Goal: Task Accomplishment & Management: Use online tool/utility

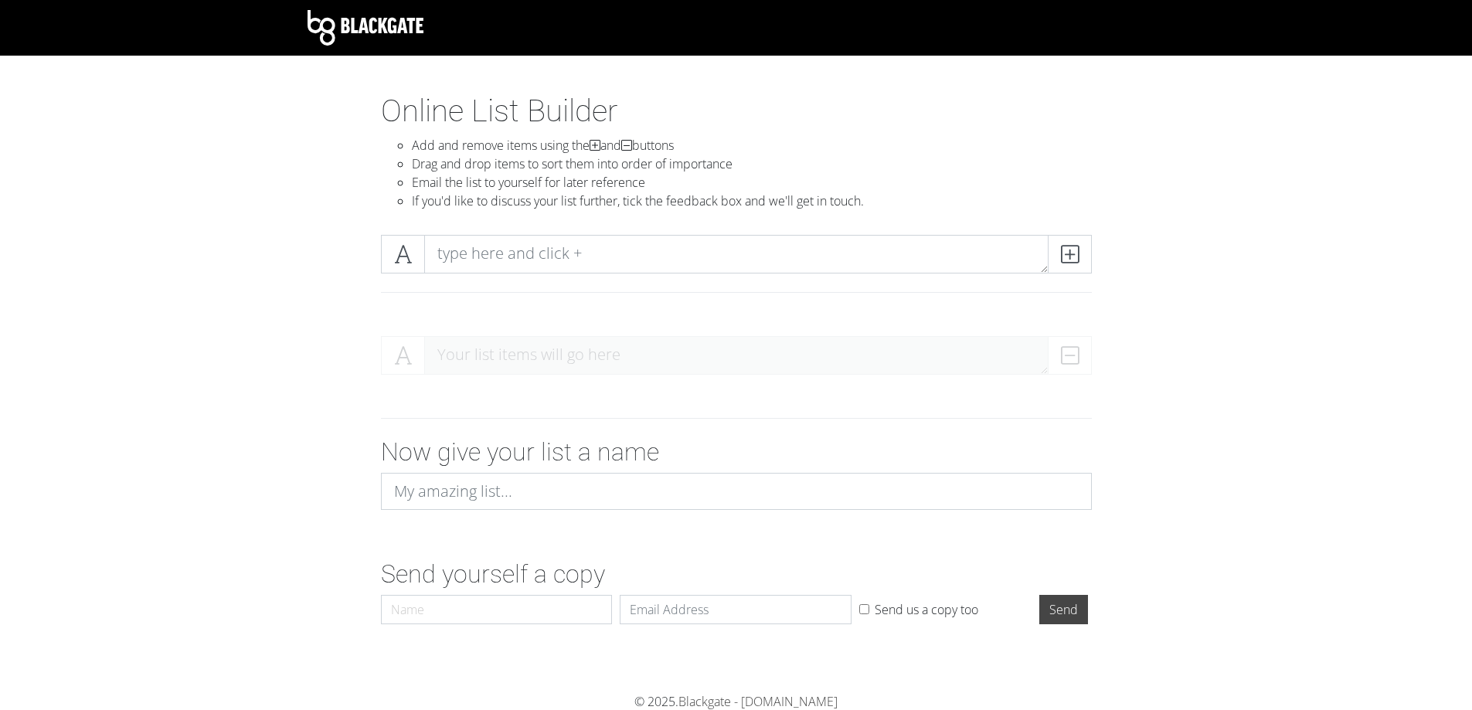
scroll to position [1, 0]
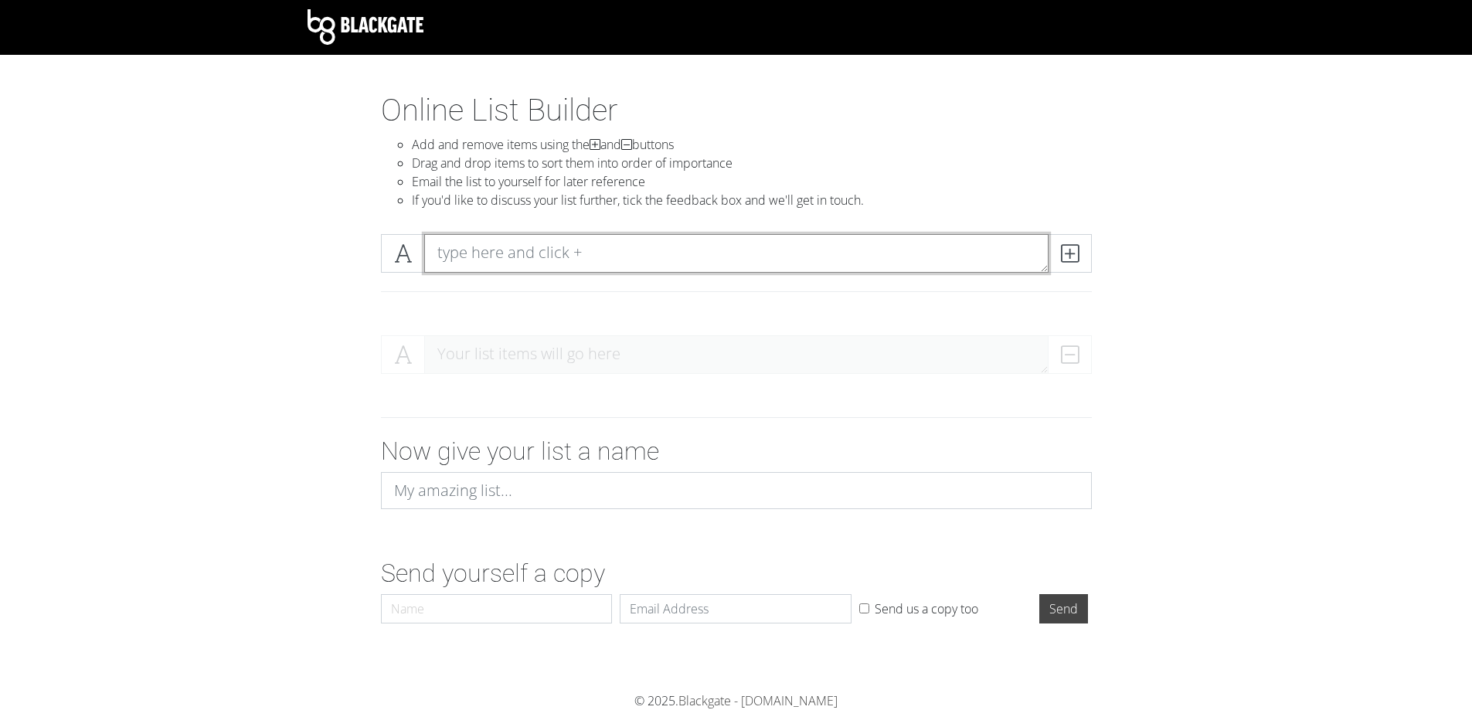
click at [521, 251] on textarea at bounding box center [736, 253] width 624 height 39
paste textarea "35757 ادبیات علامه"
type textarea "35757 ادبیات علامه"
click at [1078, 256] on icon at bounding box center [1070, 253] width 18 height 15
paste textarea "35745 ادبیات تهران"
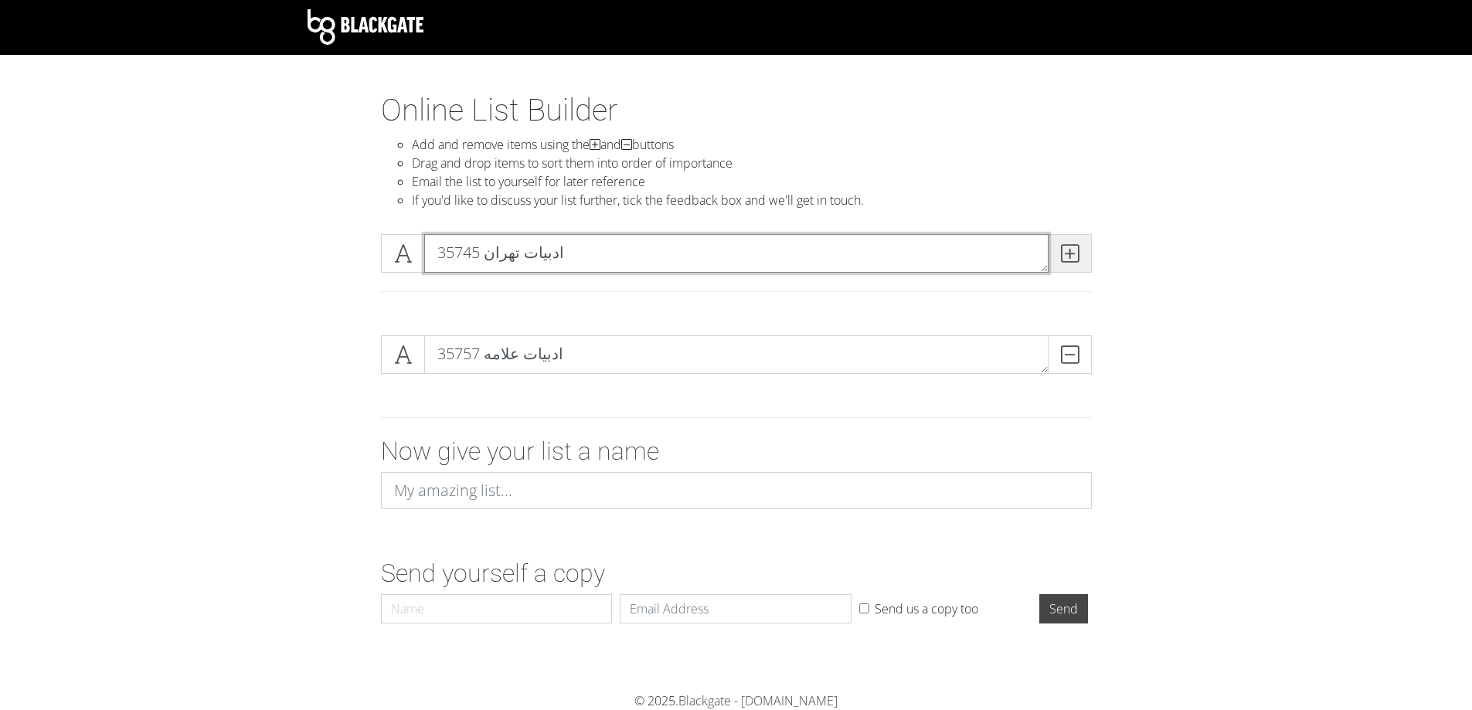
type textarea "35745 ادبیات تهران"
click at [1068, 253] on icon at bounding box center [1070, 253] width 18 height 15
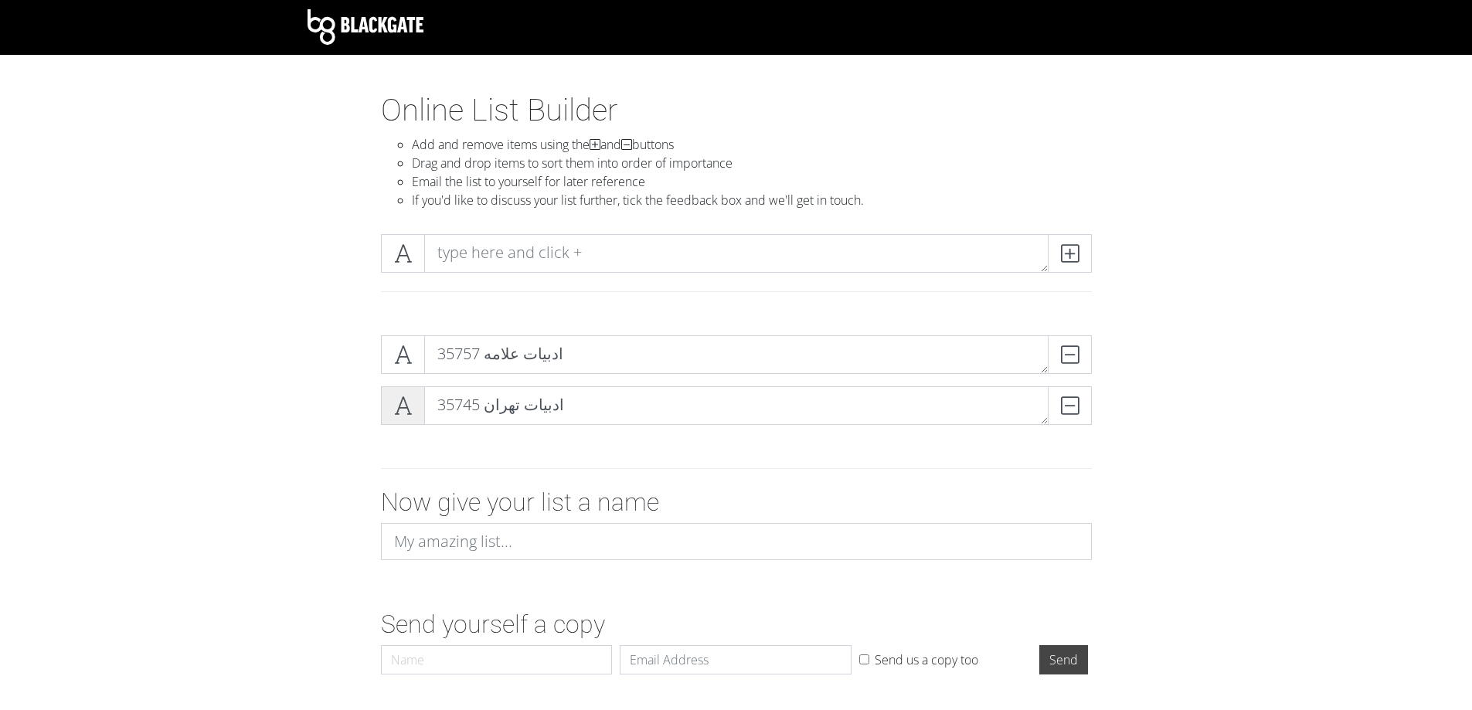
click at [414, 408] on span at bounding box center [403, 405] width 44 height 39
click at [412, 408] on span at bounding box center [403, 405] width 44 height 39
click at [408, 406] on icon at bounding box center [403, 405] width 18 height 15
click at [402, 406] on icon at bounding box center [403, 405] width 18 height 15
click at [402, 413] on icon at bounding box center [403, 405] width 18 height 15
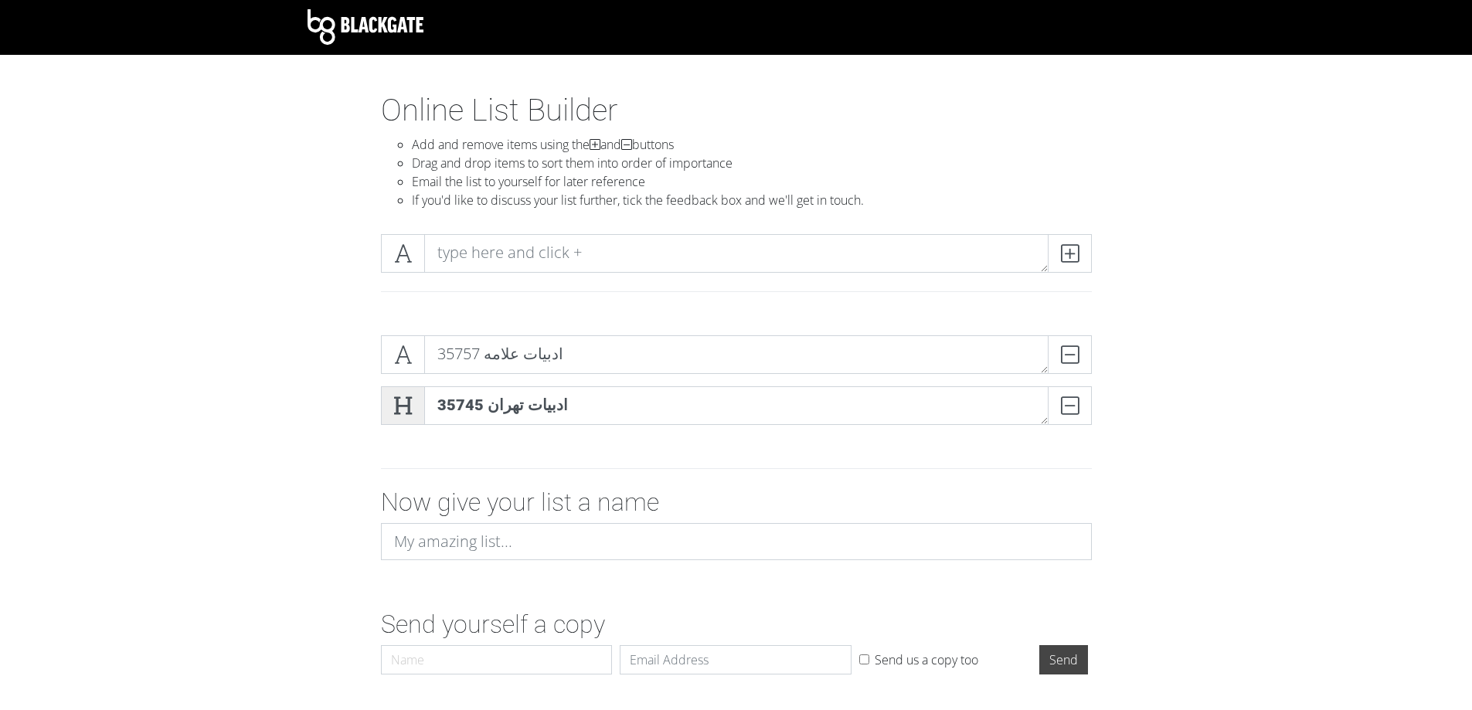
click at [402, 413] on icon at bounding box center [403, 405] width 18 height 15
click at [399, 355] on icon at bounding box center [403, 354] width 18 height 15
drag, startPoint x: 410, startPoint y: 258, endPoint x: 409, endPoint y: 267, distance: 8.5
click at [410, 257] on icon at bounding box center [403, 253] width 18 height 15
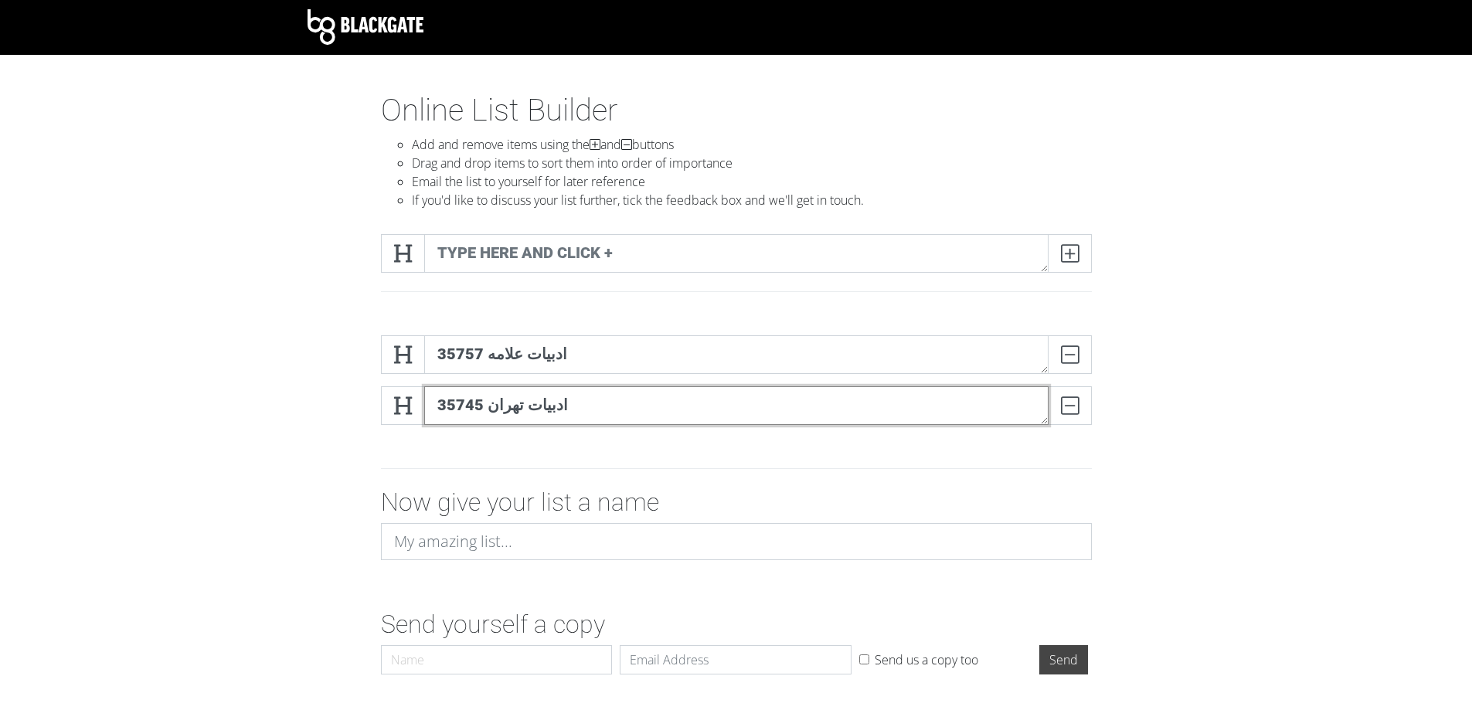
click at [583, 409] on textarea "35745 ادبیات تهران" at bounding box center [736, 405] width 624 height 39
click at [550, 451] on div at bounding box center [736, 469] width 881 height 38
drag, startPoint x: 405, startPoint y: 354, endPoint x: 348, endPoint y: 373, distance: 59.6
click at [348, 373] on div "35757 ادبیات [PERSON_NAME] 35745 ادبیات تهران DELETE" at bounding box center [736, 386] width 881 height 127
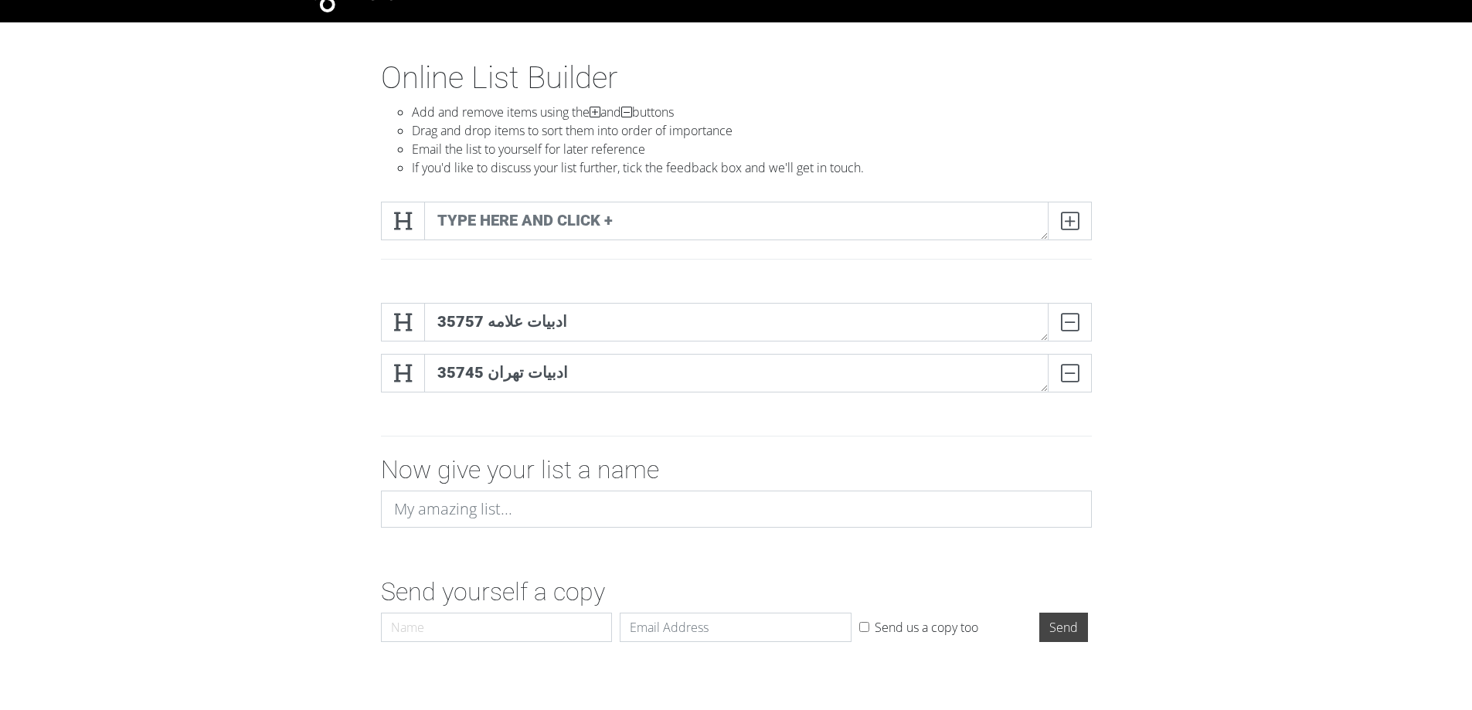
scroll to position [52, 0]
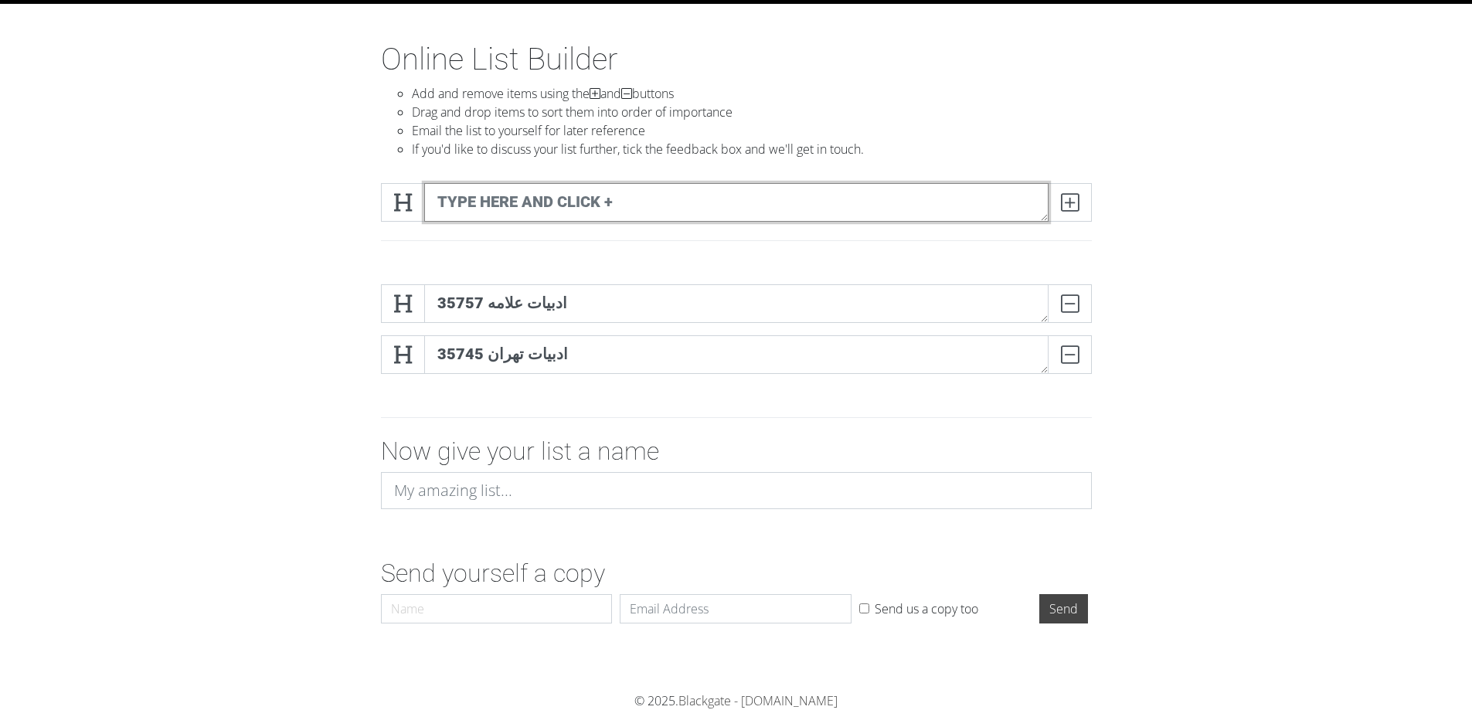
click at [798, 202] on textarea at bounding box center [736, 202] width 624 height 39
paste textarea "35752 ادبیات بهشتی"
type textarea "35752 ادبیات بهشتی"
click at [1063, 204] on icon at bounding box center [1070, 202] width 18 height 15
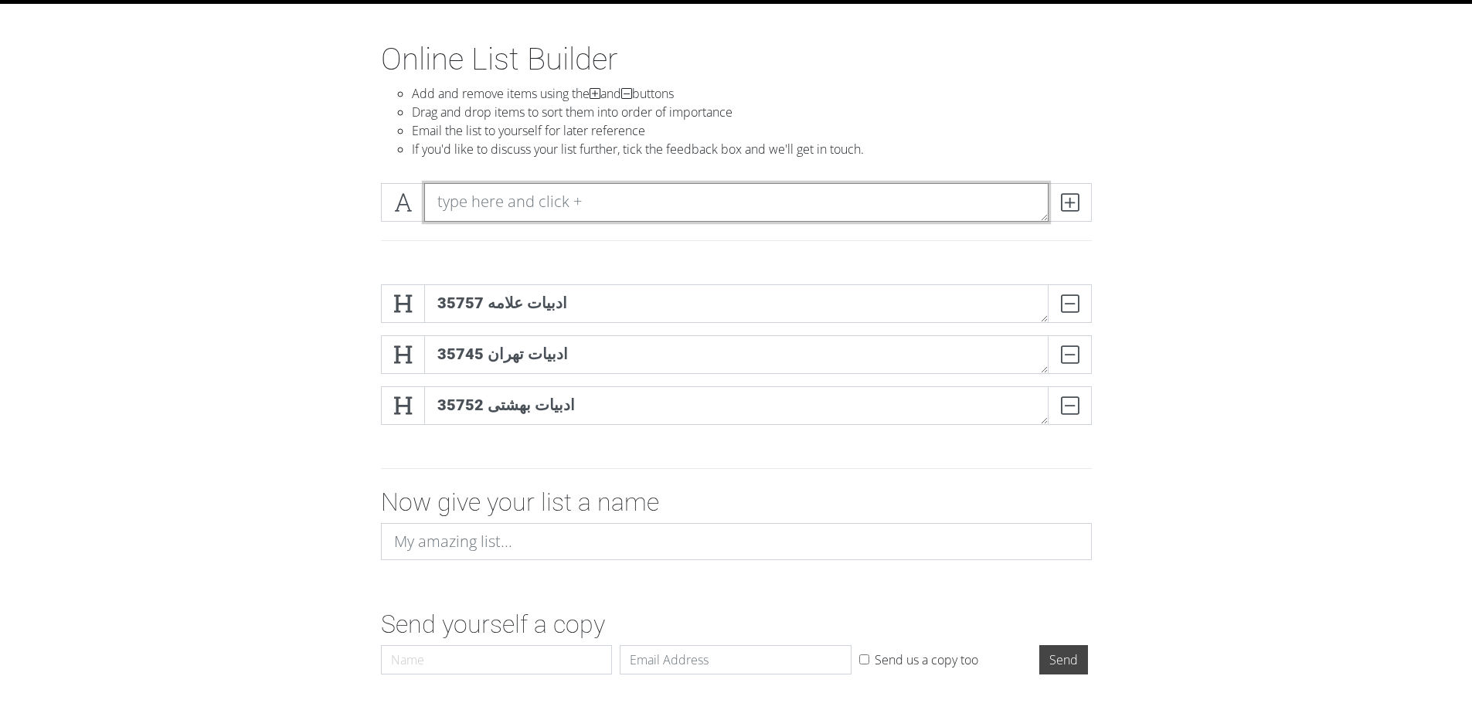
paste textarea "35731 ادبیات خوارزمی"
type textarea "35731 ادبیات خوارزمی"
click at [402, 199] on icon at bounding box center [403, 202] width 18 height 15
click at [403, 204] on icon at bounding box center [403, 202] width 18 height 15
click at [403, 291] on span at bounding box center [403, 303] width 44 height 39
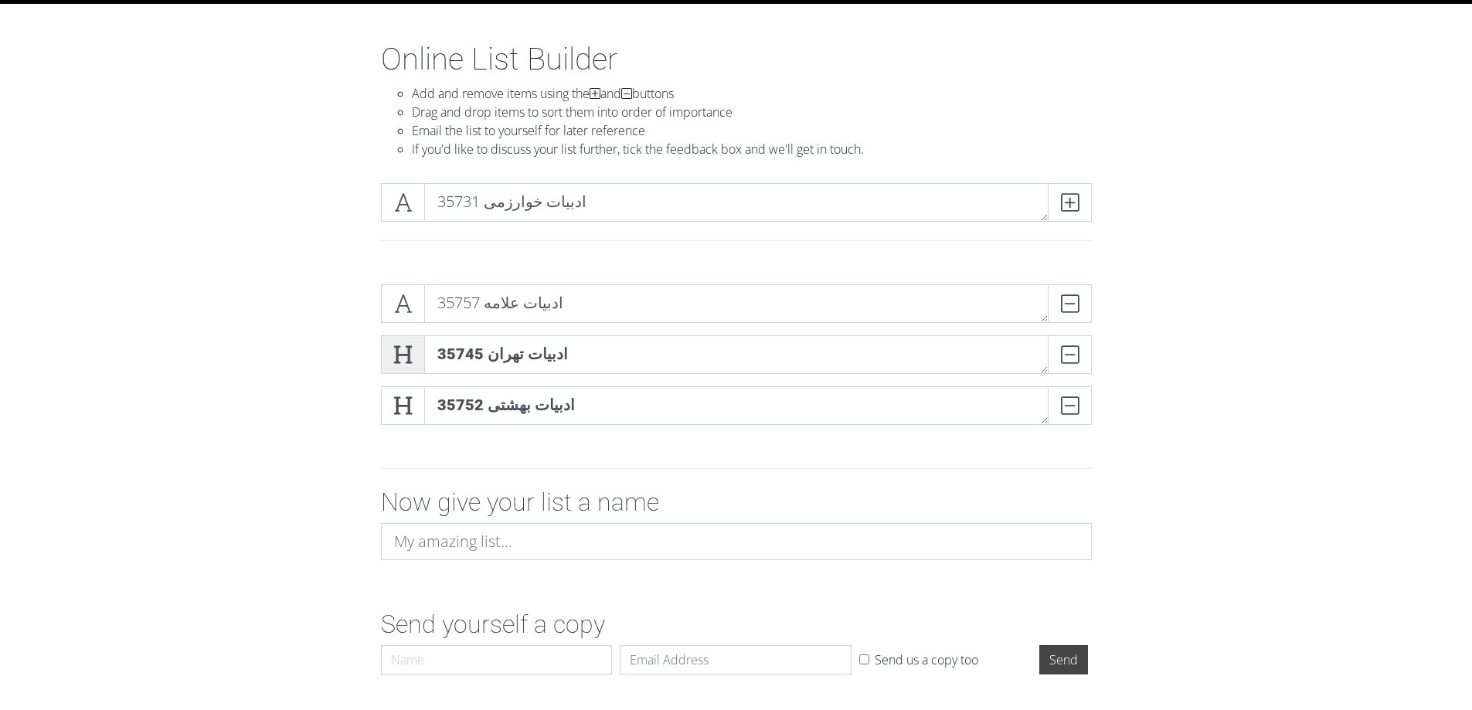
click at [395, 347] on icon at bounding box center [403, 354] width 18 height 15
click at [395, 388] on span at bounding box center [403, 405] width 44 height 39
click at [1075, 208] on icon at bounding box center [1070, 202] width 18 height 15
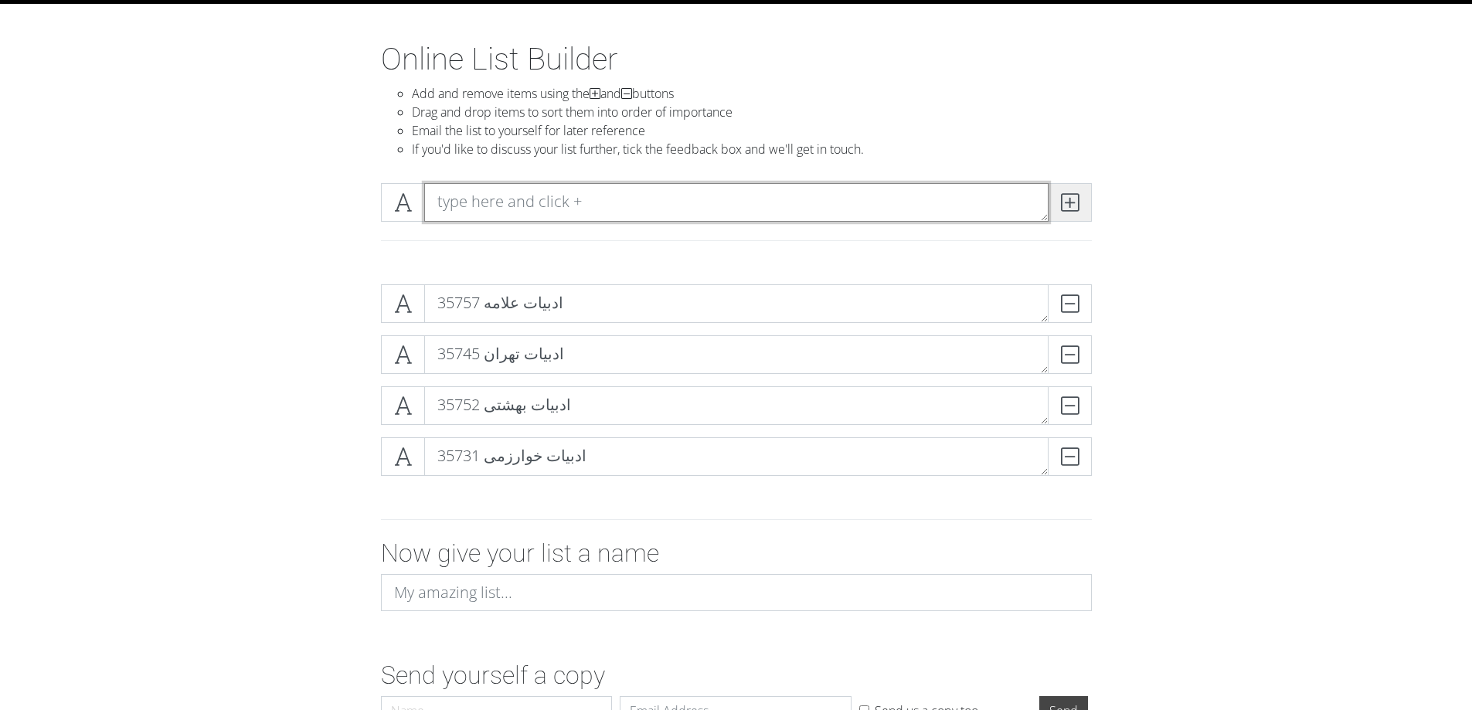
paste textarea "35760 مترجمی [PERSON_NAME]"
type textarea "35760 مترجمی [PERSON_NAME]"
click at [1073, 205] on icon at bounding box center [1070, 202] width 18 height 15
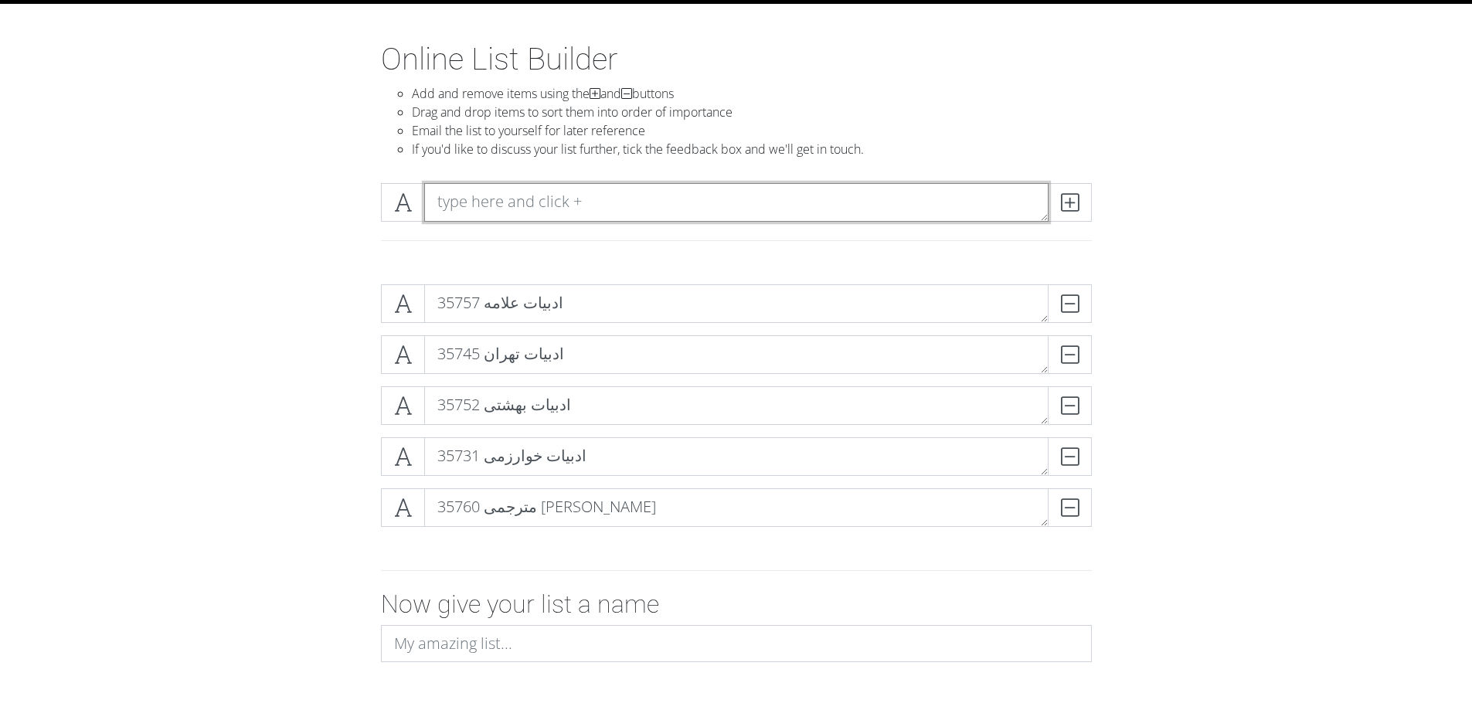
paste textarea "35764 ادبیات ش علامه"
type textarea "35764 ادبیات ش علامه"
click at [1072, 206] on icon at bounding box center [1070, 202] width 18 height 15
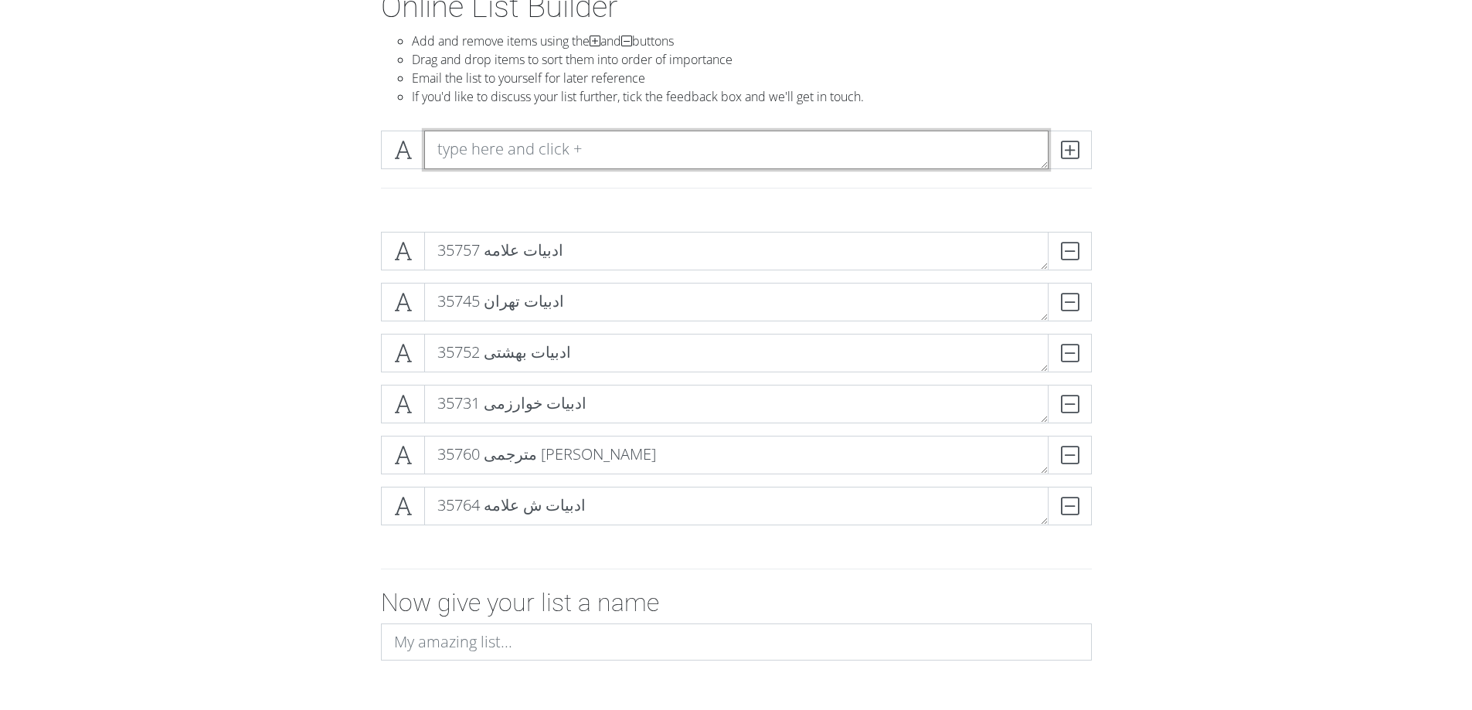
scroll to position [77, 0]
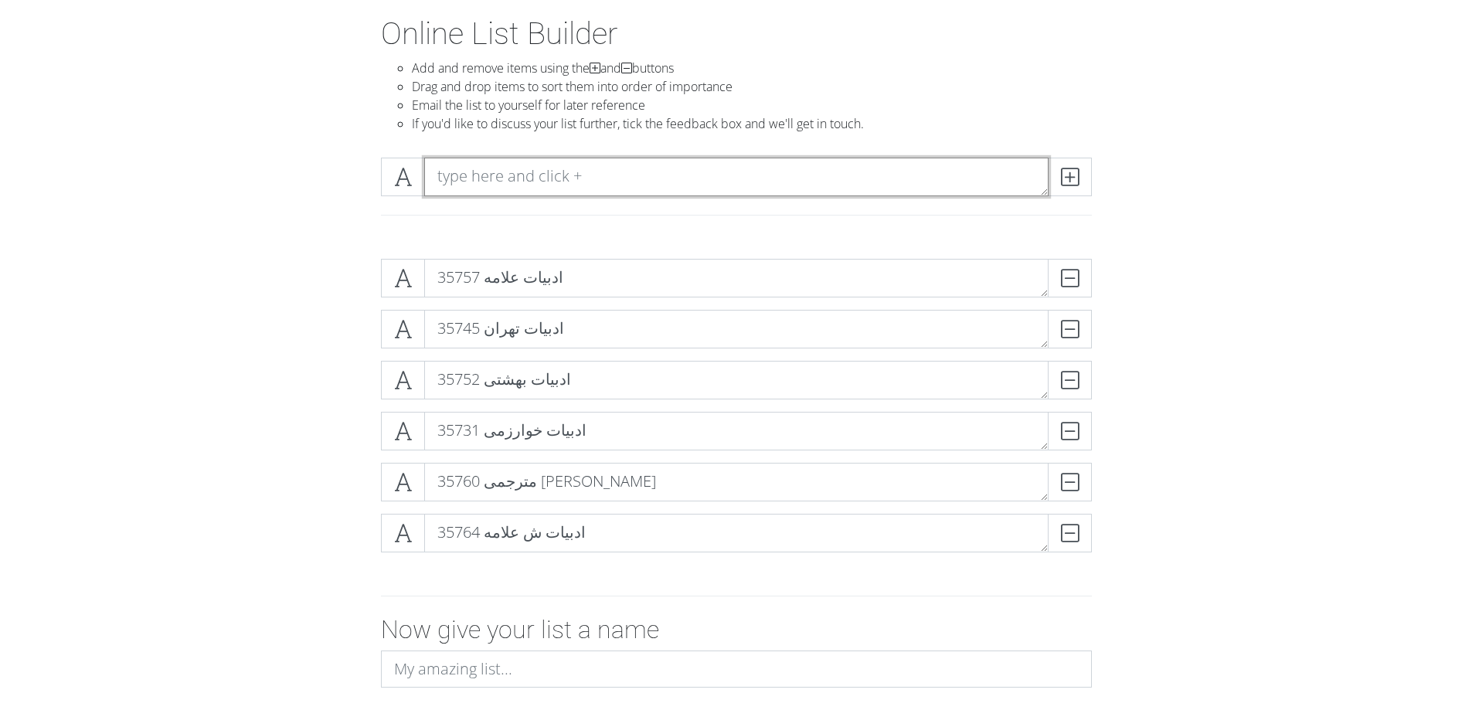
paste textarea "35732 ادبیات ش خوارزمی"
type textarea "35732 ادبیات ش خوارزمی"
click at [1084, 182] on span at bounding box center [1069, 177] width 44 height 39
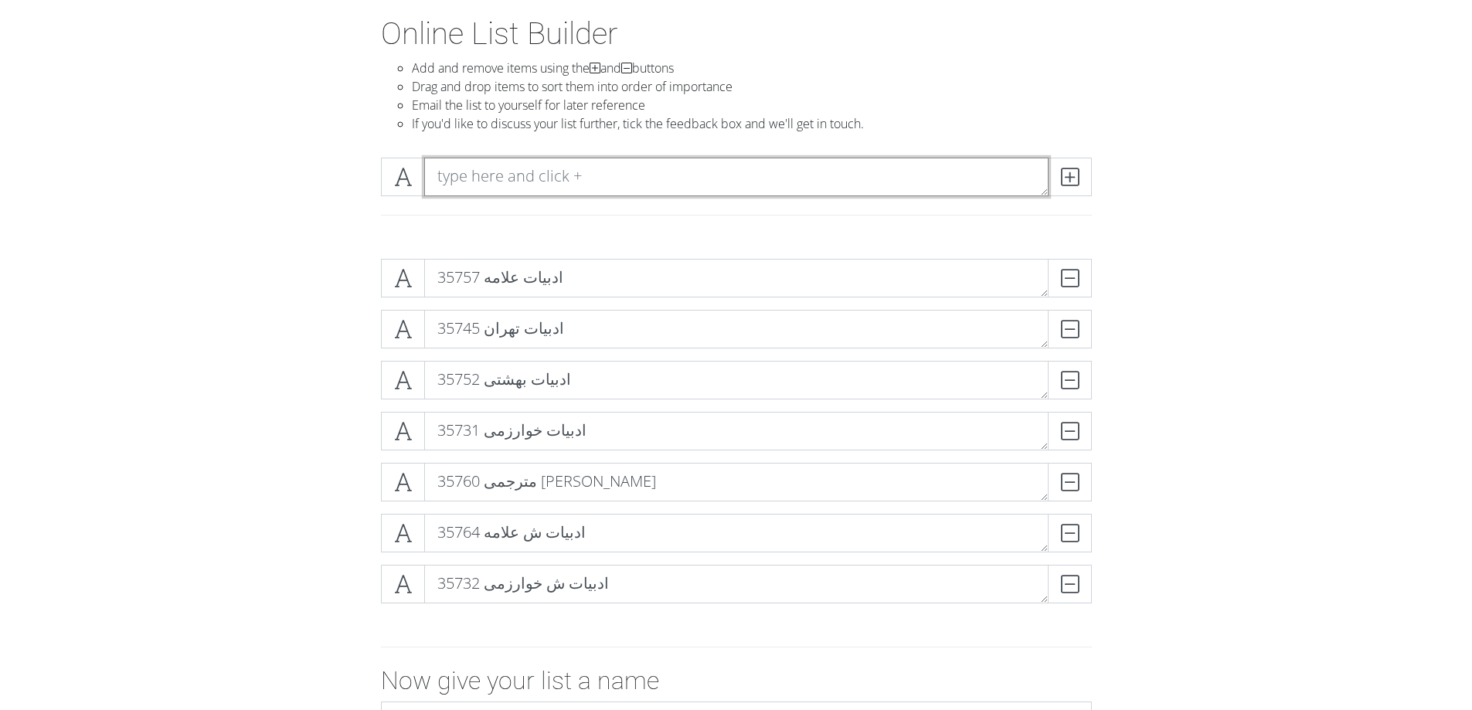
paste textarea "35767 مترجمی [PERSON_NAME]"
type textarea "35767 مترجمی [PERSON_NAME]"
click at [1063, 175] on icon at bounding box center [1070, 176] width 18 height 15
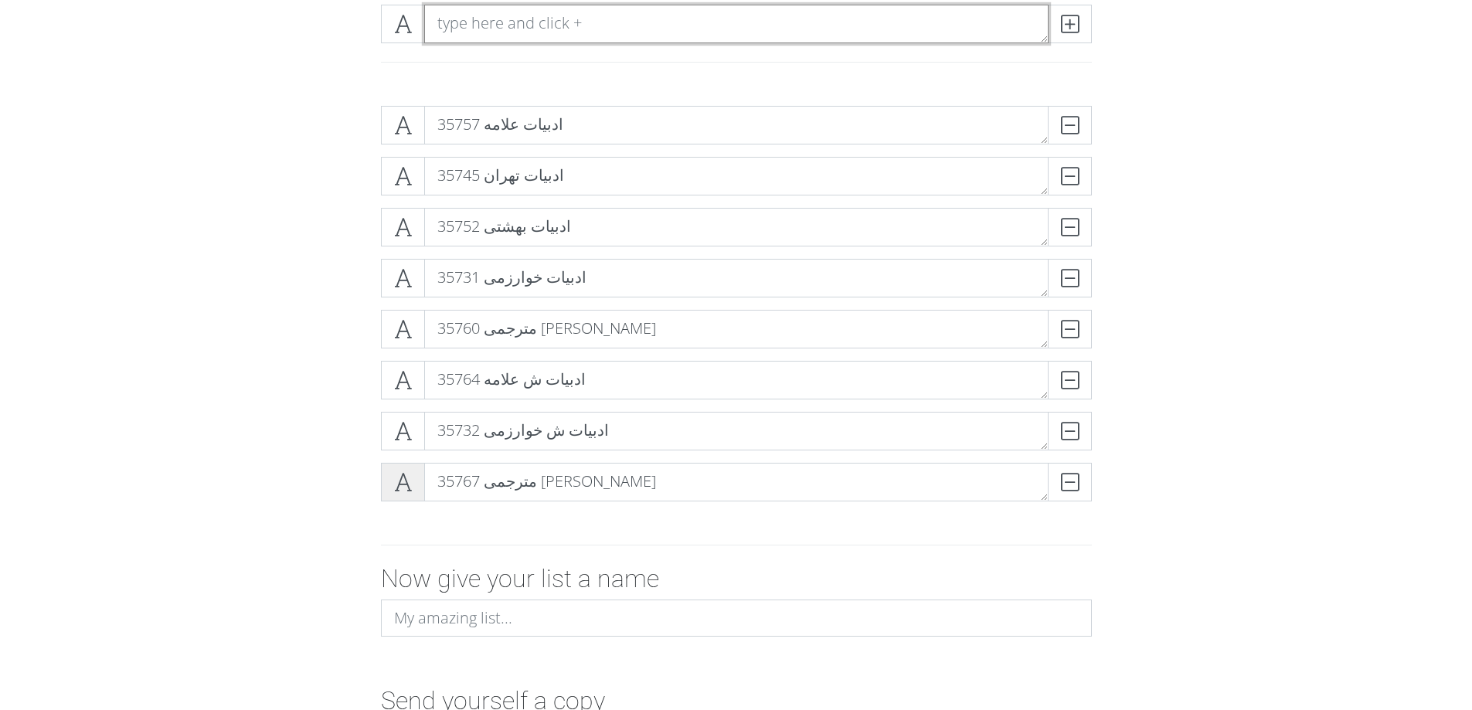
scroll to position [232, 0]
click at [417, 422] on span at bounding box center [403, 429] width 44 height 39
click at [397, 467] on span at bounding box center [403, 480] width 44 height 39
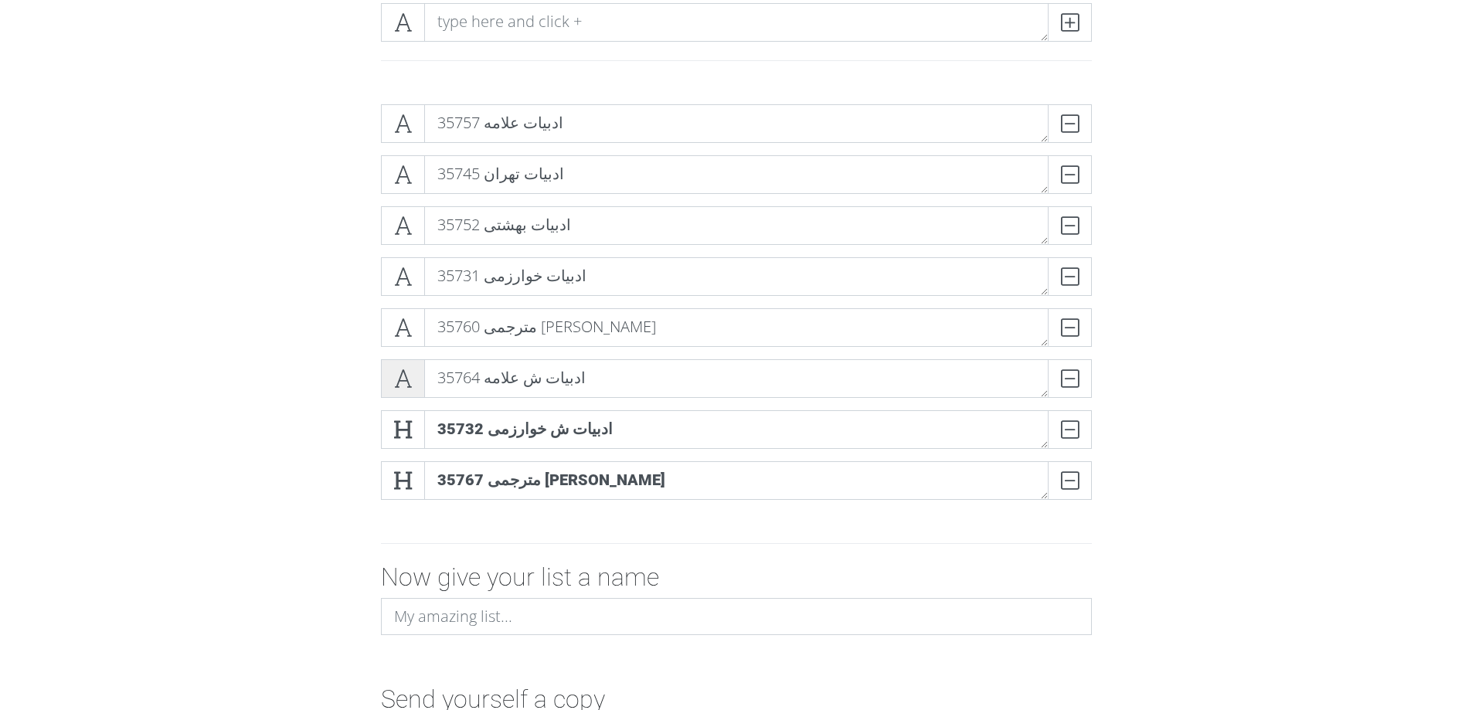
click at [396, 382] on icon at bounding box center [403, 378] width 18 height 15
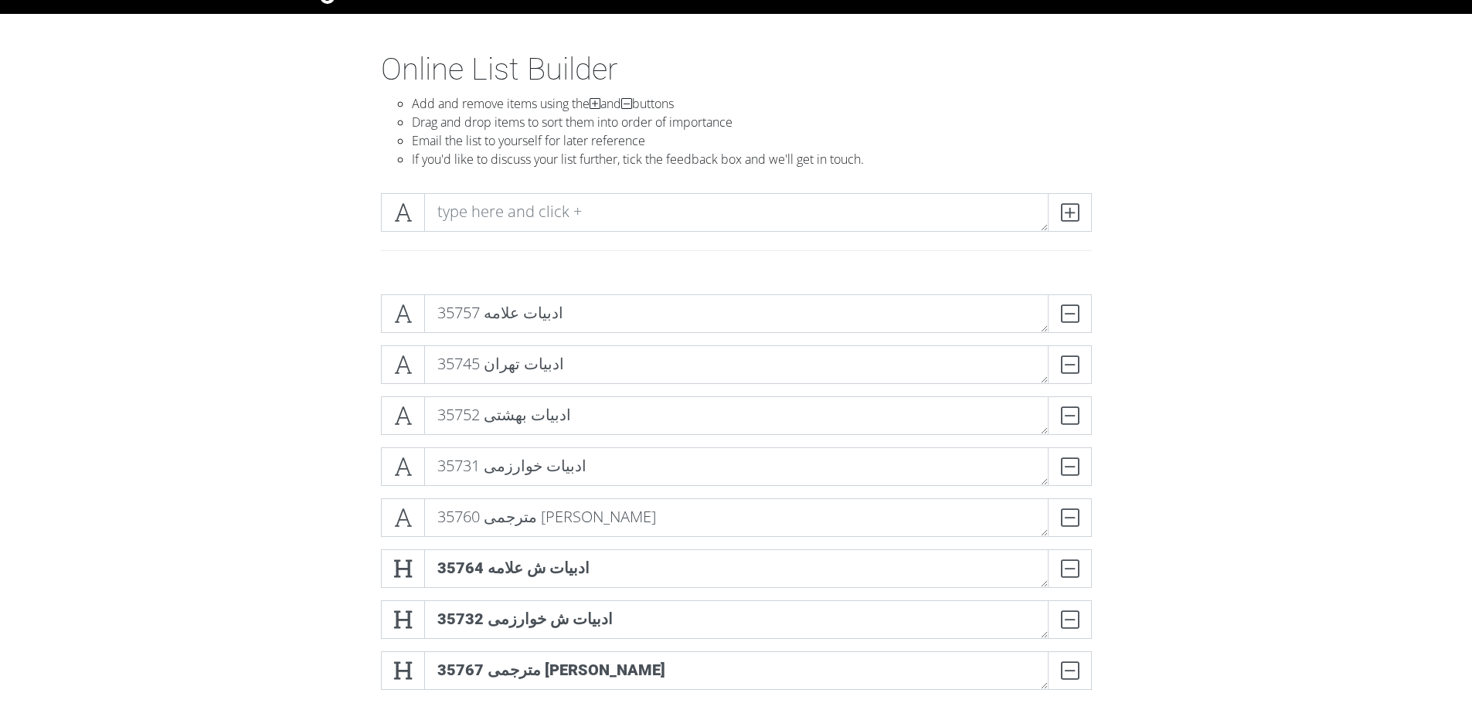
scroll to position [0, 0]
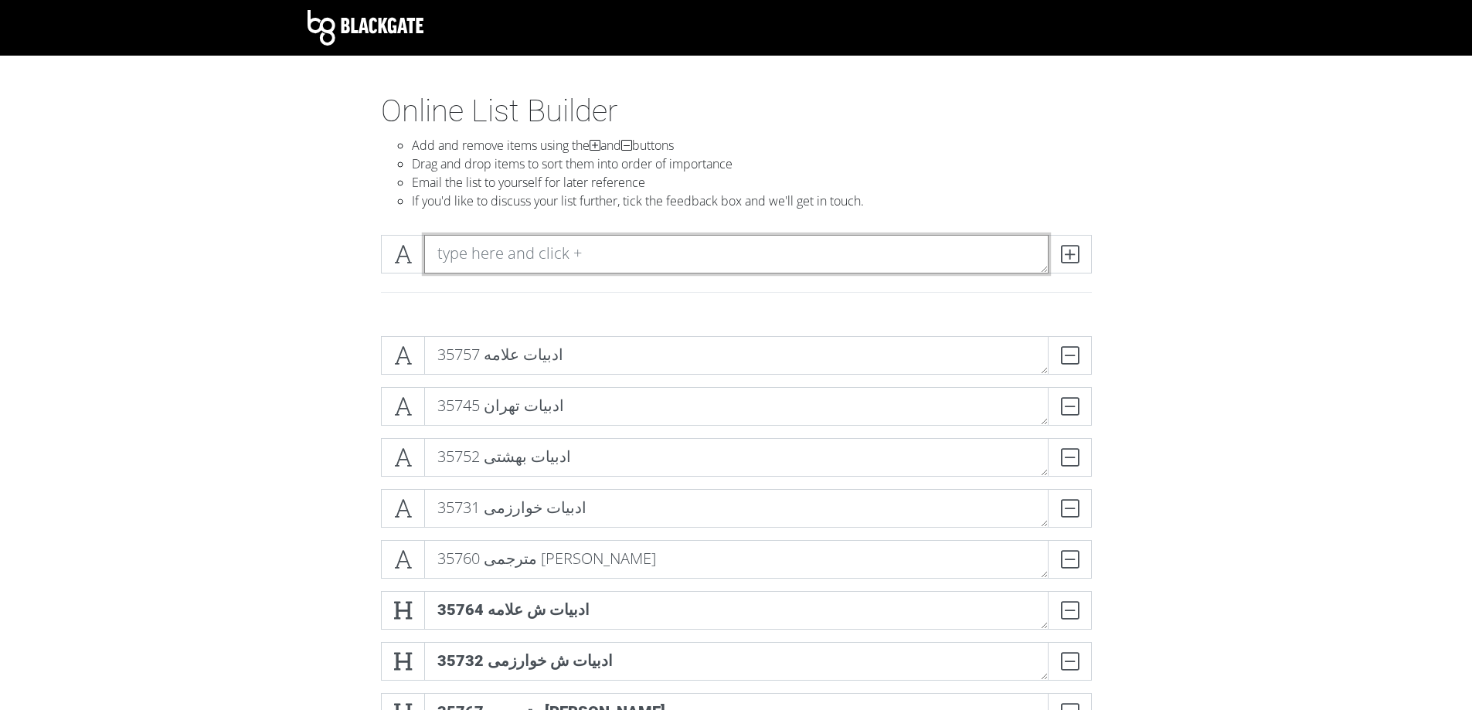
click at [555, 265] on textarea at bounding box center [736, 254] width 624 height 39
paste textarea "11936 ادبیات [GEOGRAPHIC_DATA]"
type textarea "11936 ادبیات [GEOGRAPHIC_DATA]"
click at [1058, 262] on span at bounding box center [1069, 254] width 44 height 39
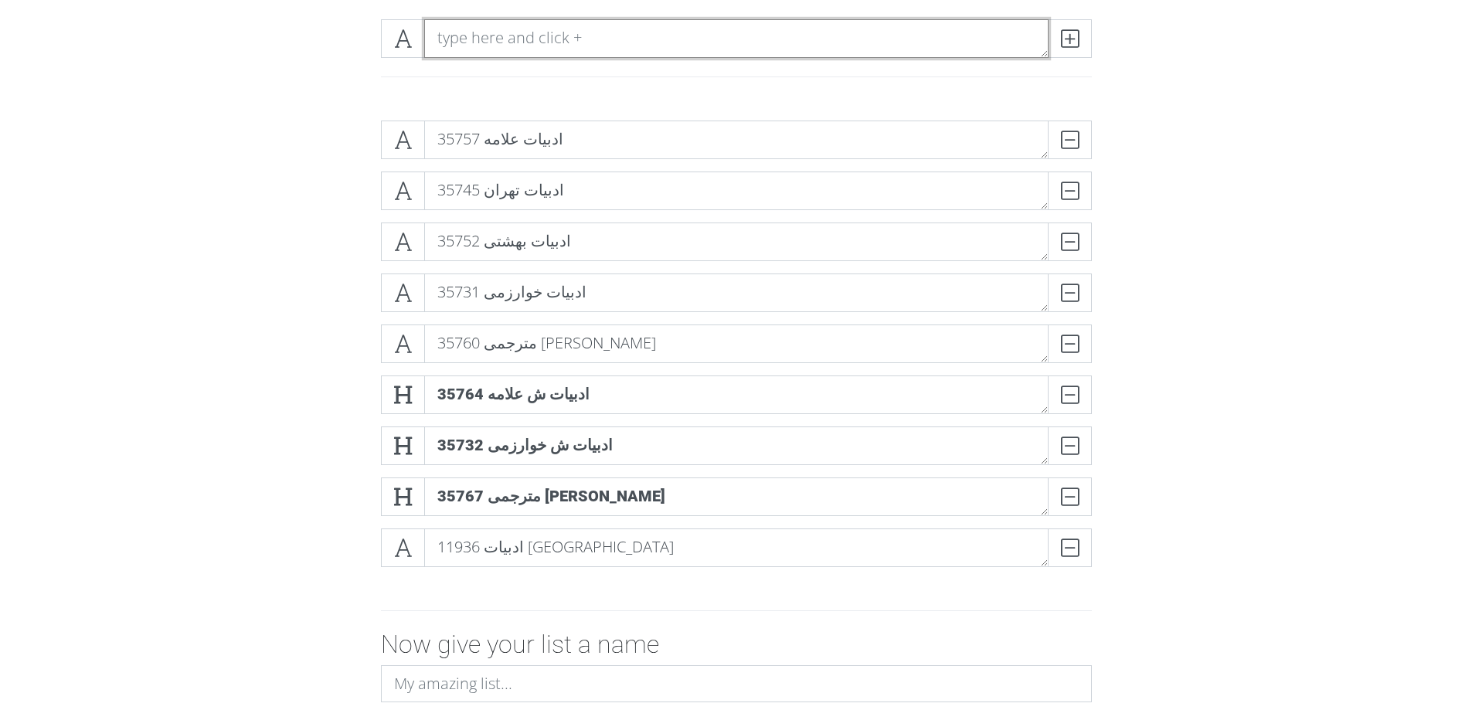
scroll to position [232, 0]
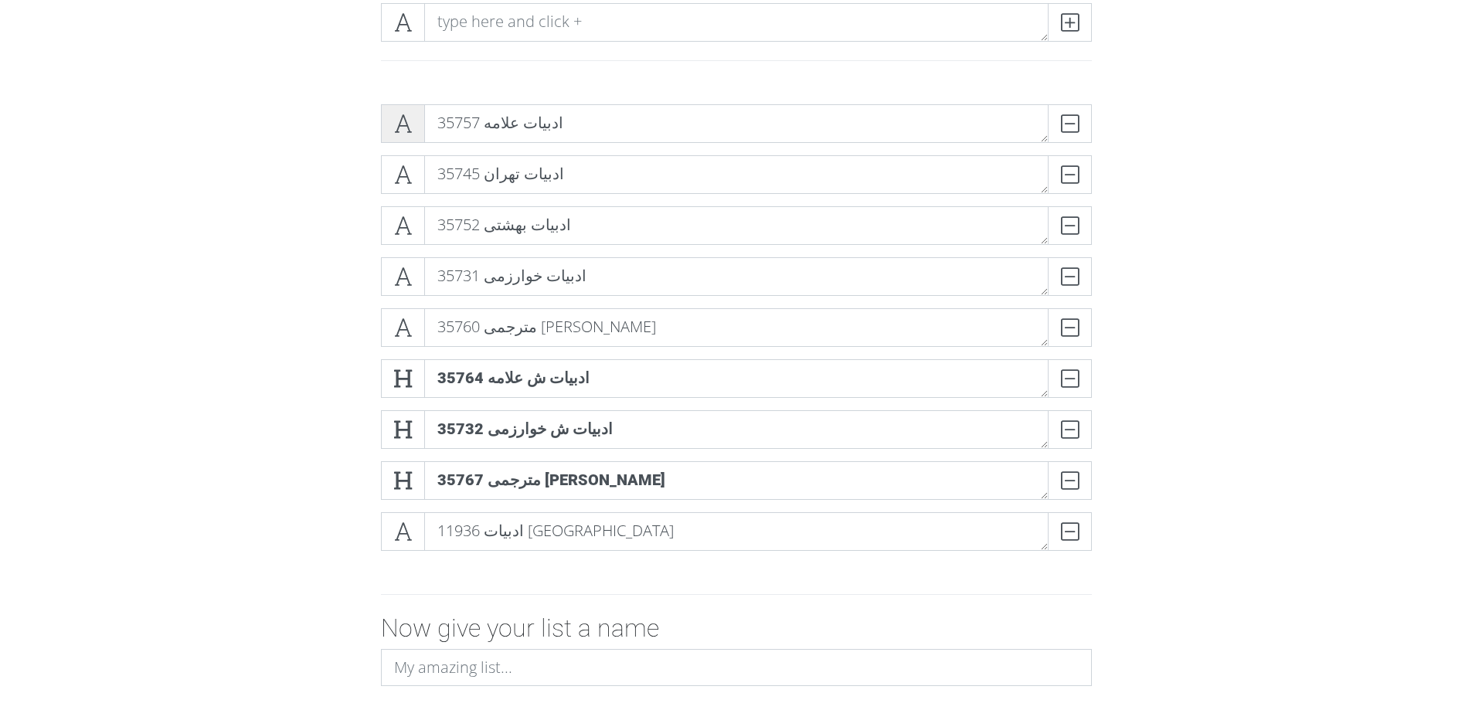
click at [404, 110] on span at bounding box center [403, 123] width 44 height 39
drag, startPoint x: 407, startPoint y: 165, endPoint x: 396, endPoint y: 208, distance: 44.0
click at [407, 167] on icon at bounding box center [403, 174] width 18 height 15
click at [395, 218] on icon at bounding box center [403, 225] width 18 height 15
click at [403, 278] on icon at bounding box center [403, 276] width 18 height 15
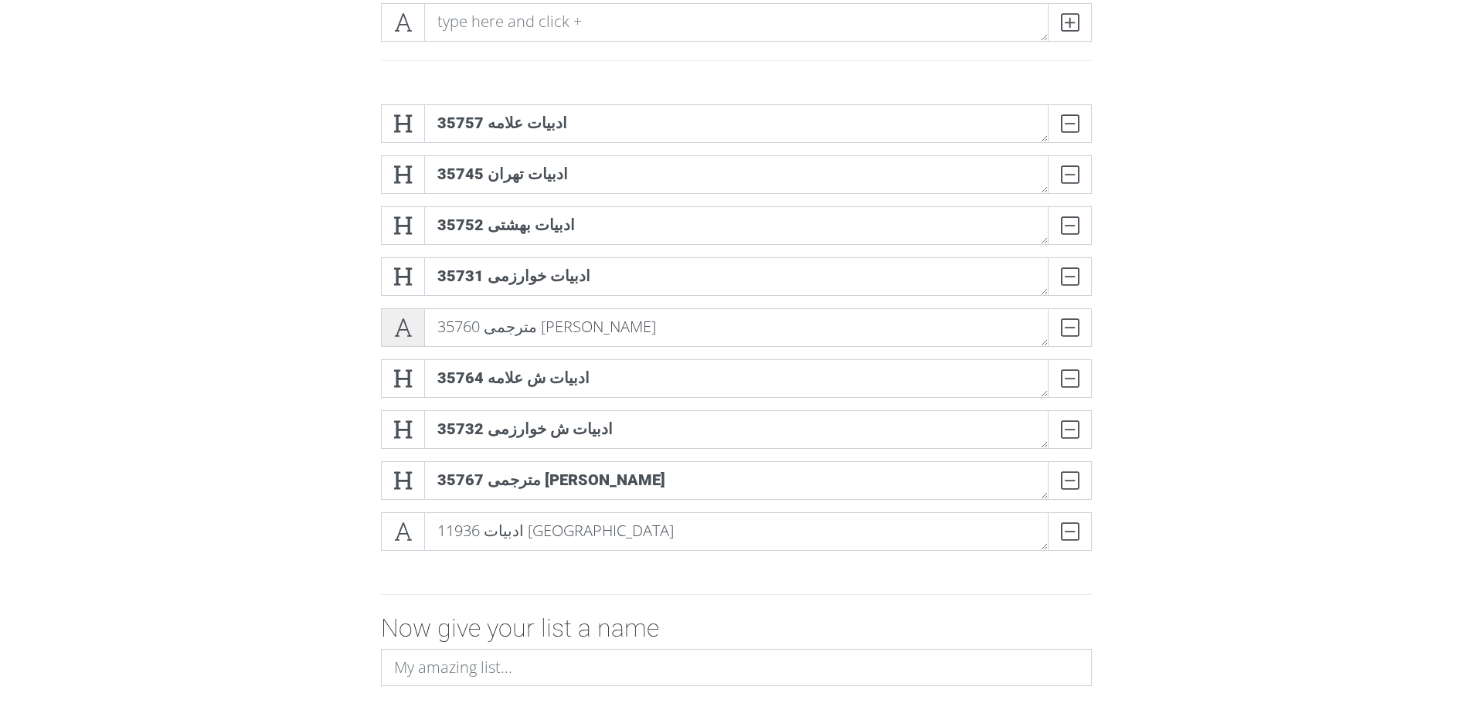
click at [393, 315] on span at bounding box center [403, 327] width 44 height 39
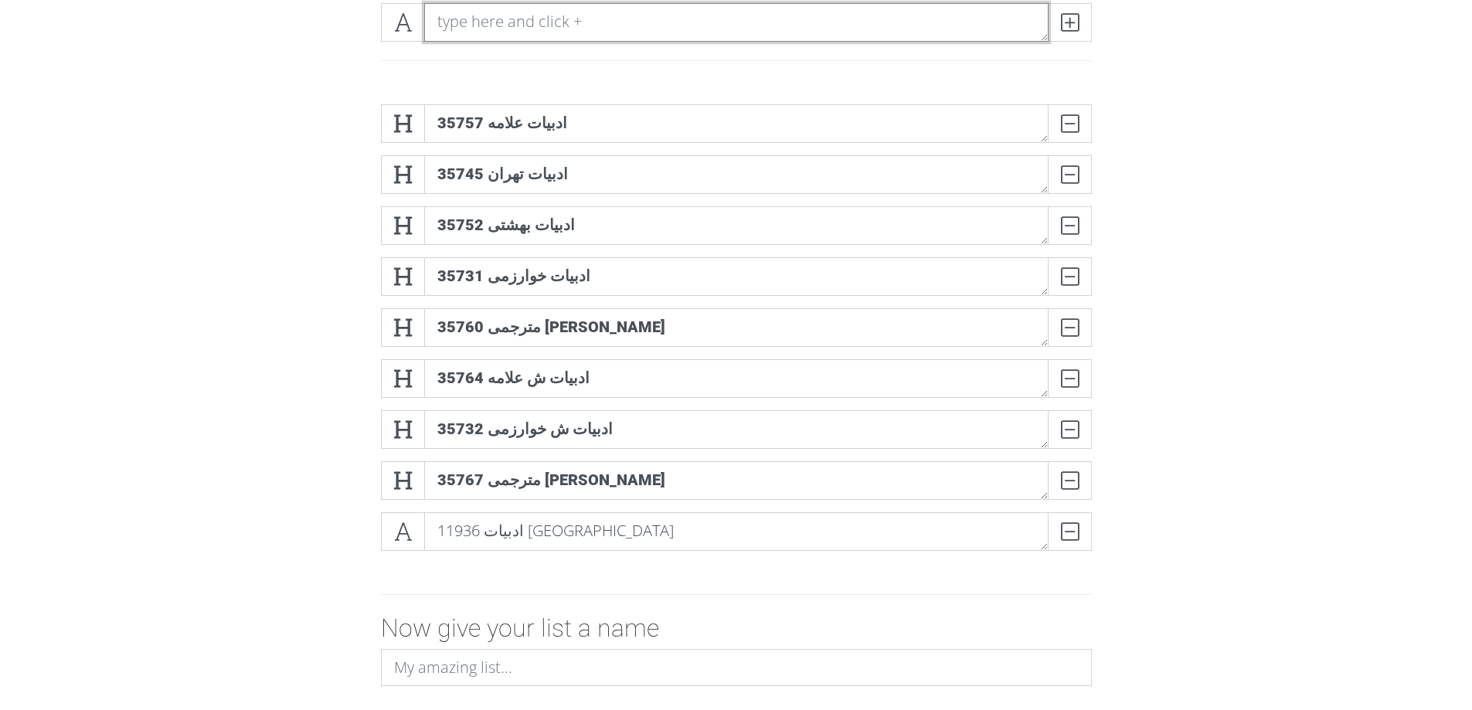
click at [632, 32] on textarea at bounding box center [736, 22] width 624 height 39
paste textarea "12099 ادبیات پیام نور اسلامشهر"
type textarea "12099 ادبیات پیام نور اسلامشهر"
click at [1064, 29] on icon at bounding box center [1070, 22] width 18 height 15
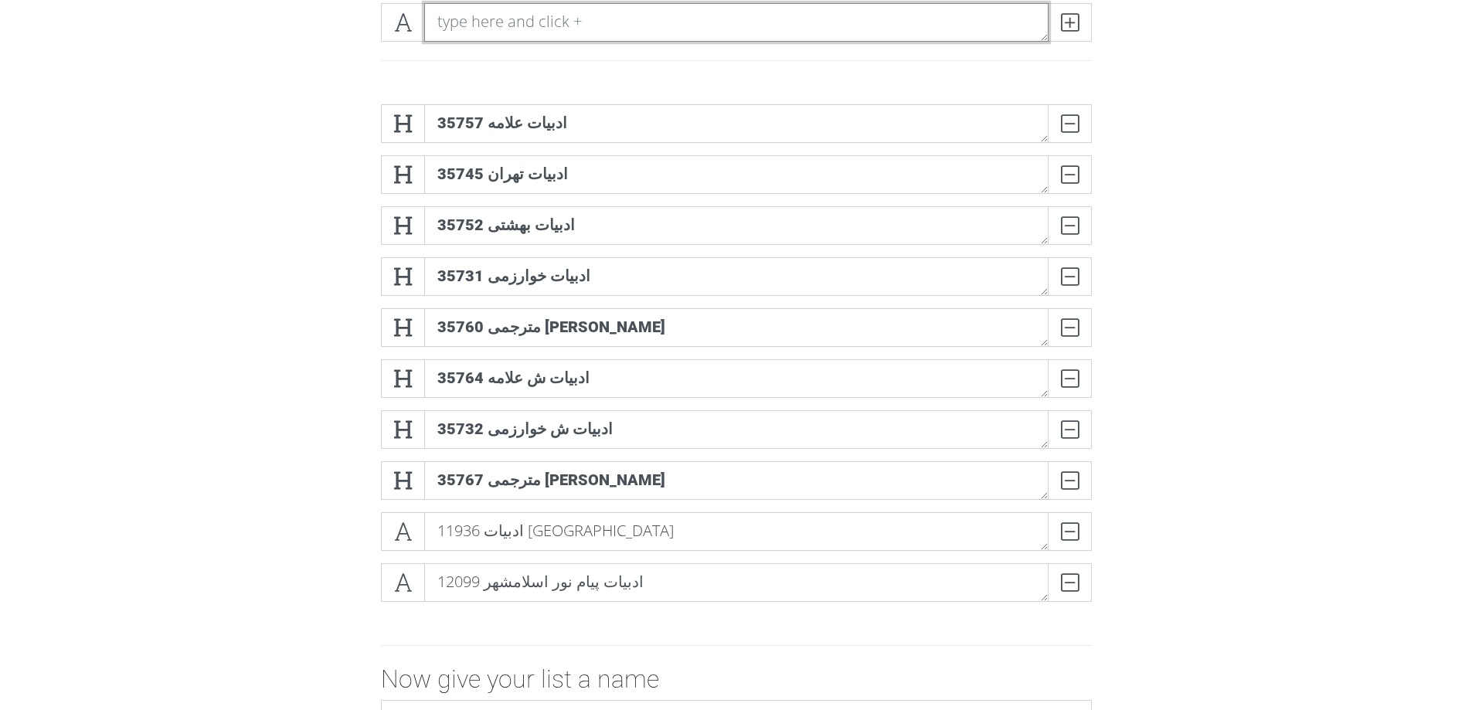
paste textarea "12083 ادبیات پیام نور ورامین"
type textarea "12083 ادبیات پیام نور ورامین"
click at [1079, 30] on span at bounding box center [1069, 22] width 44 height 39
paste textarea "11937 مترجمی پیام نور تهران جنوب"
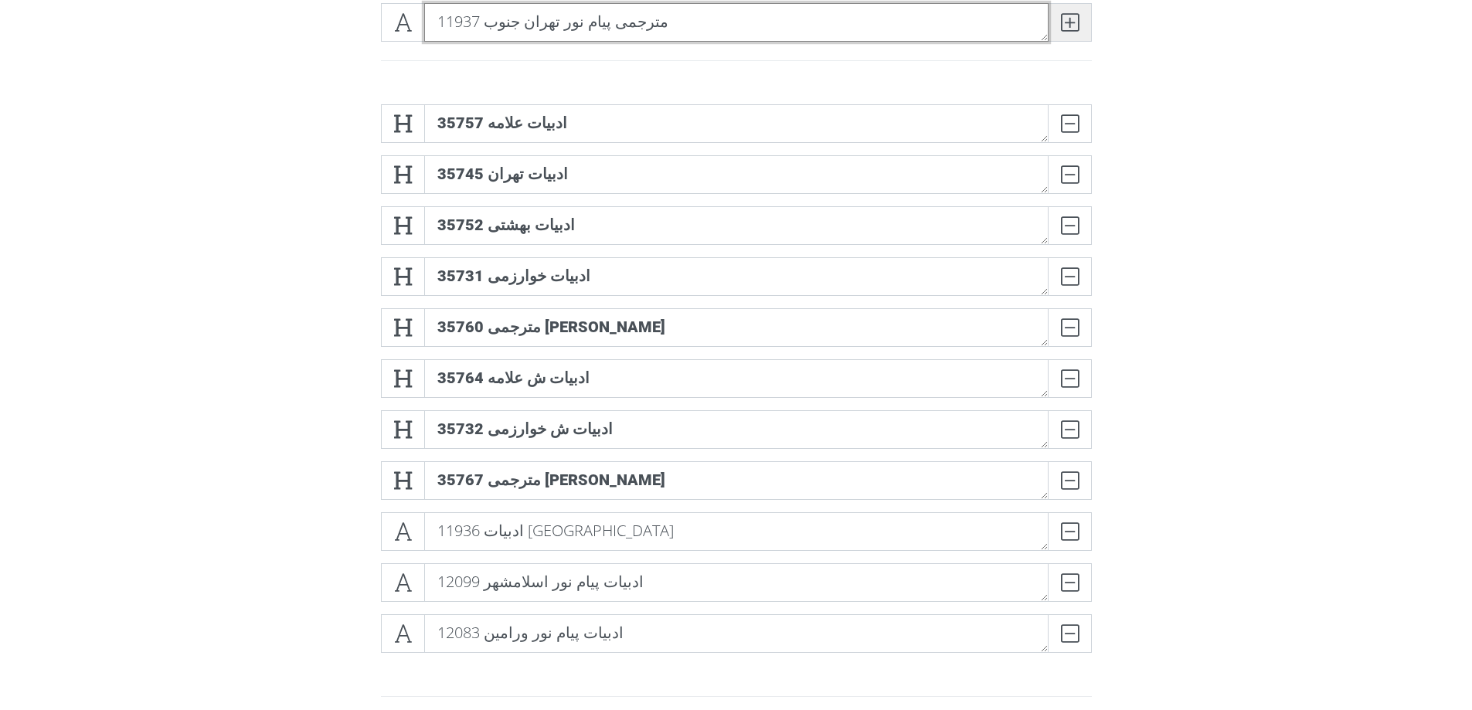
type textarea "11937 مترجمی پیام نور تهران جنوب"
click at [1064, 27] on icon at bounding box center [1070, 22] width 18 height 15
paste textarea "12100 مترجمی پیام نور اسلامشهر"
type textarea "12100 مترجمی پیام نور اسلامشهر"
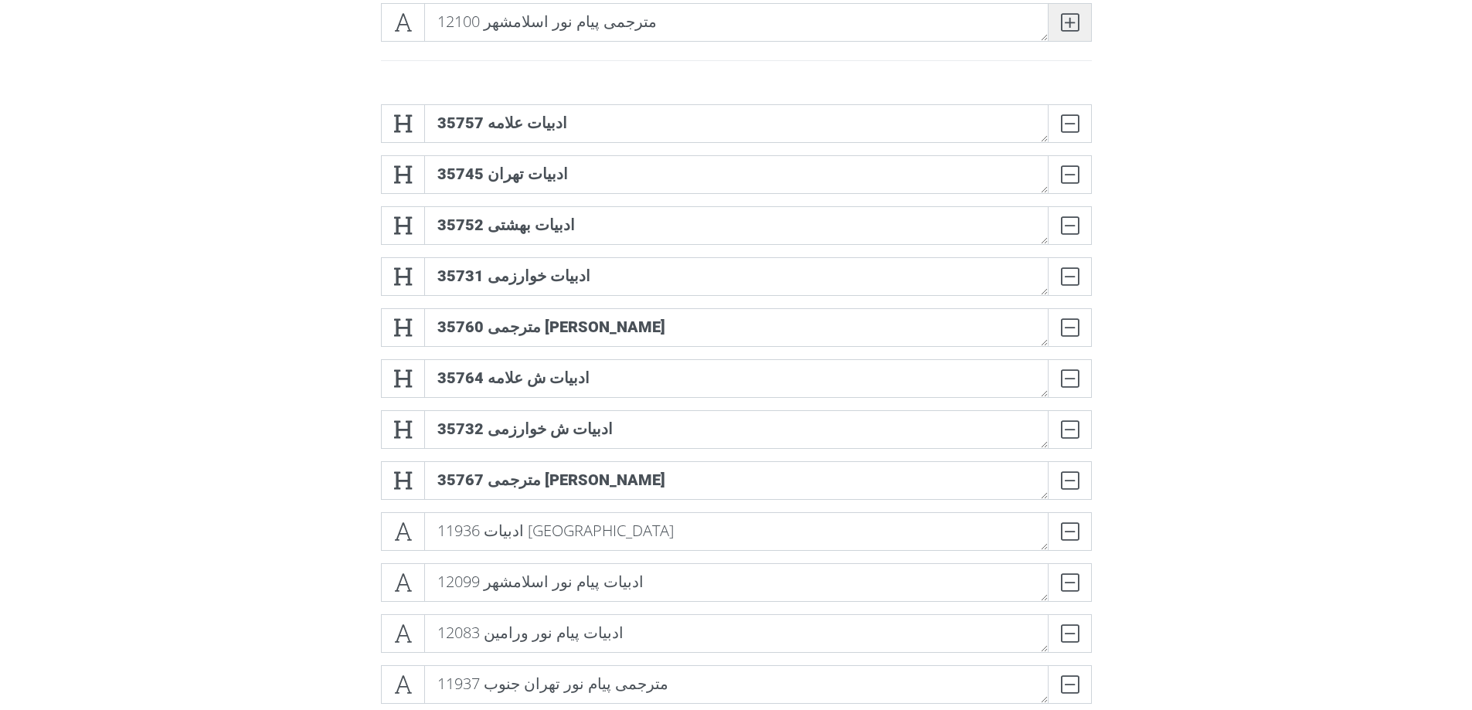
click at [1074, 22] on icon at bounding box center [1070, 22] width 18 height 15
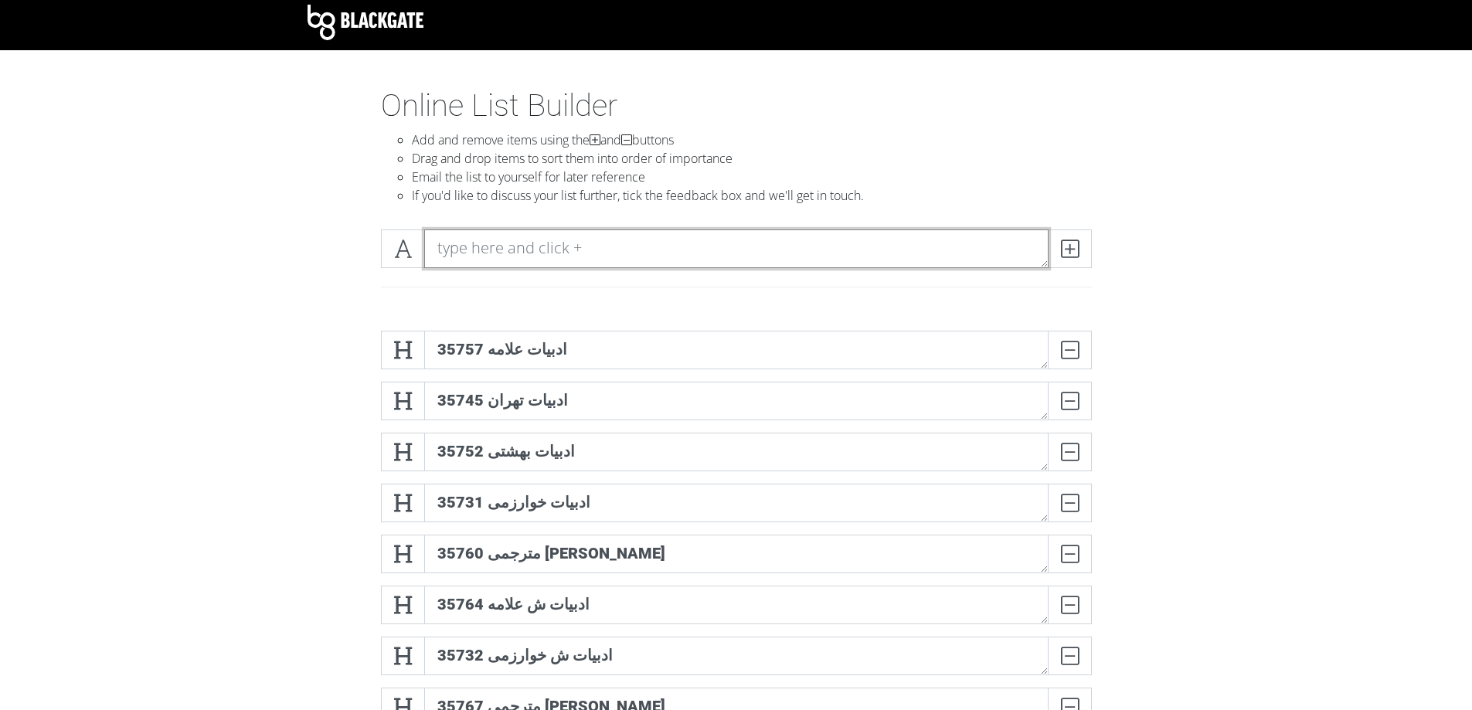
scroll to position [0, 0]
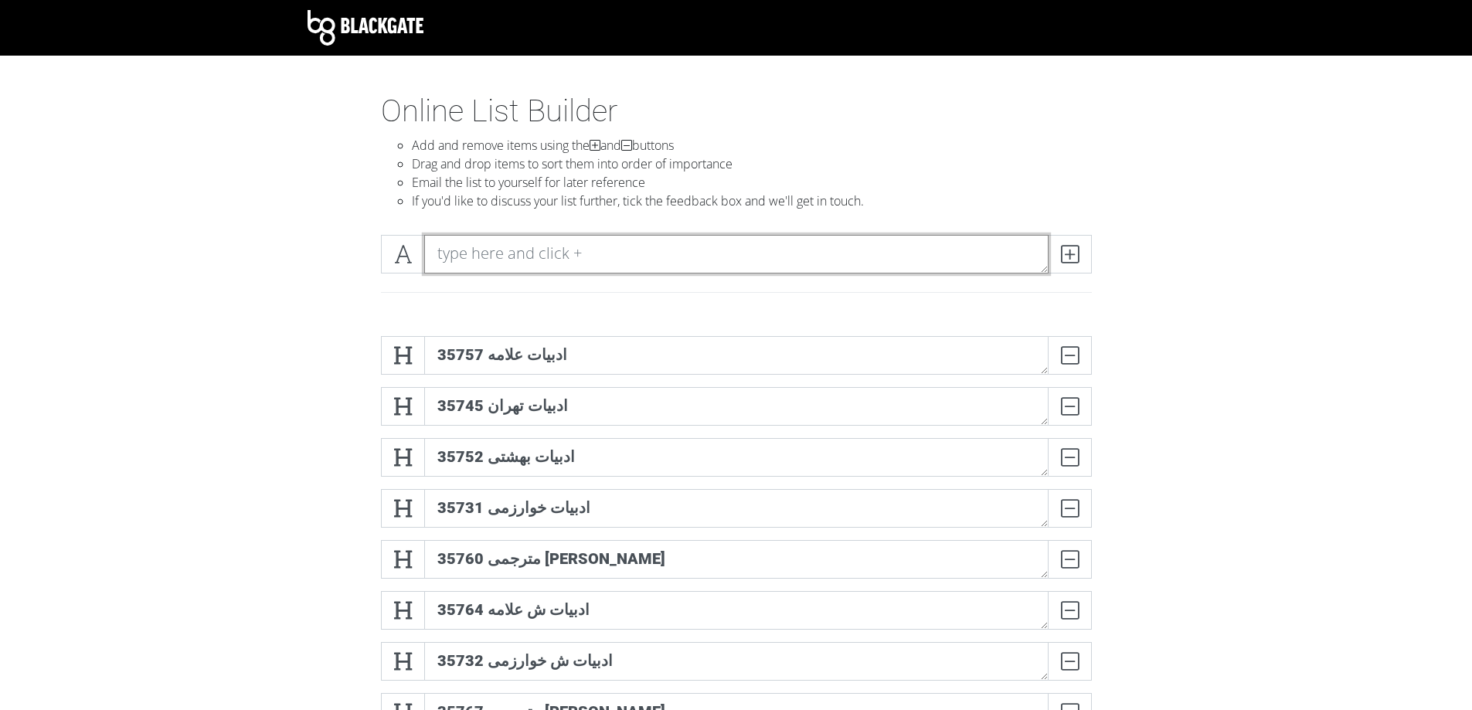
paste textarea "12015 مترجمی پیام نور پرند"
type textarea "12015 مترجمی پیام نور پرند"
drag, startPoint x: 612, startPoint y: 253, endPoint x: 402, endPoint y: 249, distance: 210.2
click at [402, 249] on div "12015 مترجمی پیام نور پرند" at bounding box center [736, 254] width 711 height 39
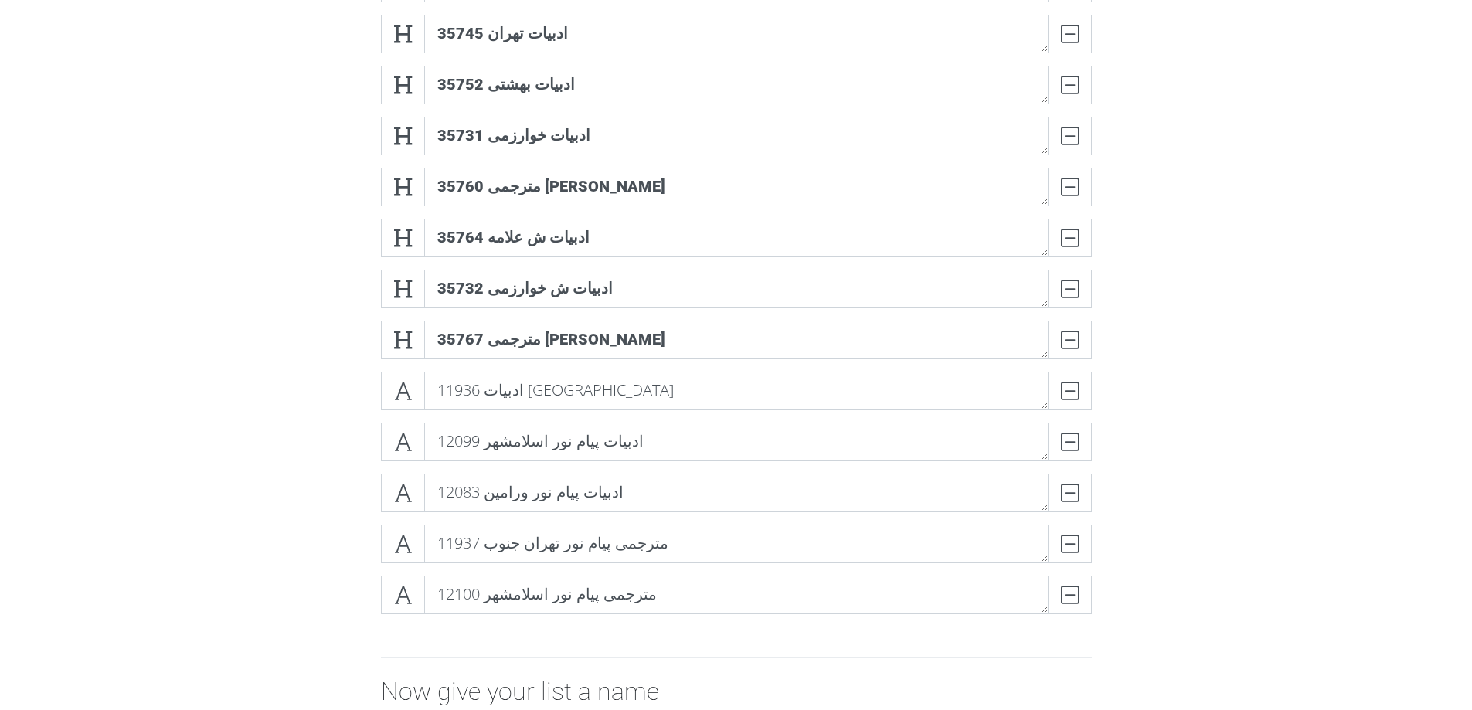
scroll to position [386, 0]
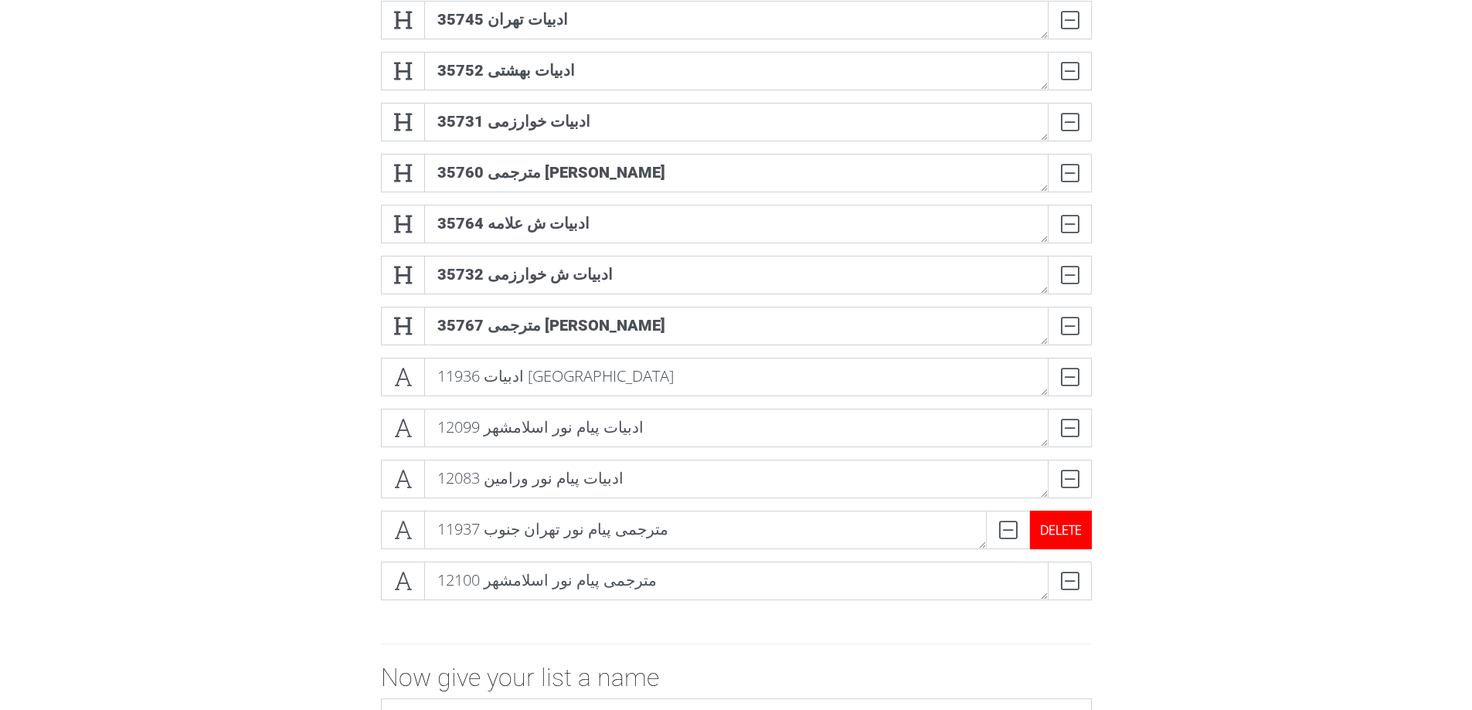
click at [1070, 531] on div "DELETE" at bounding box center [1061, 530] width 62 height 39
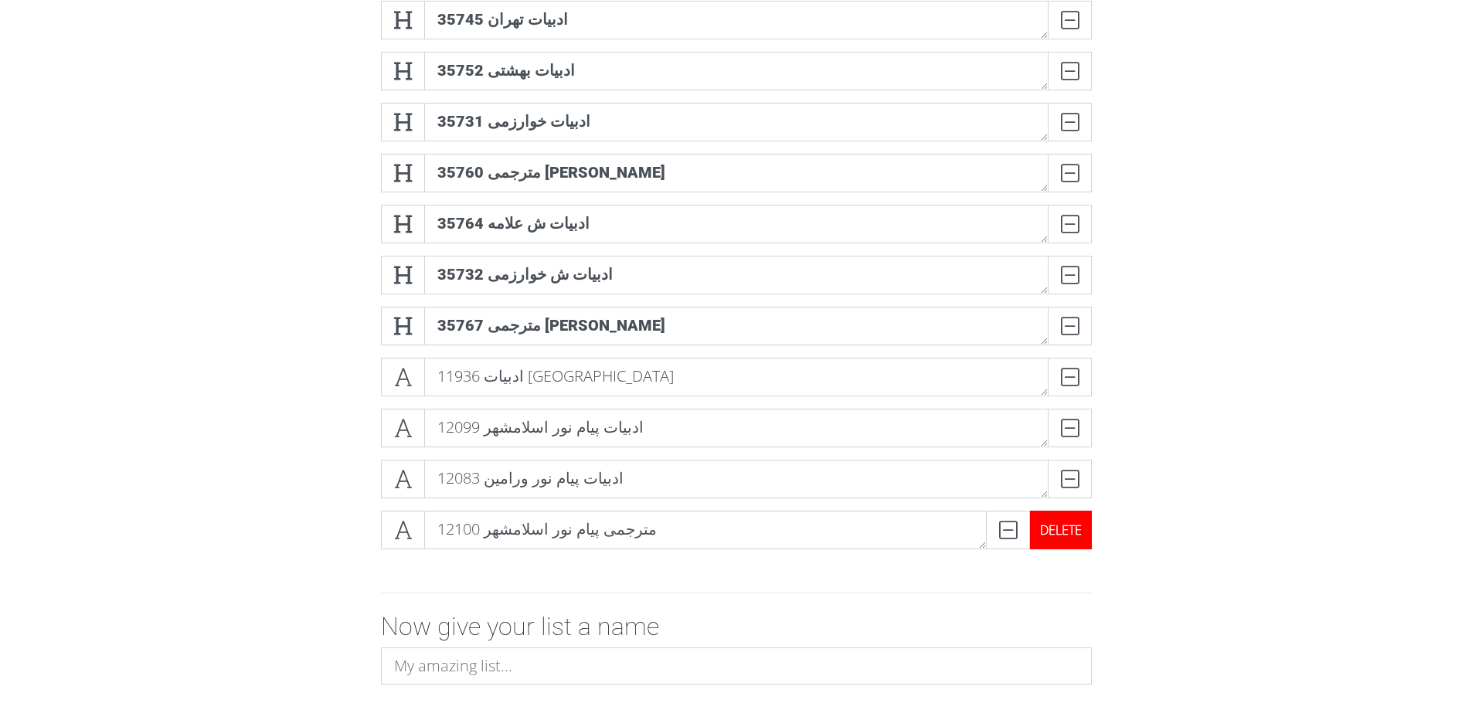
click at [1069, 535] on div "DELETE" at bounding box center [1061, 530] width 62 height 39
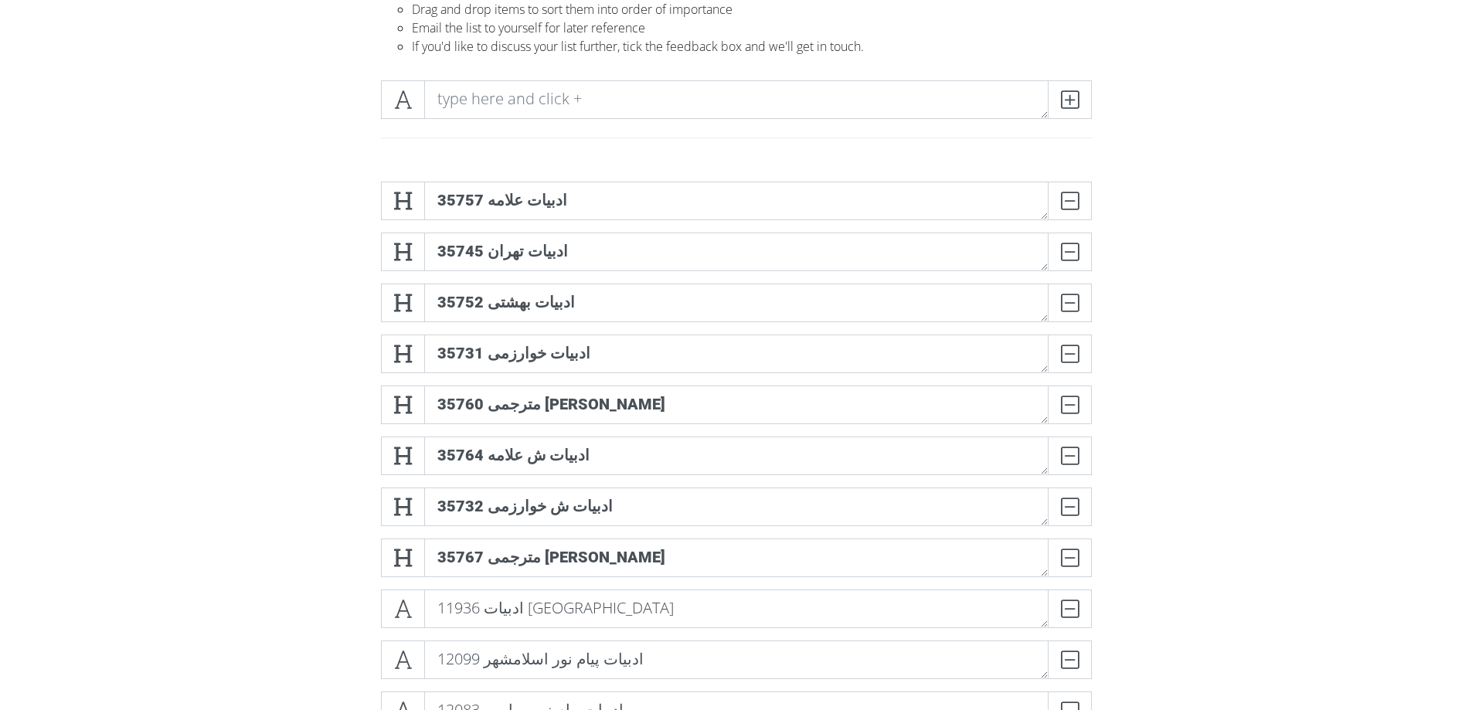
scroll to position [77, 0]
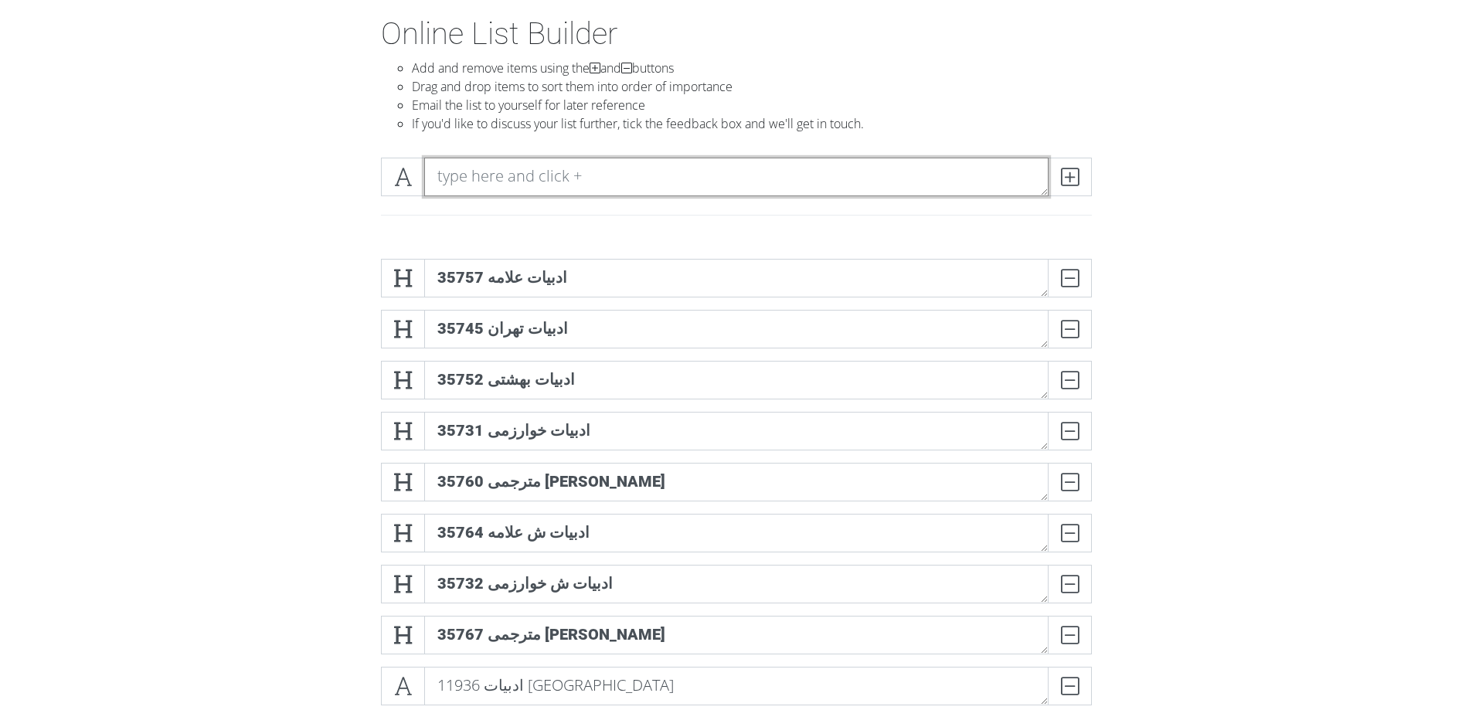
click at [605, 176] on textarea at bounding box center [736, 177] width 624 height 39
paste textarea "35400 فیلمنامه نویسی صدا و سیما"
type textarea "35400 فیلمنامه نویسی صدا و سیما"
click at [1073, 182] on icon at bounding box center [1070, 176] width 18 height 15
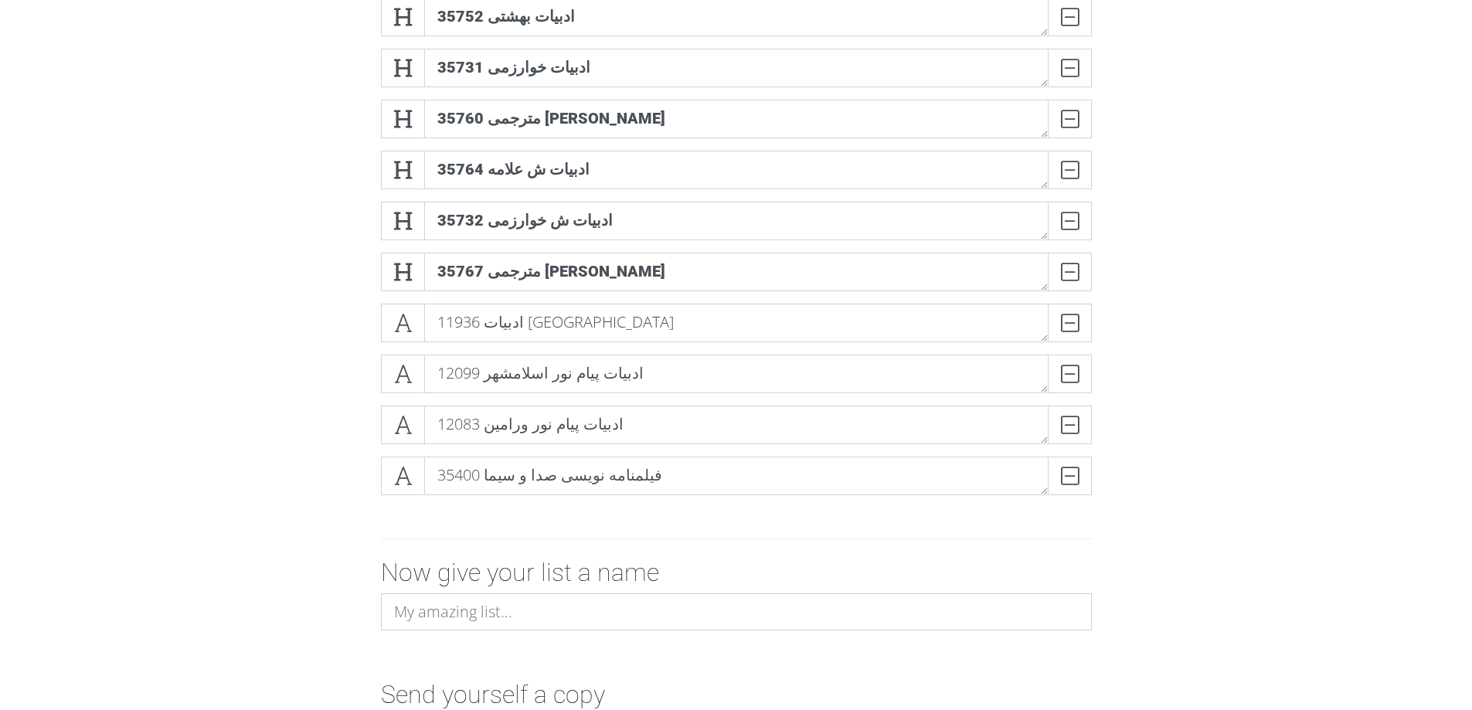
scroll to position [463, 0]
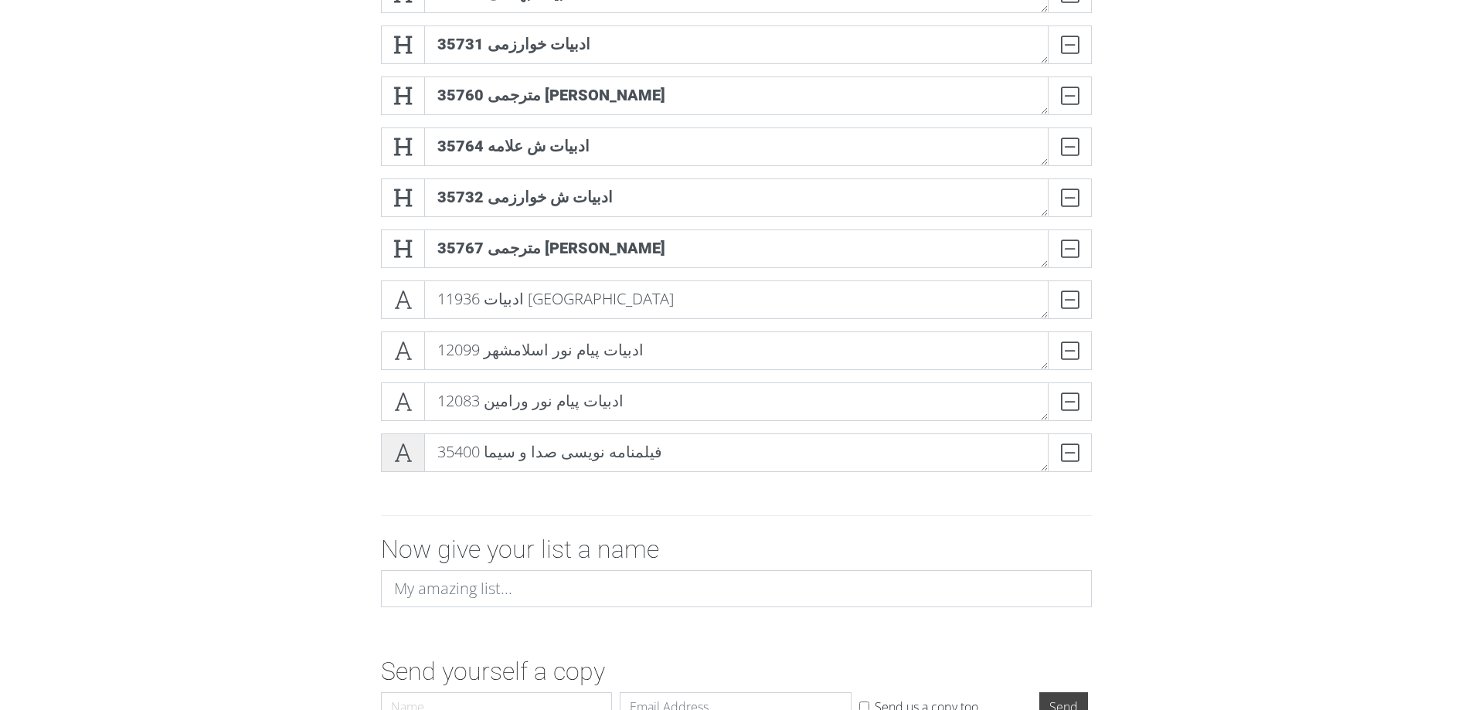
click at [399, 460] on icon at bounding box center [403, 452] width 18 height 15
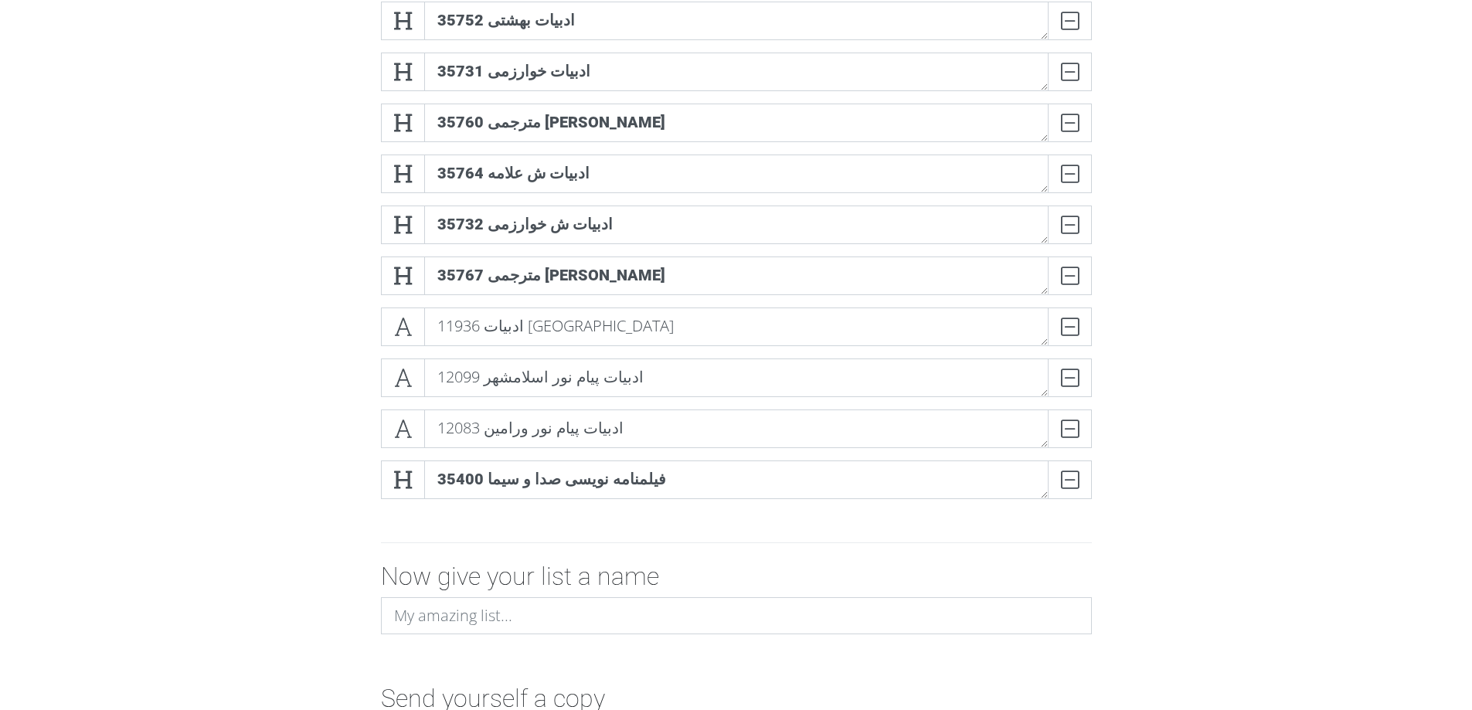
scroll to position [77, 0]
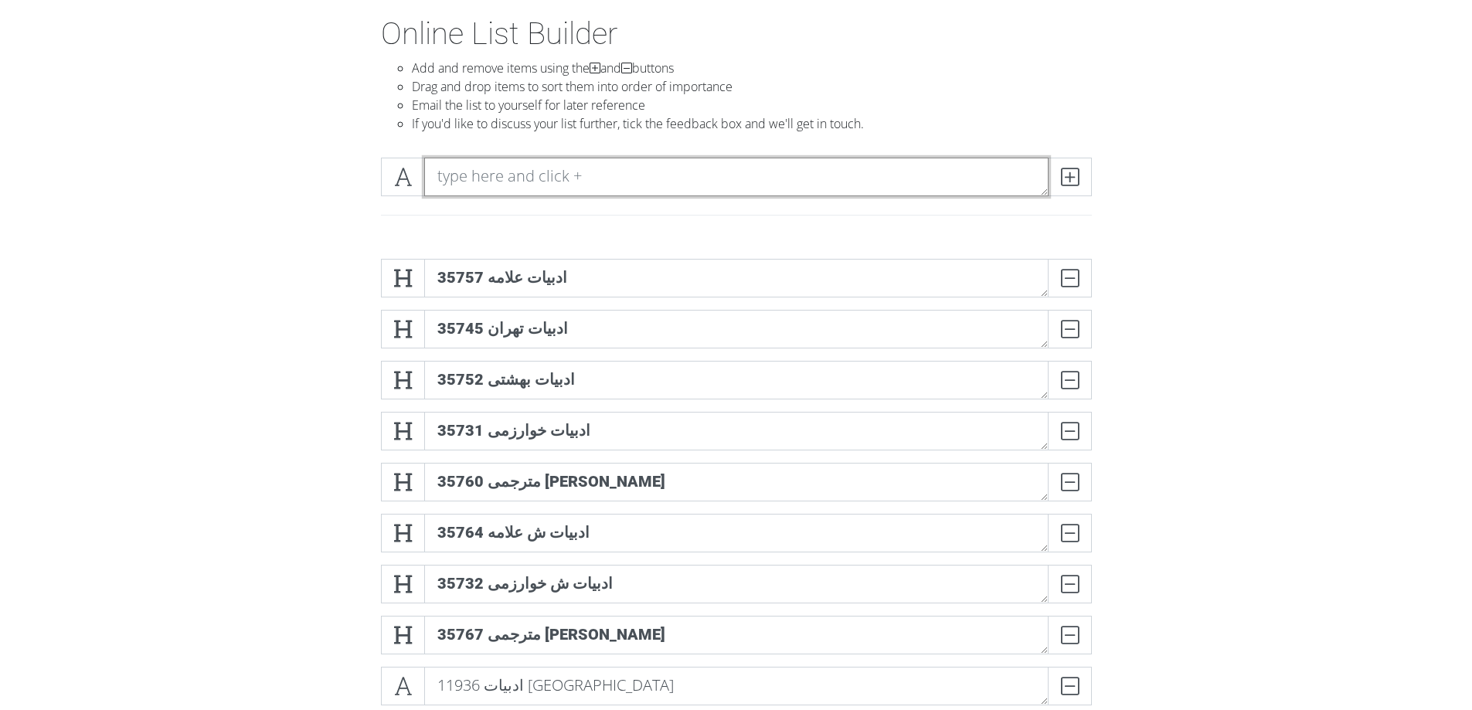
click at [679, 171] on textarea at bounding box center [736, 177] width 624 height 39
paste textarea "35413 ادبیات نماشی هنر ایران"
type textarea "35413 ادبیات نماشی هنر ایران"
click at [1072, 179] on icon at bounding box center [1070, 176] width 18 height 15
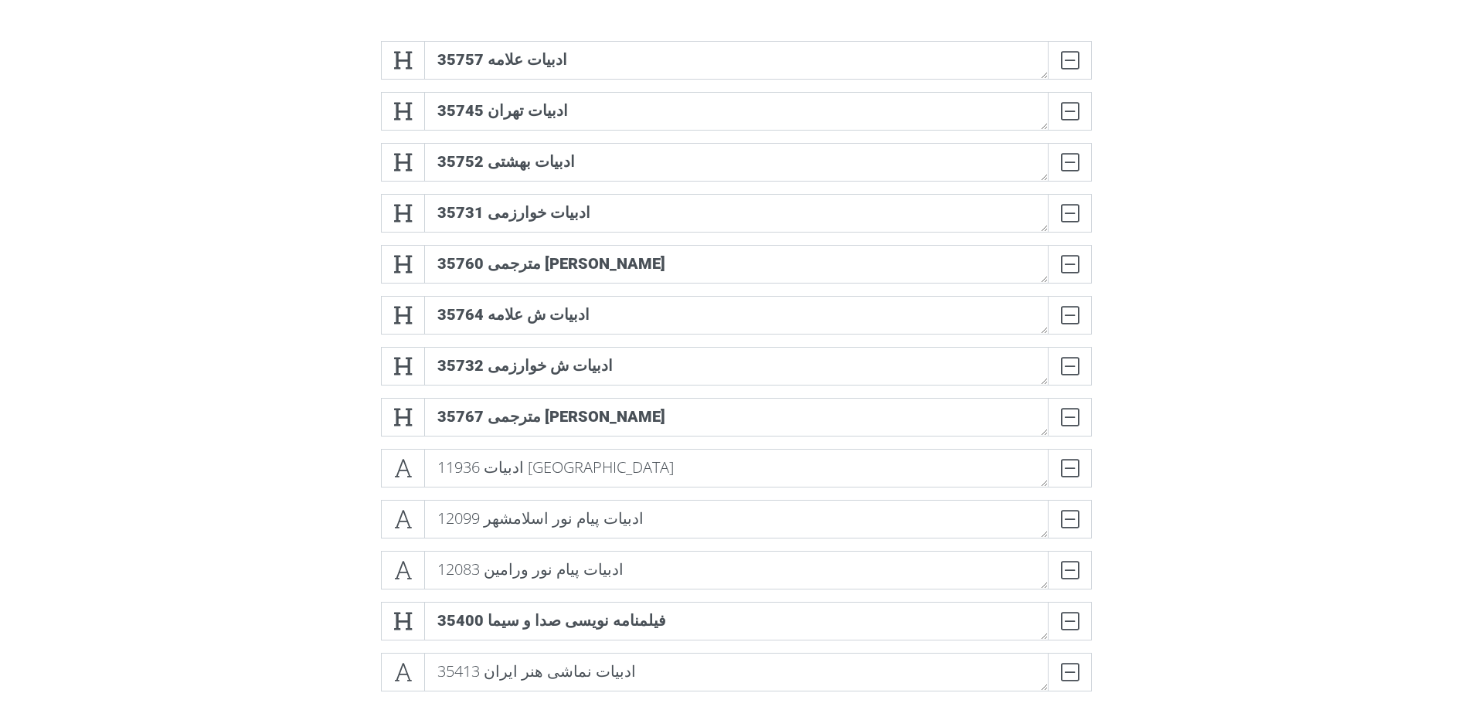
scroll to position [463, 0]
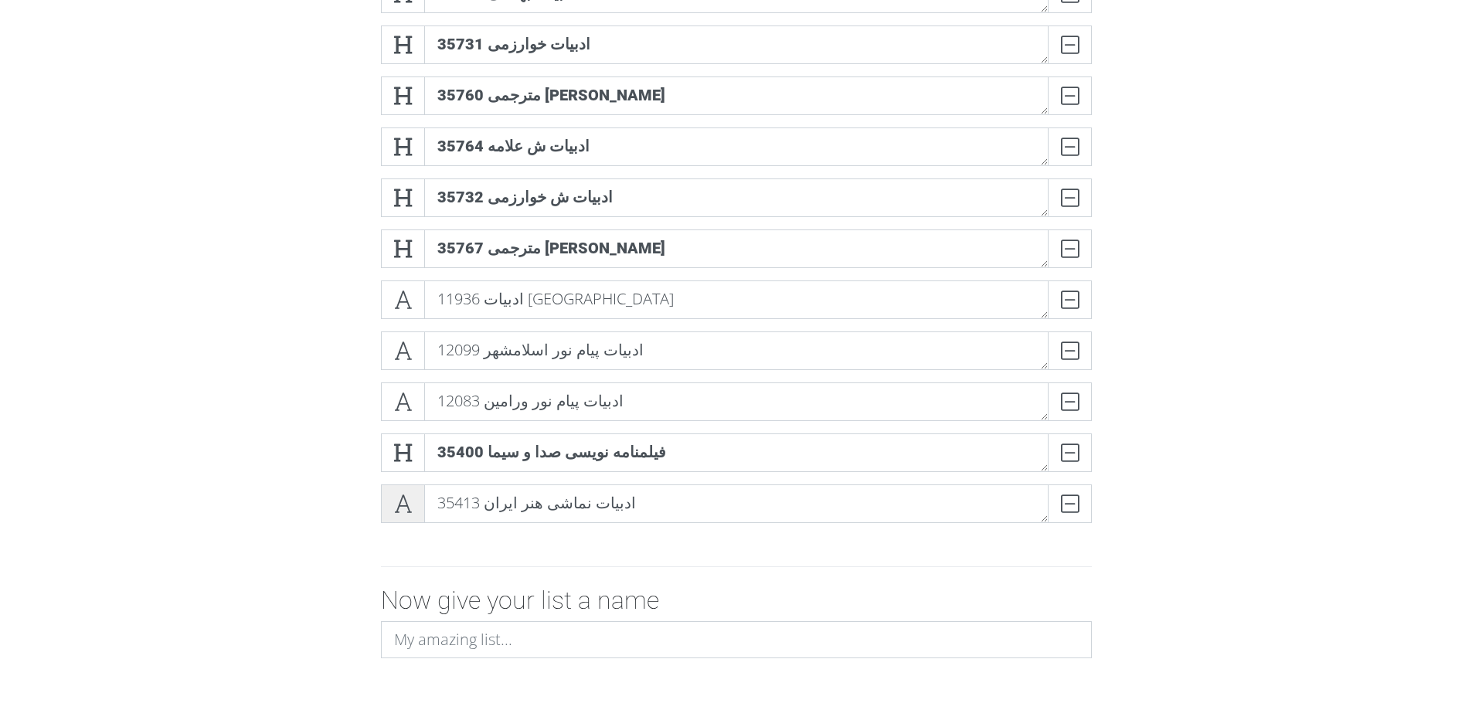
click at [394, 504] on icon at bounding box center [403, 503] width 18 height 15
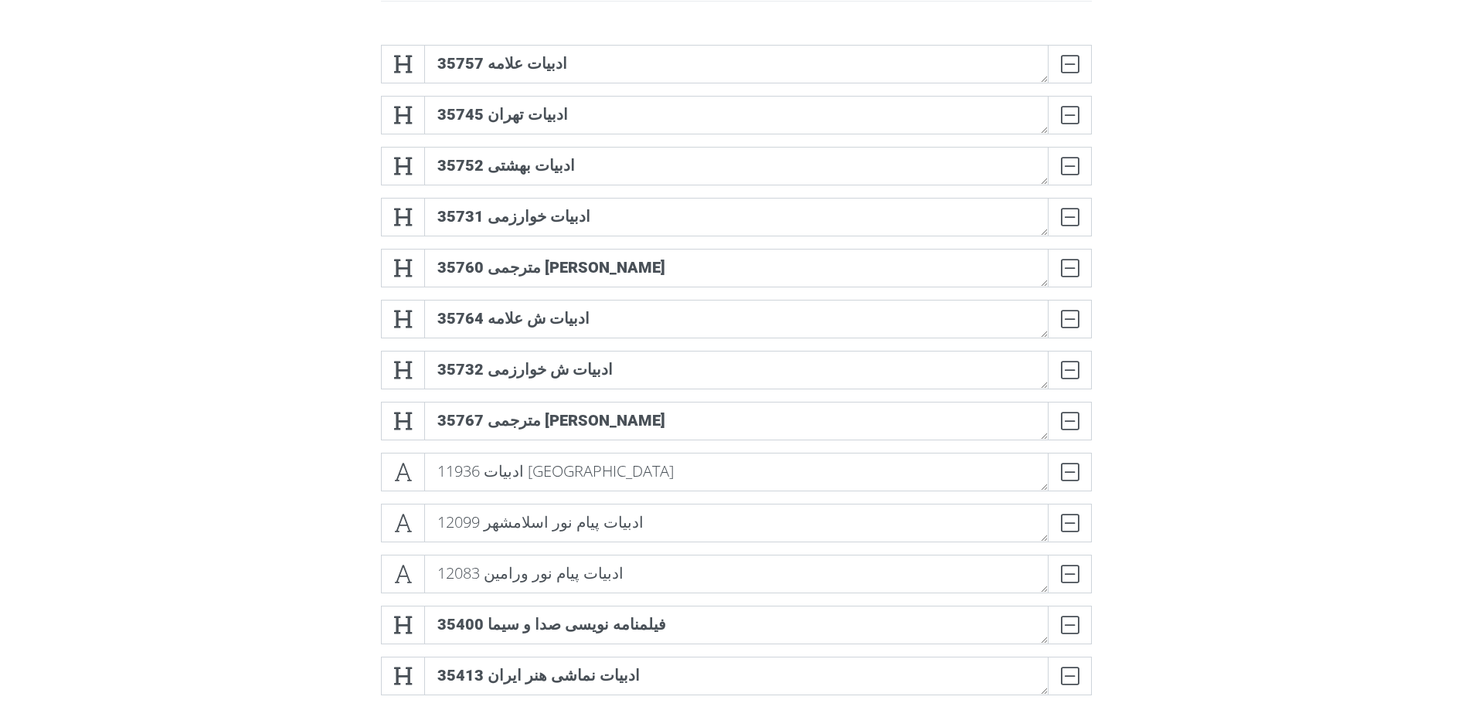
scroll to position [0, 0]
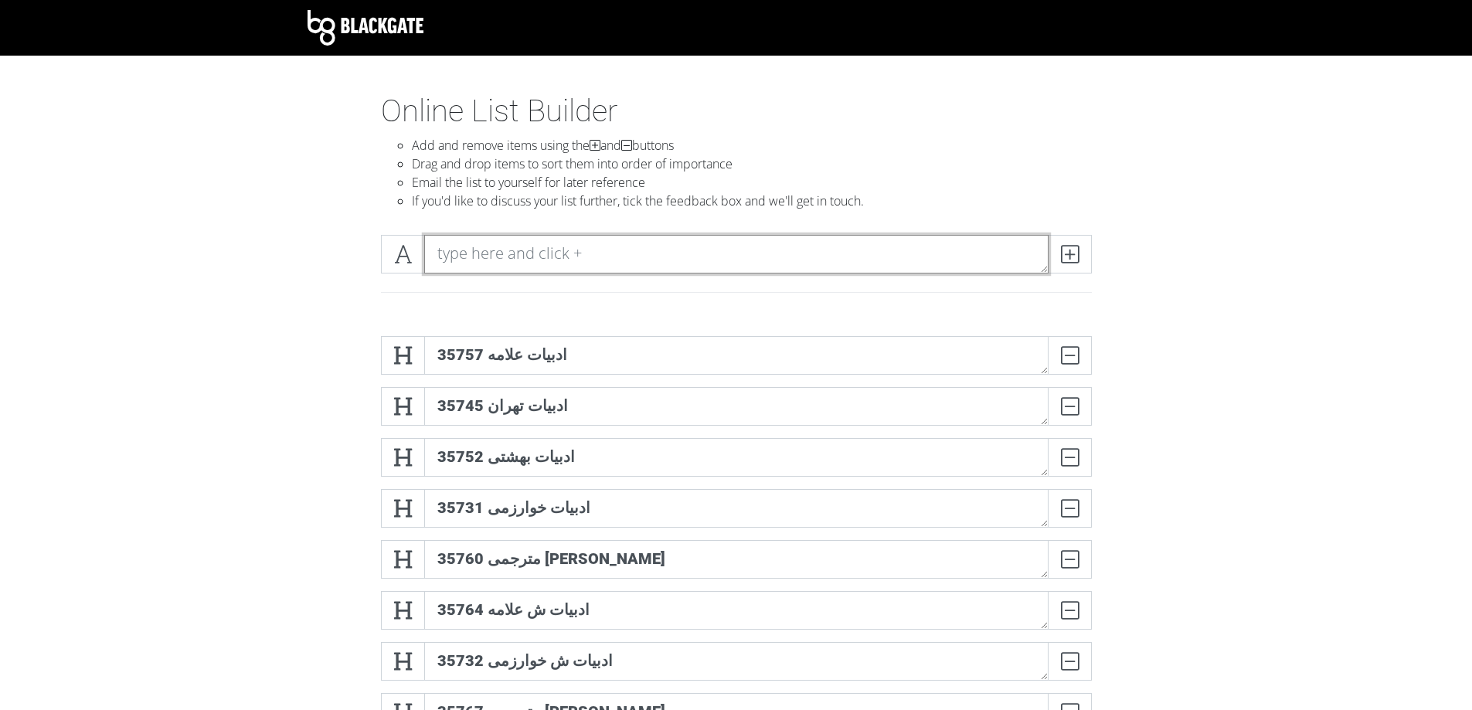
click at [713, 254] on textarea at bounding box center [736, 254] width 624 height 39
paste textarea "35414 ارتباط تصویری هنر ایران"
type textarea "35414 ارتباط تصویری هنر ایران"
click at [1054, 259] on span at bounding box center [1069, 254] width 44 height 39
click at [548, 253] on textarea at bounding box center [736, 254] width 624 height 39
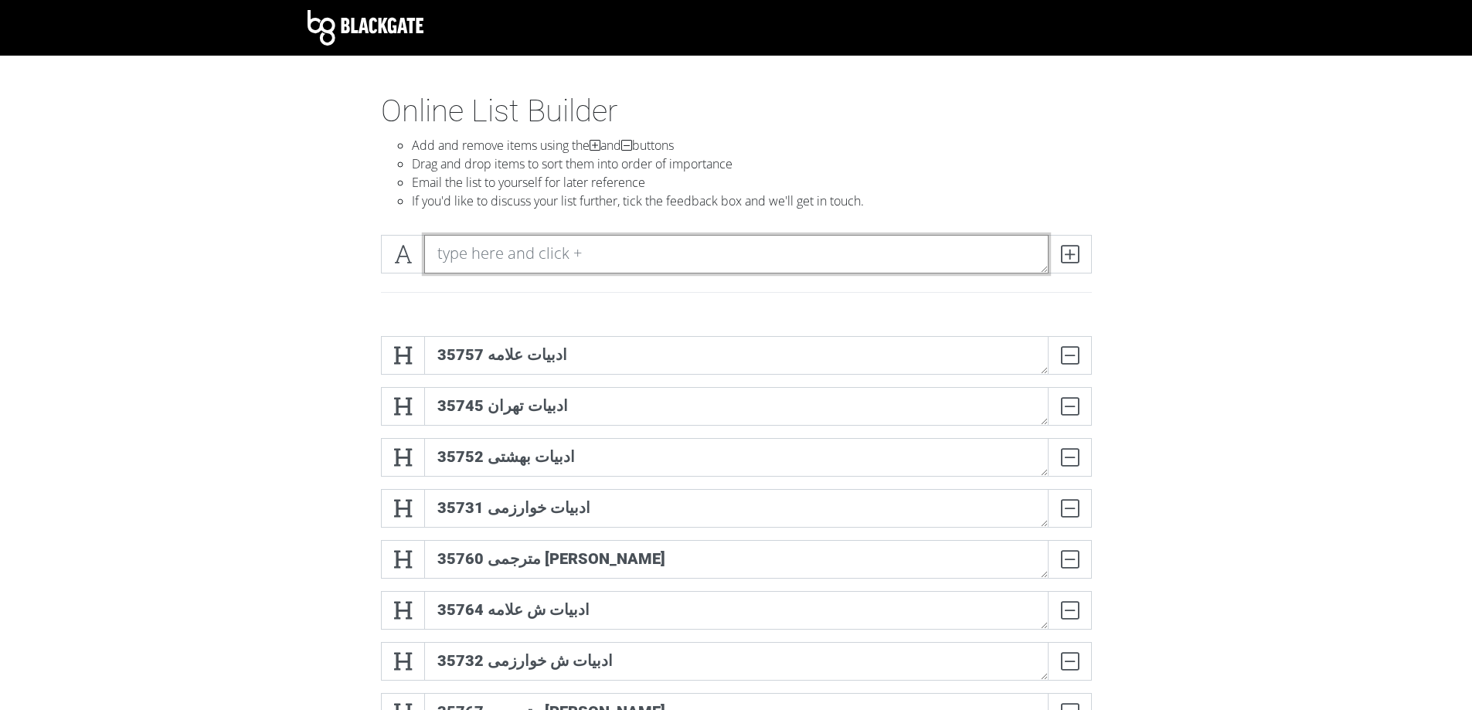
paste textarea "35416 سینما هنر ایران"
type textarea "35416 سینما هنر ایران"
click at [1078, 259] on icon at bounding box center [1070, 253] width 18 height 15
click at [623, 255] on textarea at bounding box center [736, 254] width 624 height 39
paste textarea "35382 ادبیات نمایشی [GEOGRAPHIC_DATA]"
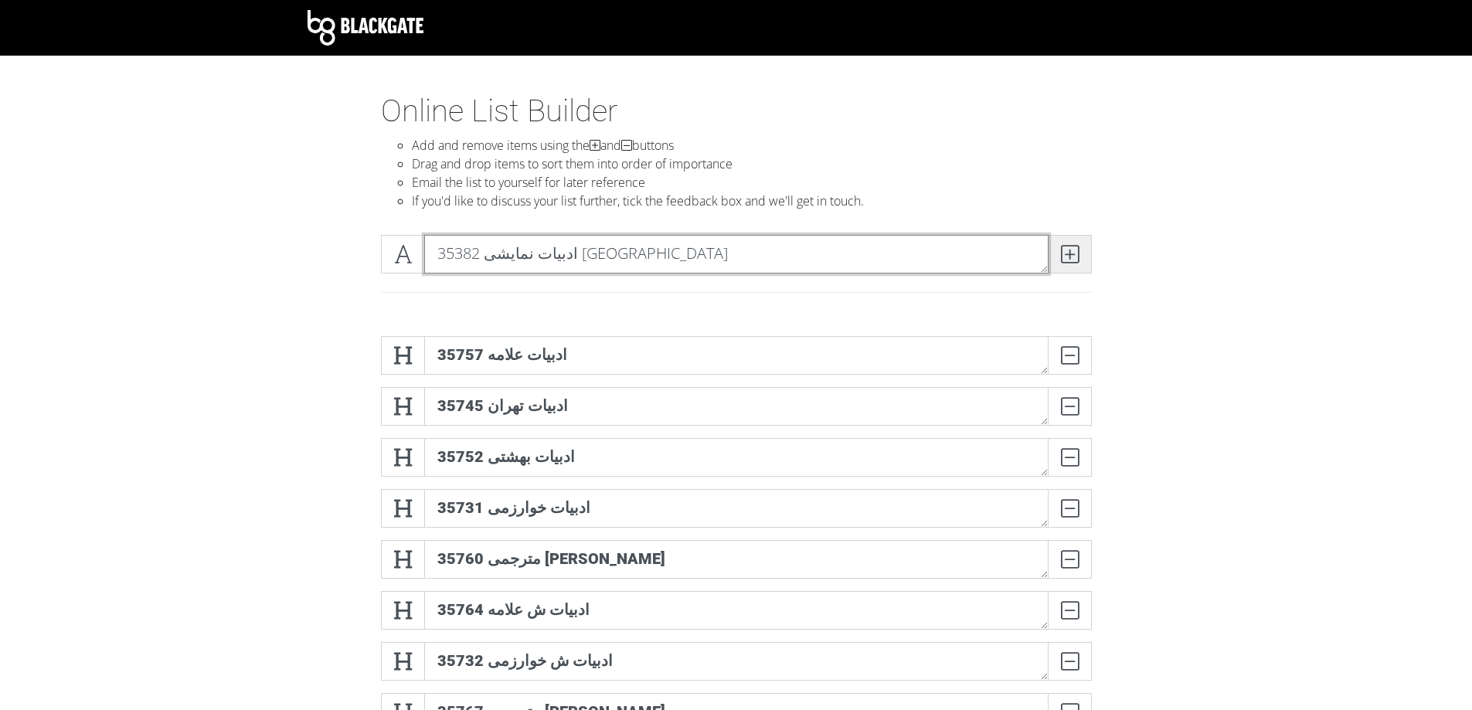
type textarea "35382 ادبیات نمایشی [GEOGRAPHIC_DATA]"
click at [1066, 251] on icon at bounding box center [1070, 253] width 18 height 15
paste textarea "35383 ارتباط تصویری تهران"
type textarea "35383 ارتباط تصویری تهران"
click at [1072, 251] on icon at bounding box center [1070, 253] width 18 height 15
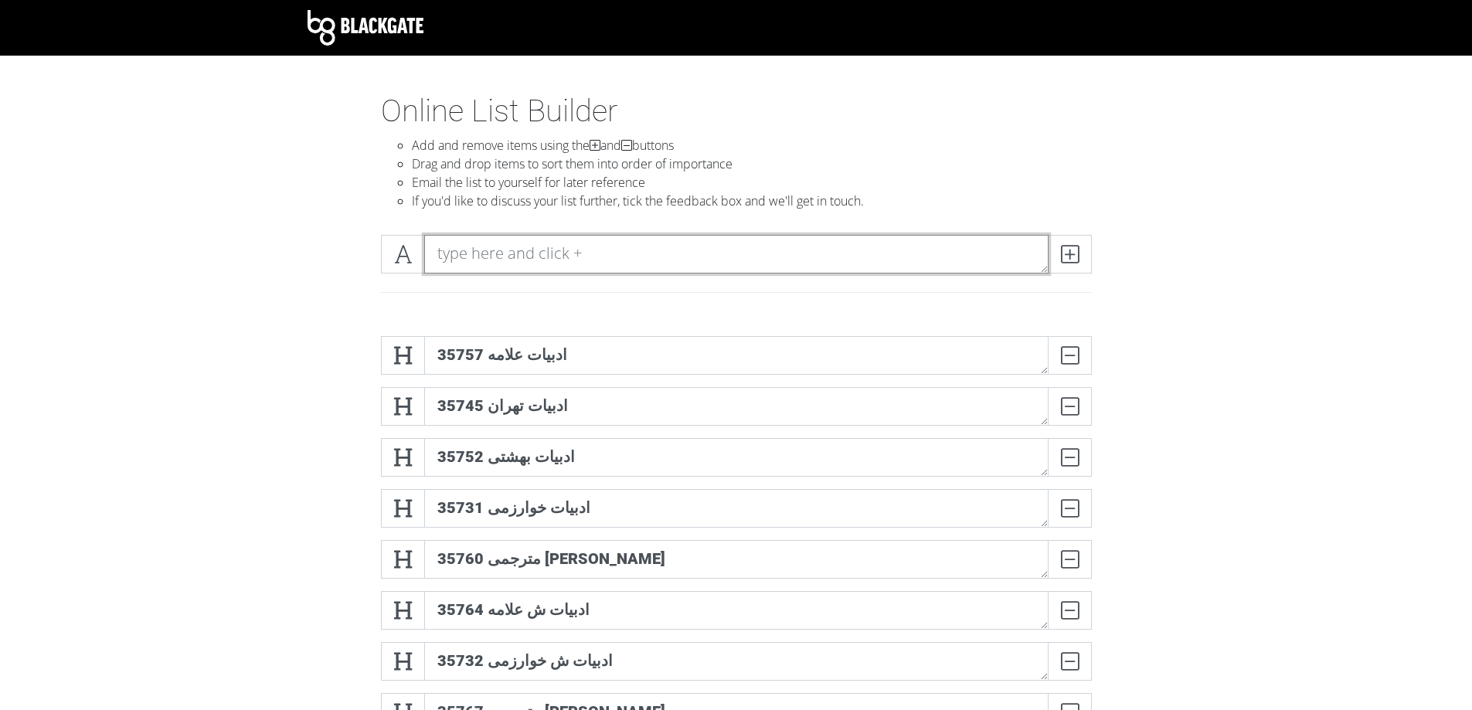
paste textarea "35392 موسیقی جهان [GEOGRAPHIC_DATA]"
type textarea "35392 موسیقی جهان [GEOGRAPHIC_DATA]"
click at [1075, 253] on icon at bounding box center [1070, 253] width 18 height 15
paste textarea "35409 فیلمنامه نویسی ش صدا و سیما"
type textarea "35409 فیلمنامه نویسی ش صدا و سیما"
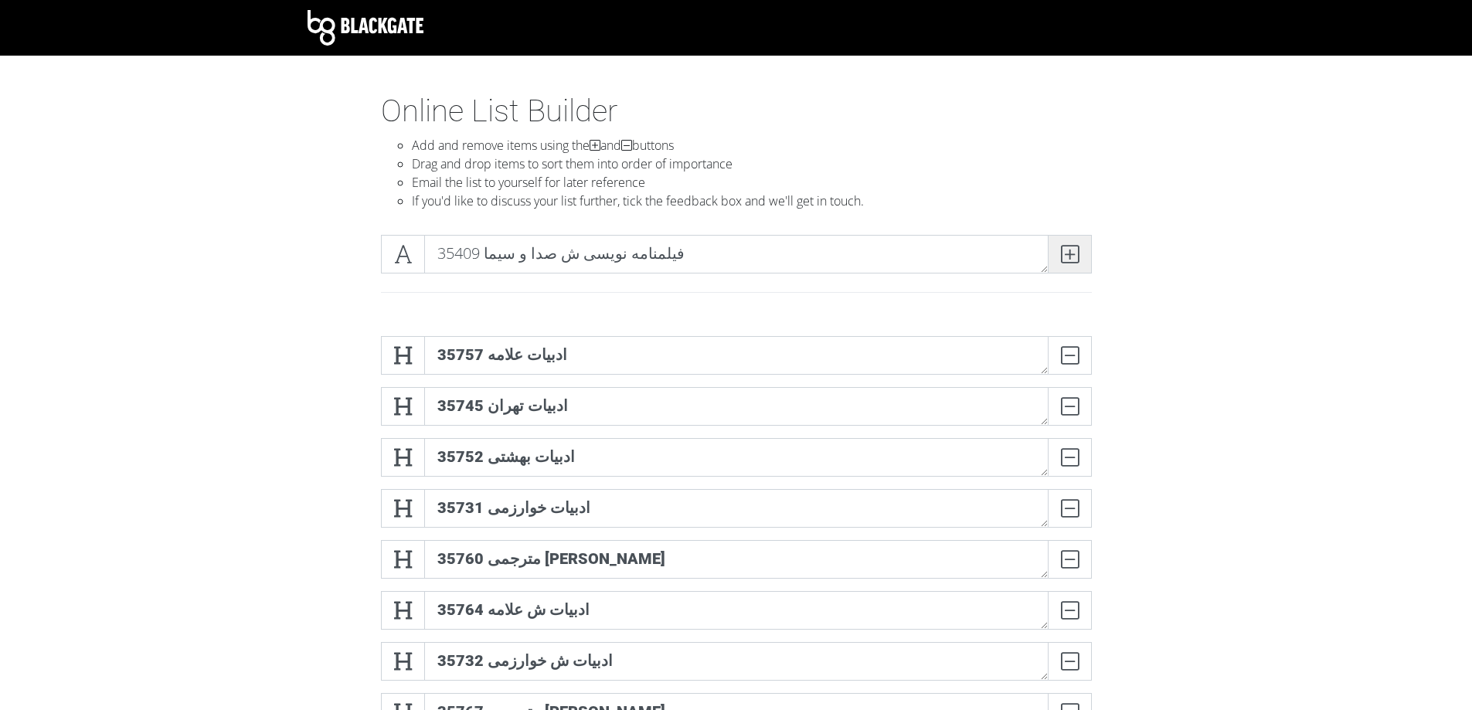
click at [1075, 262] on icon at bounding box center [1070, 253] width 18 height 15
paste textarea "35424 نقاشی هنر ایران"
type textarea "35424 نقاشی هنر ایران"
click at [1069, 257] on icon at bounding box center [1070, 253] width 18 height 15
paste textarea "35421 عکاسی هنر ایران"
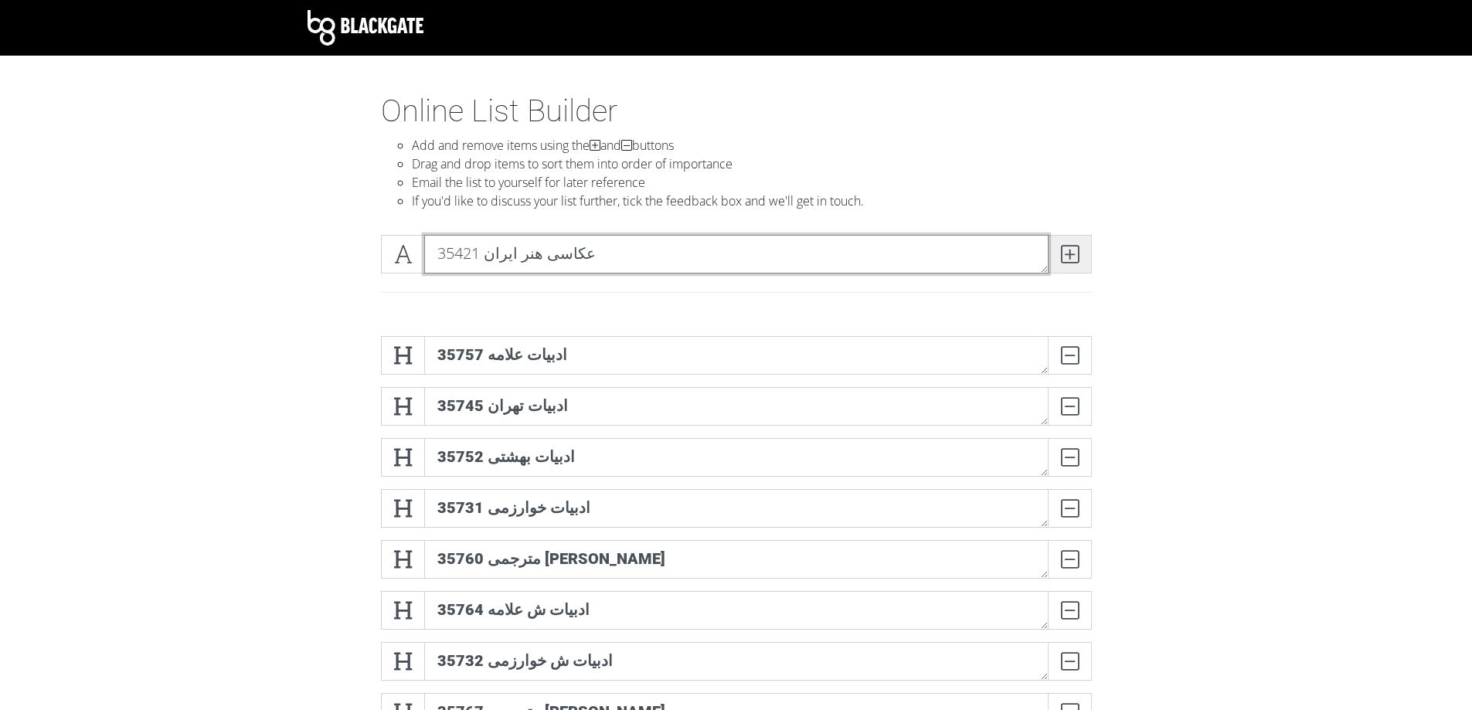
type textarea "35421 عکاسی هنر ایران"
click at [1071, 262] on icon at bounding box center [1070, 253] width 18 height 15
paste textarea "35389 نقاشی [GEOGRAPHIC_DATA]"
type textarea "35389 نقاشی [GEOGRAPHIC_DATA]"
click at [1064, 255] on icon at bounding box center [1070, 253] width 18 height 15
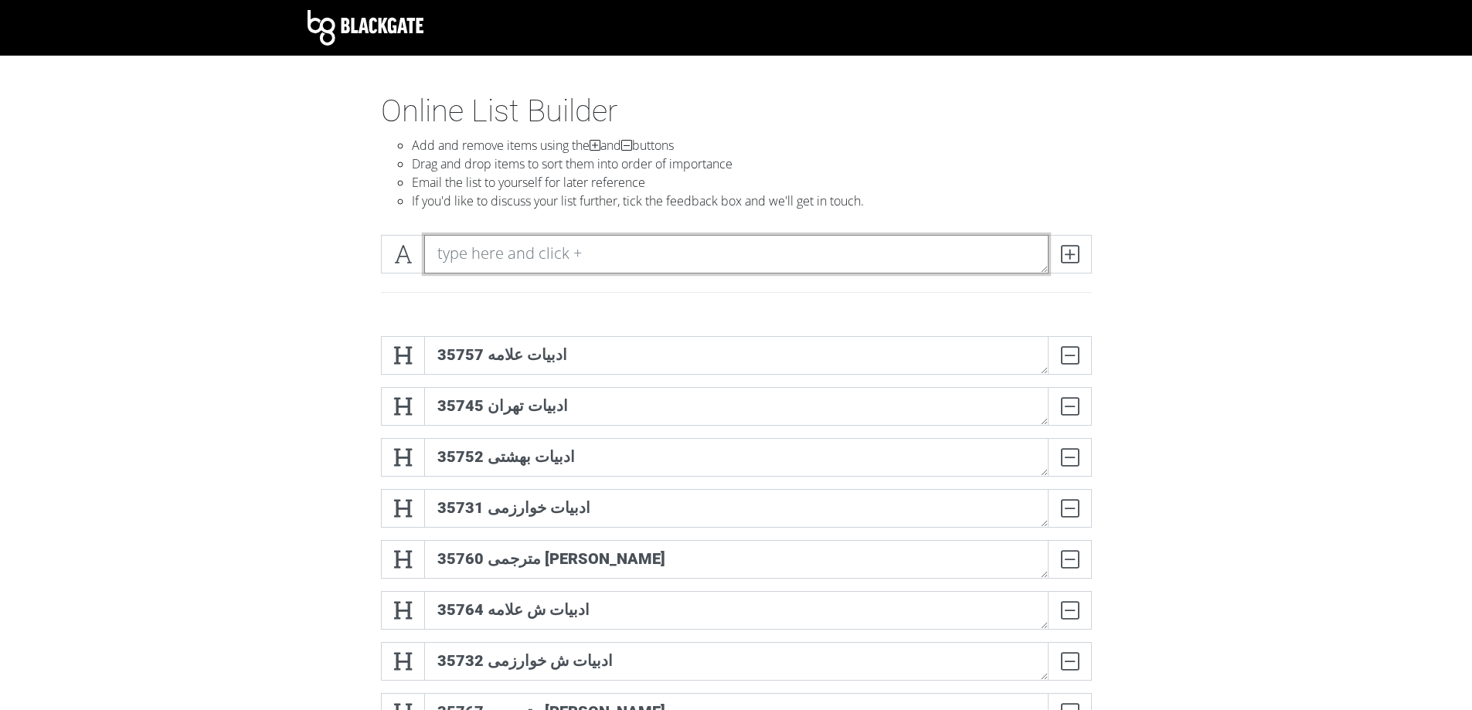
paste textarea "[GEOGRAPHIC_DATA]"
type textarea "[GEOGRAPHIC_DATA]"
click at [1072, 265] on span at bounding box center [1069, 254] width 44 height 39
paste textarea "35362 موسیقی جهانی گیتار هنر ایران کرج"
type textarea "35362 موسیقی جهانی گیتار هنر ایران کرج"
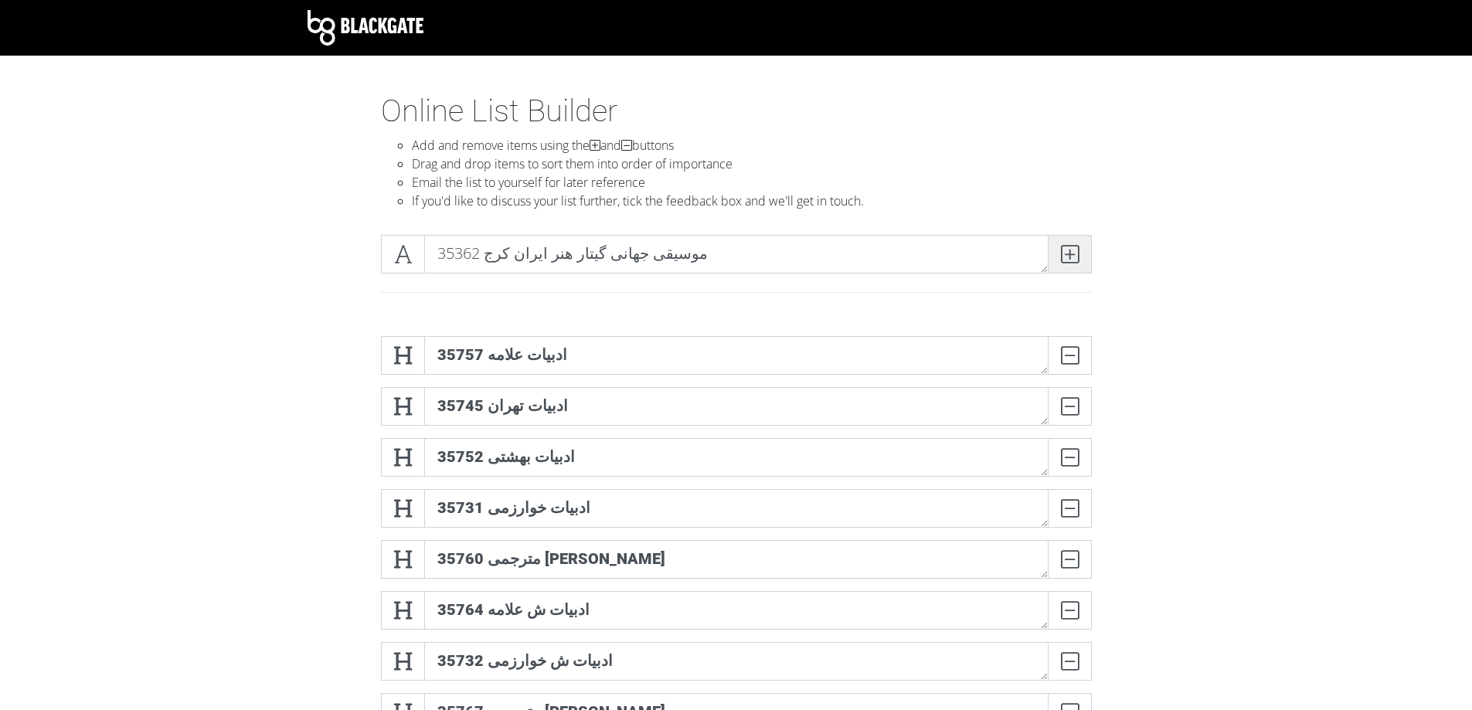
click at [1061, 258] on icon at bounding box center [1070, 253] width 18 height 15
paste textarea "35359 موسیقی جهانی پیانو هنر ایران کرج"
type textarea "35359 موسیقی جهانی پیانو هنر ایران کرج"
click at [1077, 260] on icon at bounding box center [1070, 253] width 18 height 15
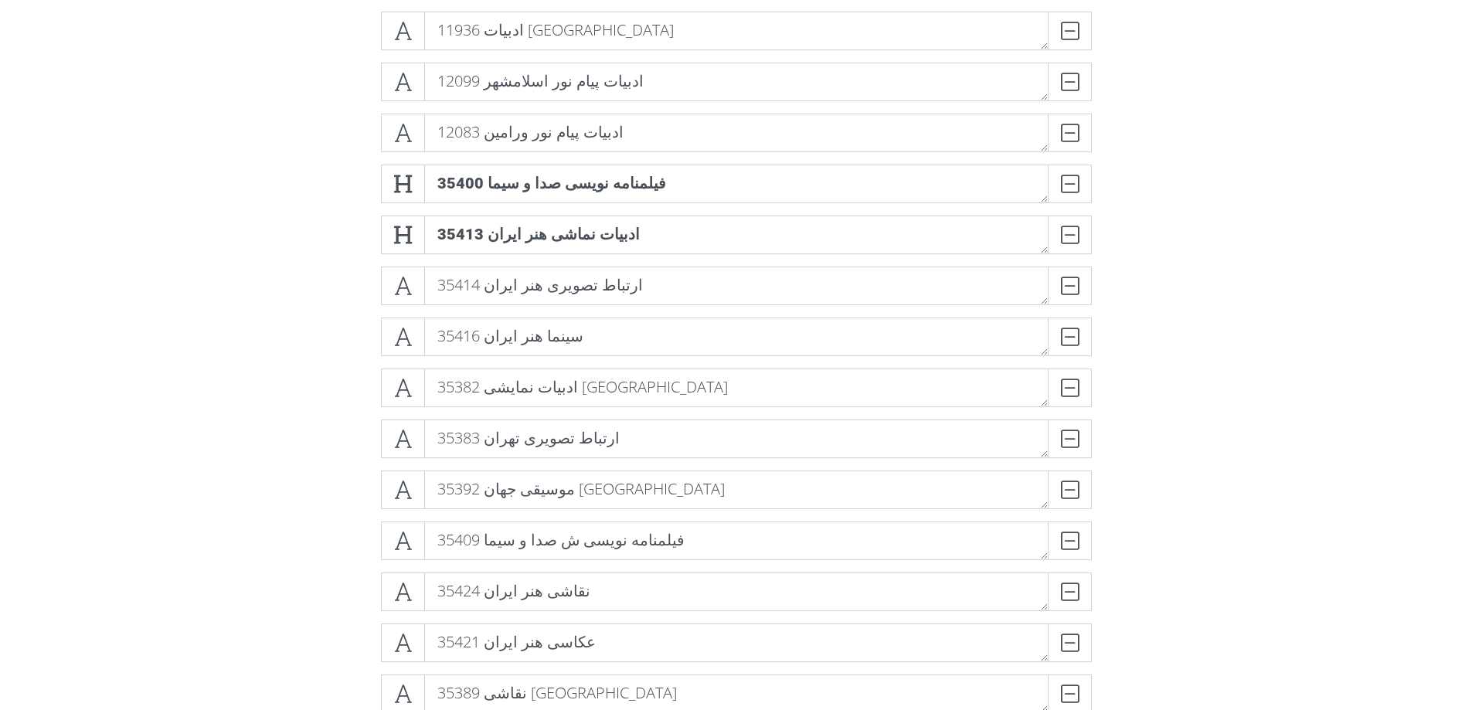
scroll to position [772, 0]
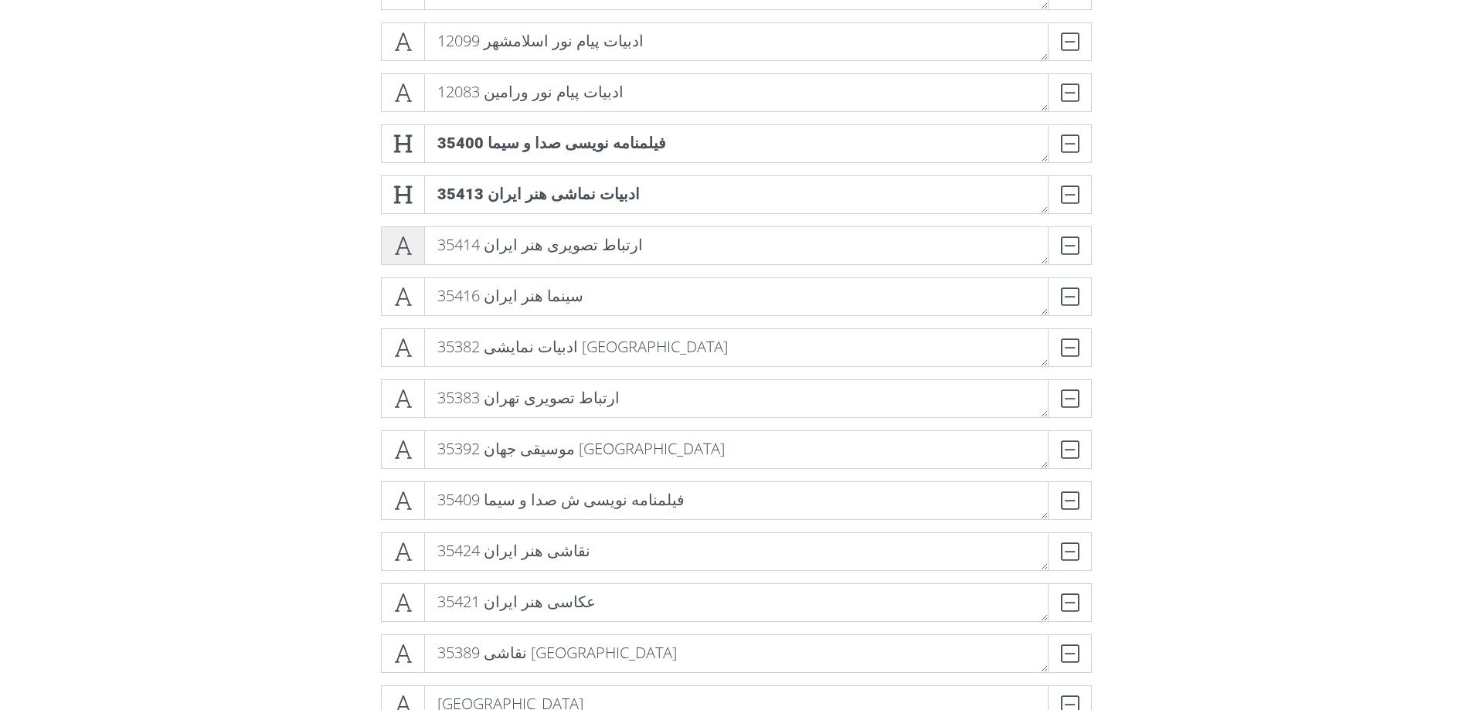
click at [402, 246] on icon at bounding box center [403, 245] width 18 height 15
click at [397, 289] on icon at bounding box center [403, 296] width 18 height 15
click at [383, 355] on span at bounding box center [403, 347] width 44 height 39
click at [385, 401] on span at bounding box center [403, 398] width 44 height 39
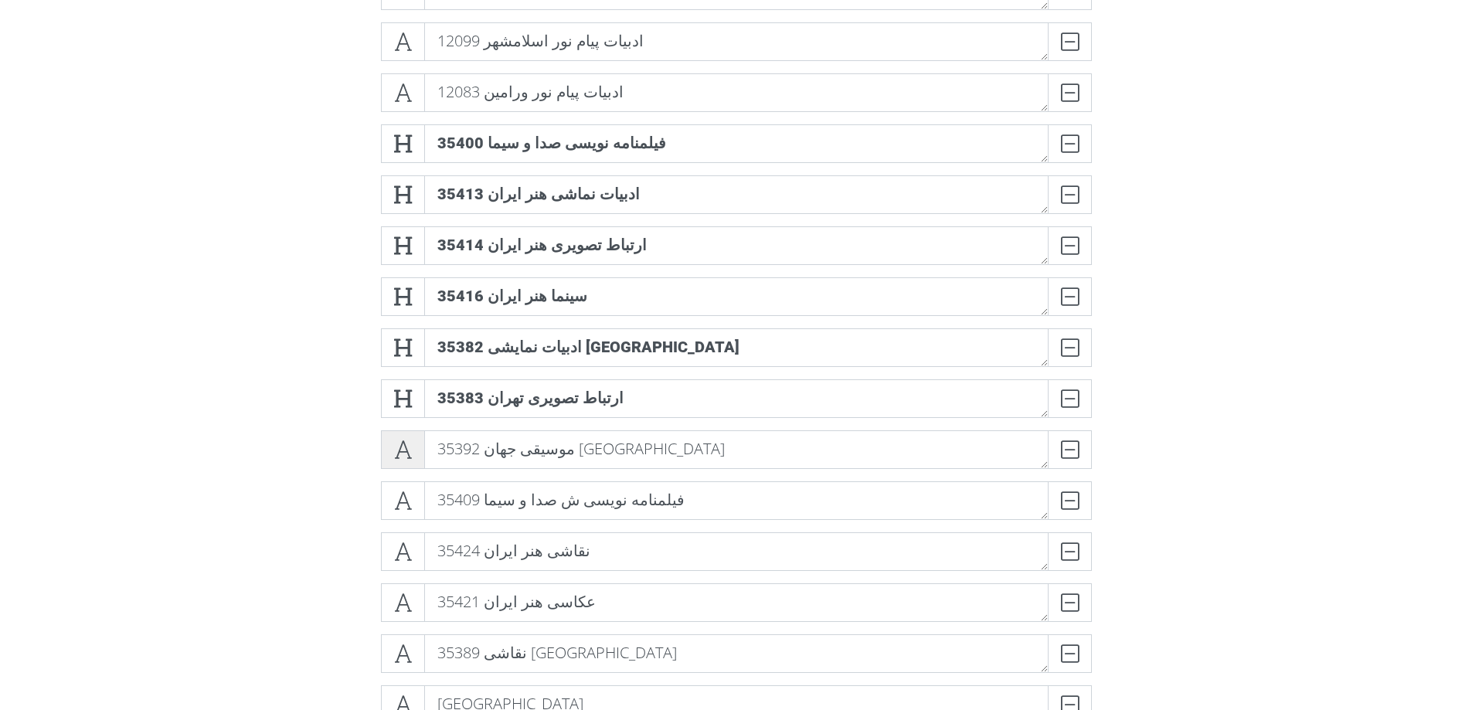
click at [393, 461] on span at bounding box center [403, 449] width 44 height 39
click at [394, 512] on span at bounding box center [403, 500] width 44 height 39
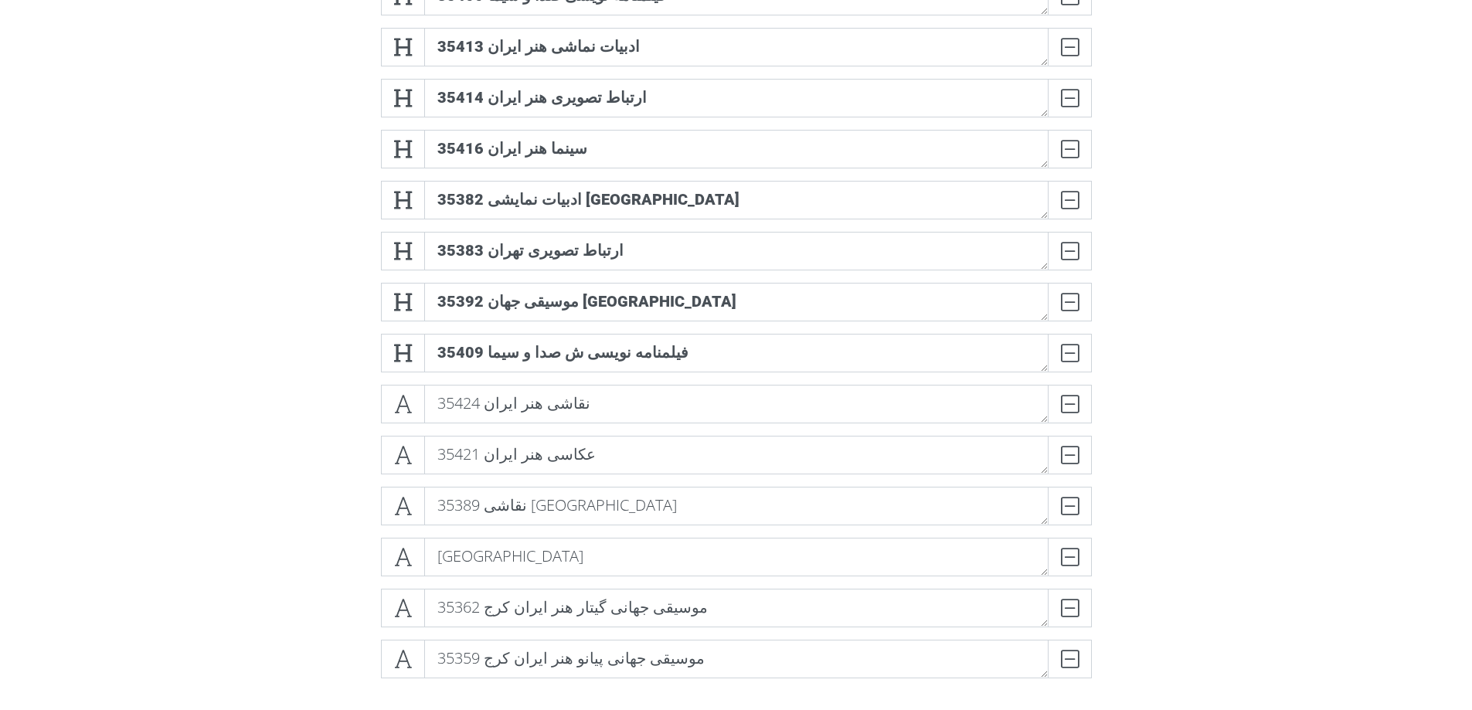
scroll to position [927, 0]
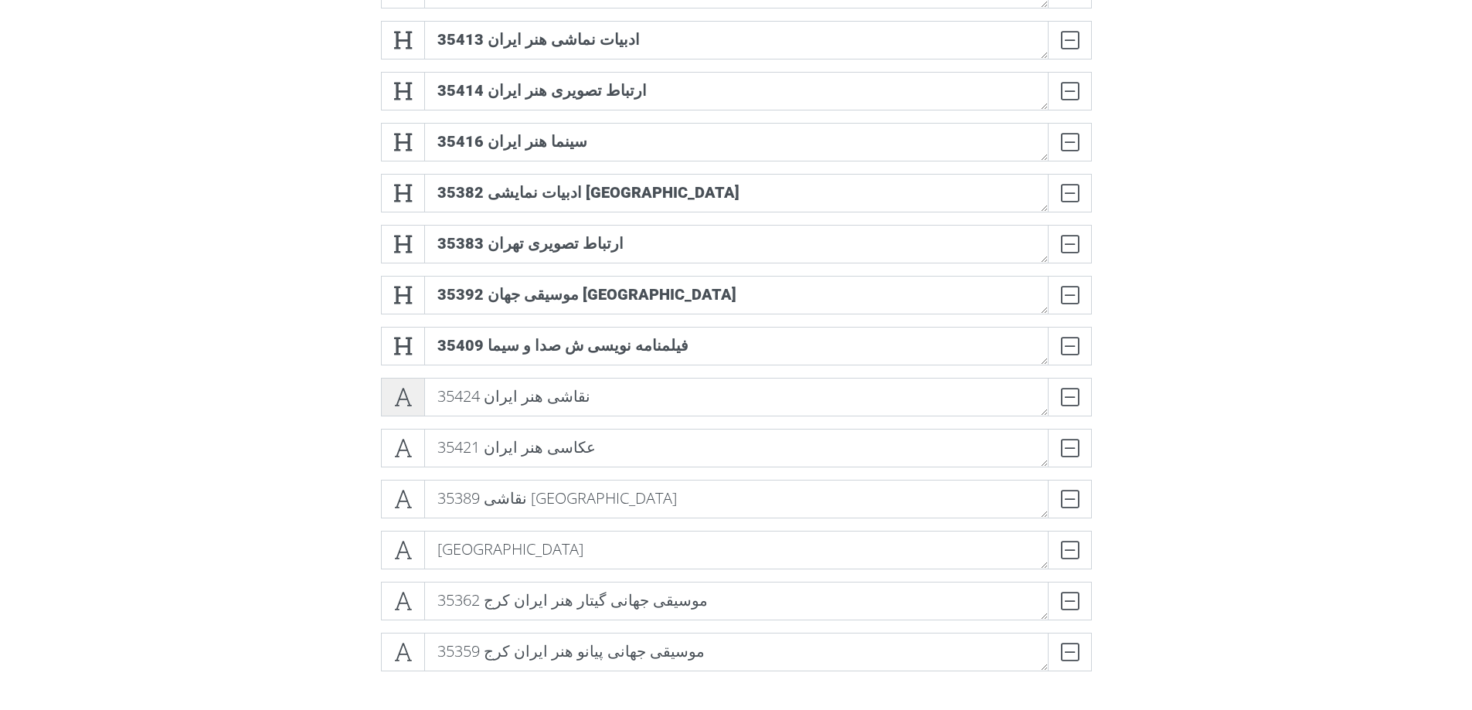
click at [398, 393] on icon at bounding box center [403, 396] width 18 height 15
click at [389, 446] on span at bounding box center [403, 448] width 44 height 39
click at [396, 502] on icon at bounding box center [403, 498] width 18 height 15
click at [395, 538] on span at bounding box center [403, 550] width 44 height 39
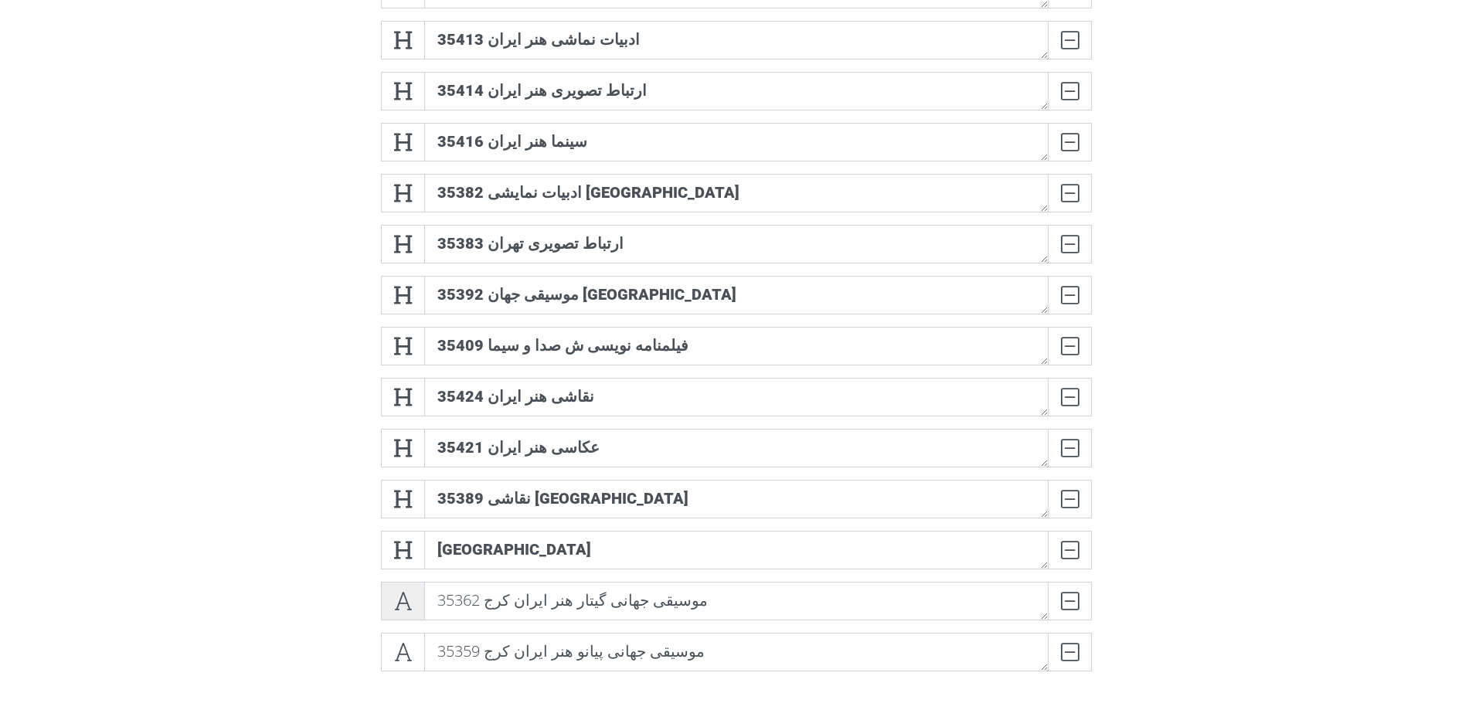
click at [397, 598] on icon at bounding box center [403, 600] width 18 height 15
click at [404, 646] on icon at bounding box center [403, 651] width 18 height 15
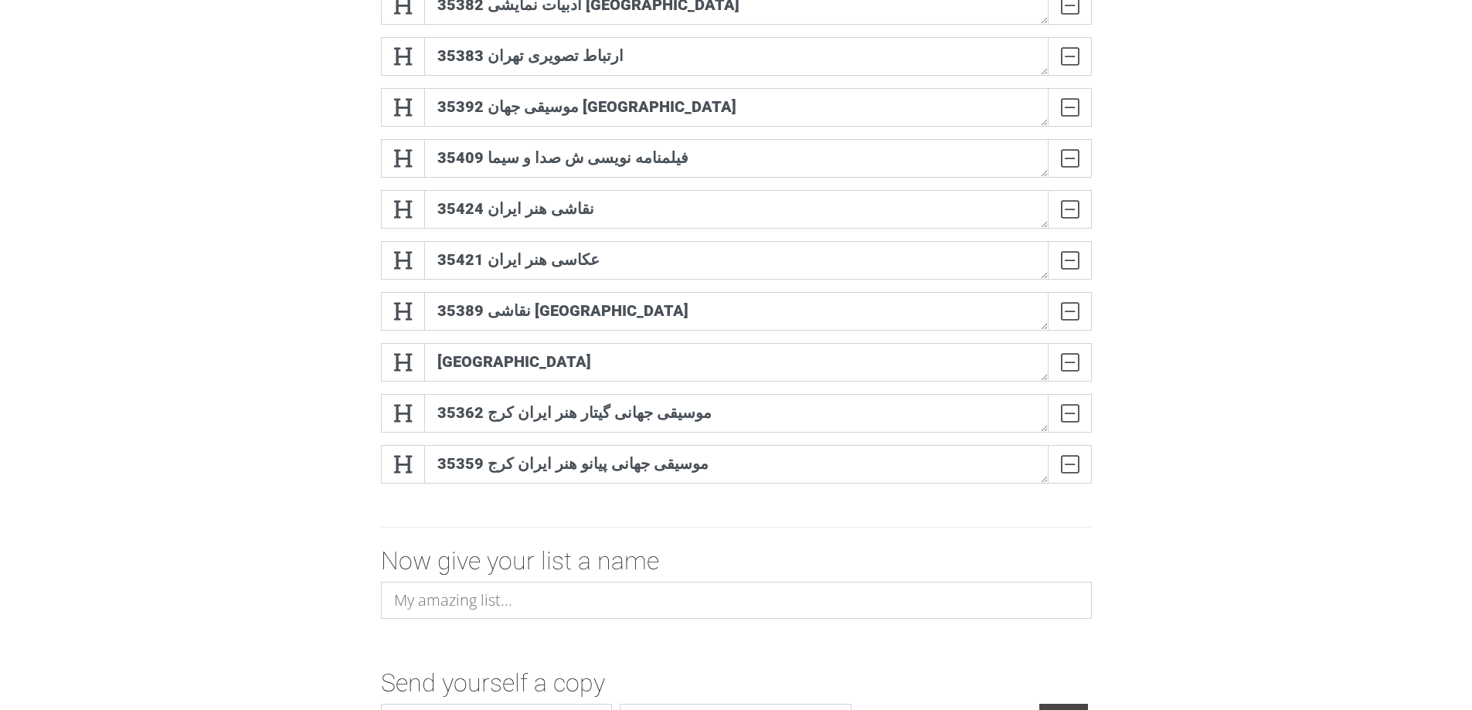
scroll to position [1224, 0]
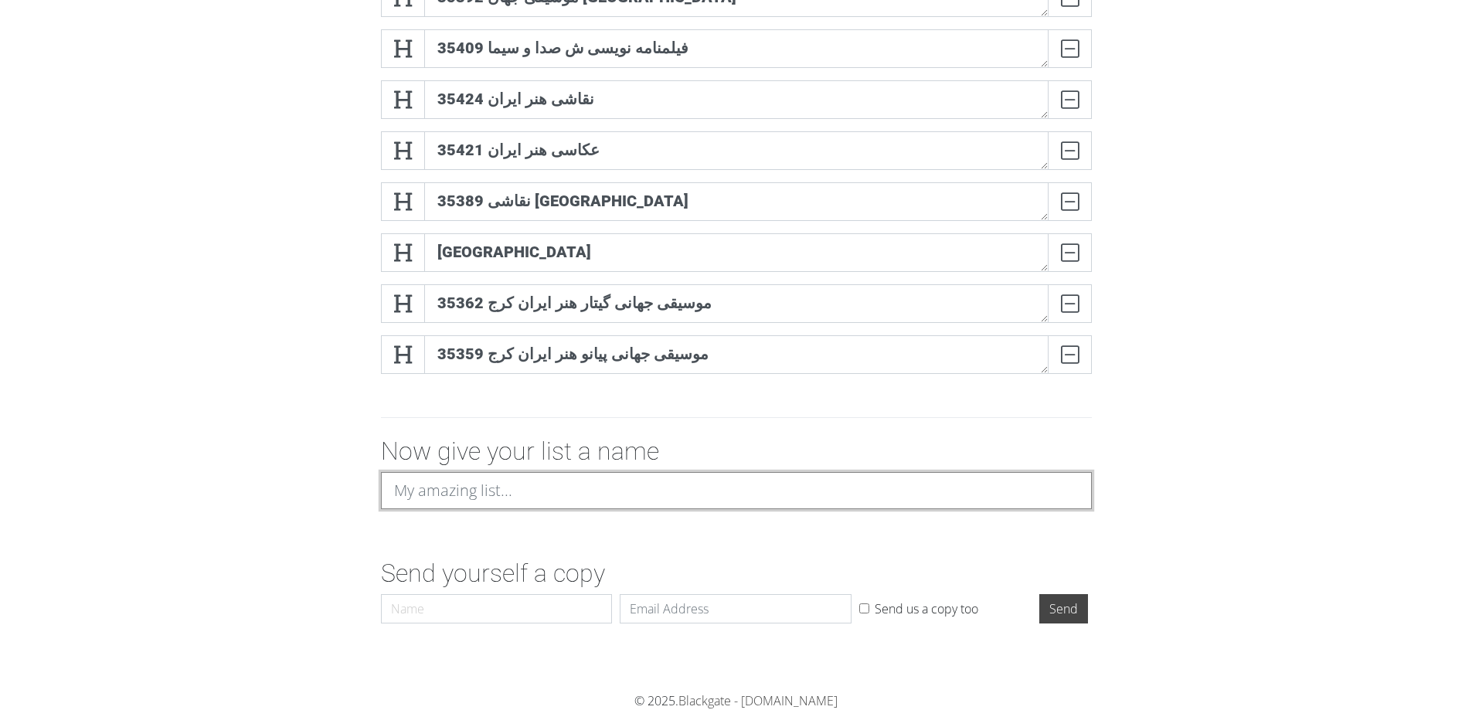
click at [559, 475] on input at bounding box center [736, 490] width 711 height 37
click at [411, 497] on input "Konkour Fields" at bounding box center [736, 490] width 711 height 37
type input "Uni Fields"
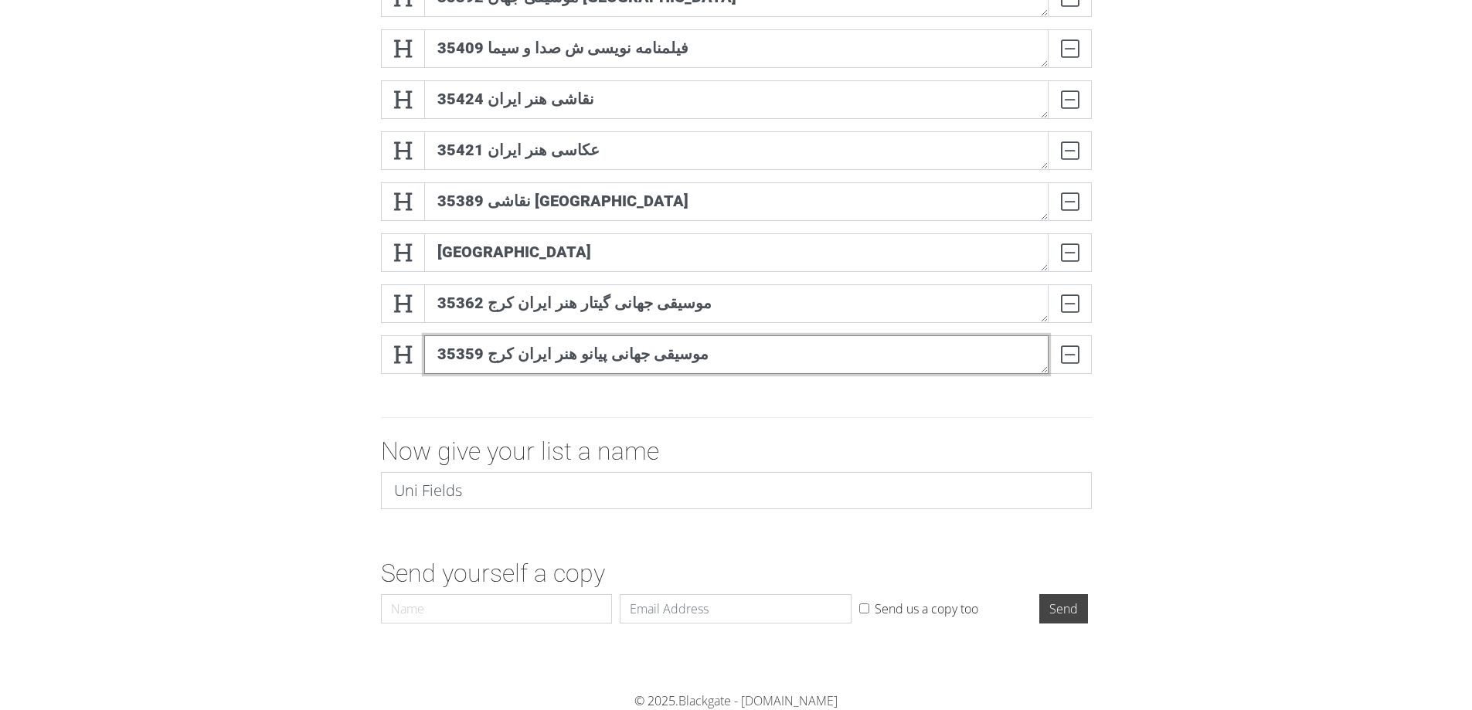
click at [609, 349] on textarea "35359 موسیقی جهانی پیانو هنر ایران کرج" at bounding box center [736, 354] width 624 height 39
click at [588, 311] on textarea "35362 موسیقی جهانی گیتار هنر ایران کرج" at bounding box center [736, 303] width 624 height 39
click at [571, 346] on textarea "35359 موسیقی جهانی پیانو هنر ایران کرج" at bounding box center [736, 354] width 624 height 39
click at [579, 261] on textarea "[GEOGRAPHIC_DATA]" at bounding box center [736, 252] width 624 height 39
click at [569, 297] on textarea "35362 موسیقی جهانی گیتار هنر ایران کرج" at bounding box center [736, 303] width 624 height 39
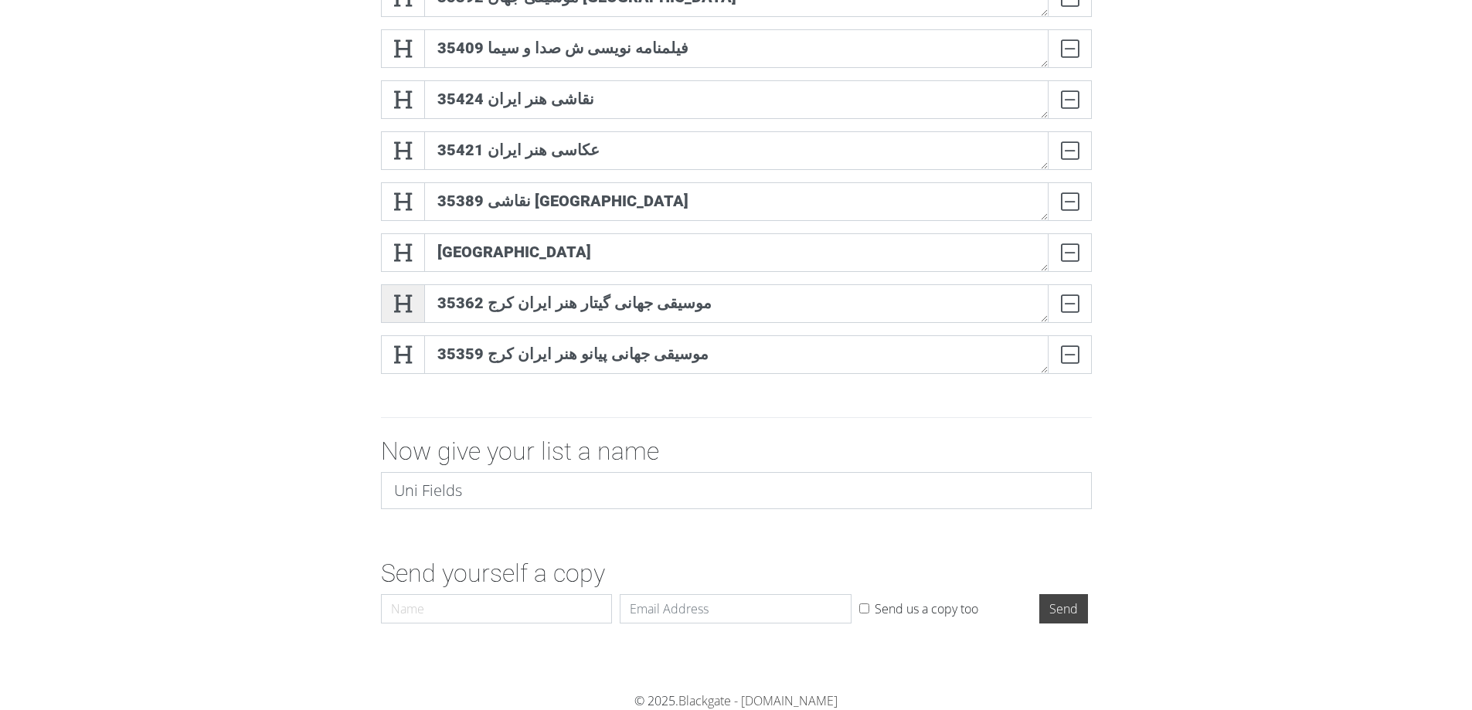
click at [399, 311] on icon at bounding box center [403, 303] width 18 height 15
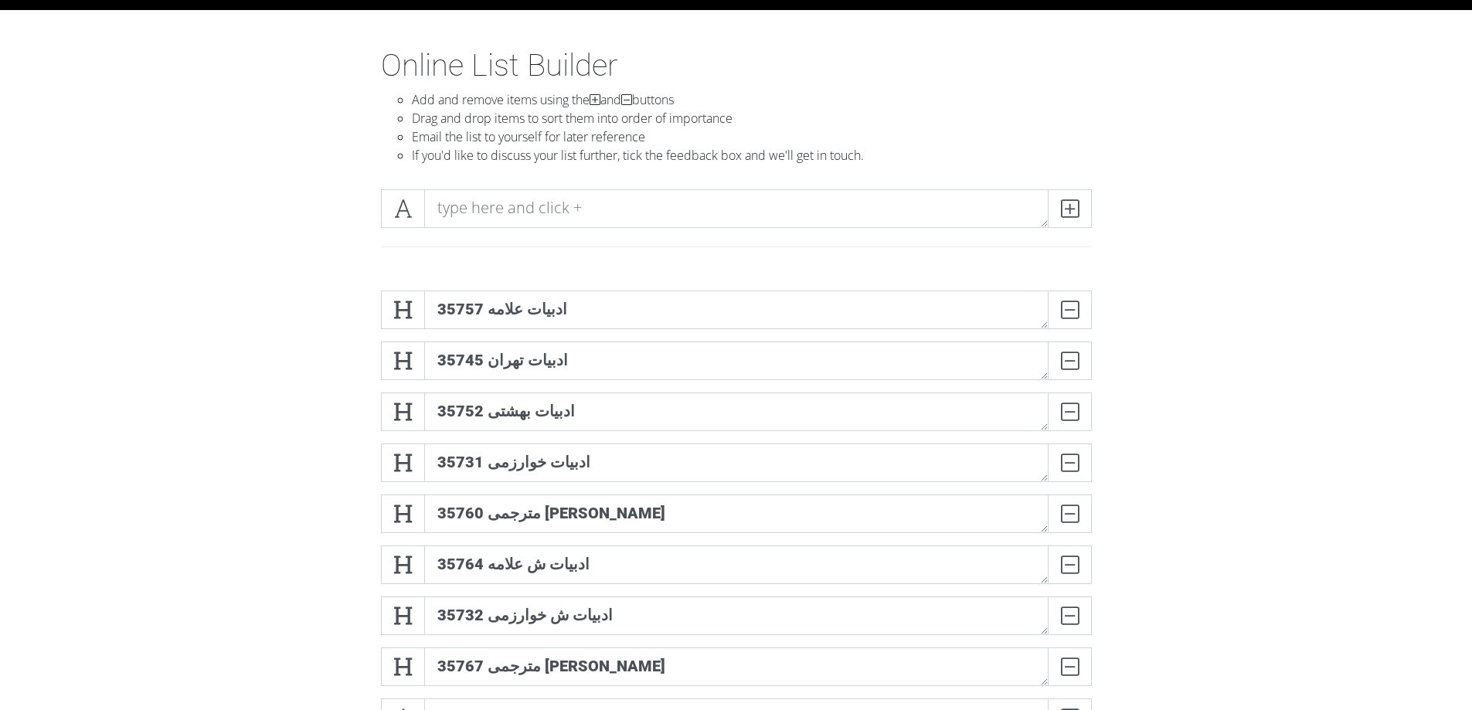
scroll to position [0, 0]
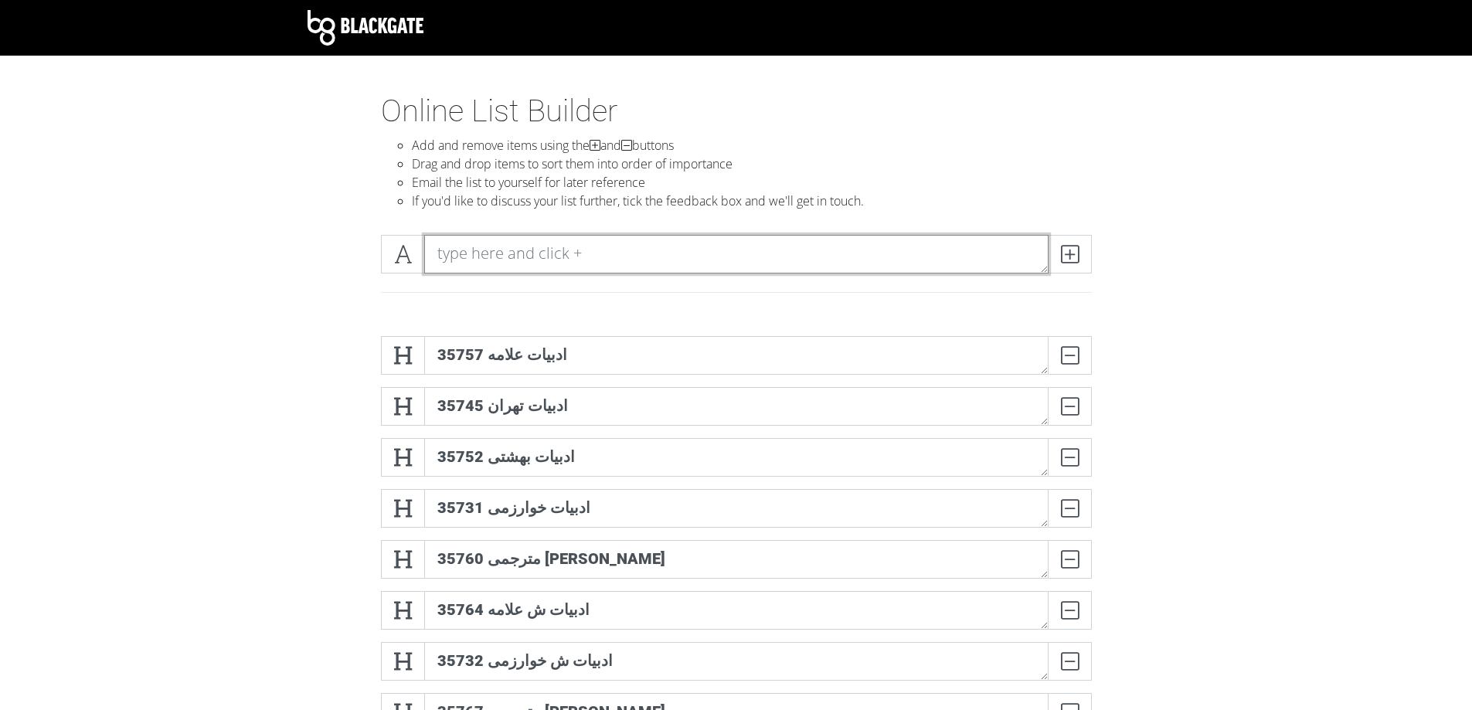
click at [659, 240] on textarea at bounding box center [736, 254] width 624 height 39
click at [406, 260] on icon at bounding box center [403, 253] width 18 height 15
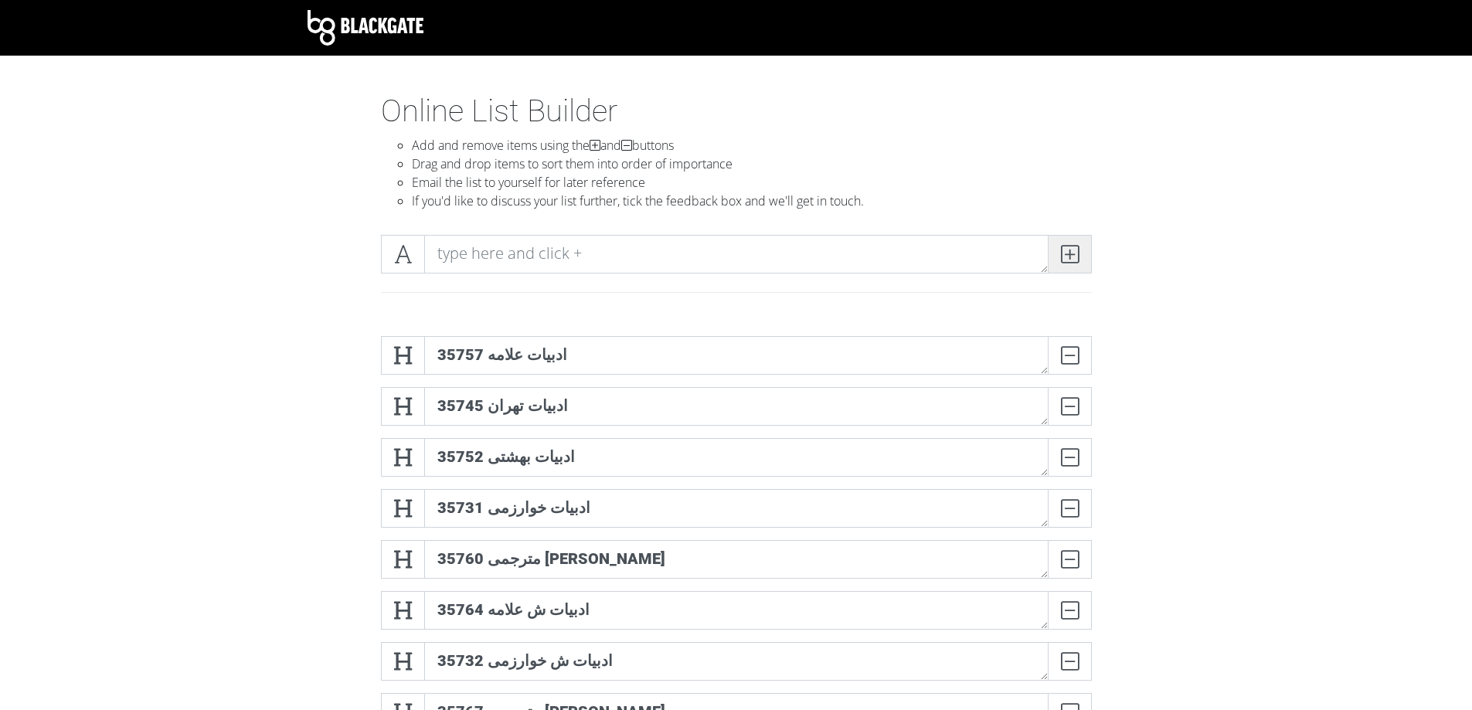
click at [1064, 258] on icon at bounding box center [1070, 253] width 18 height 15
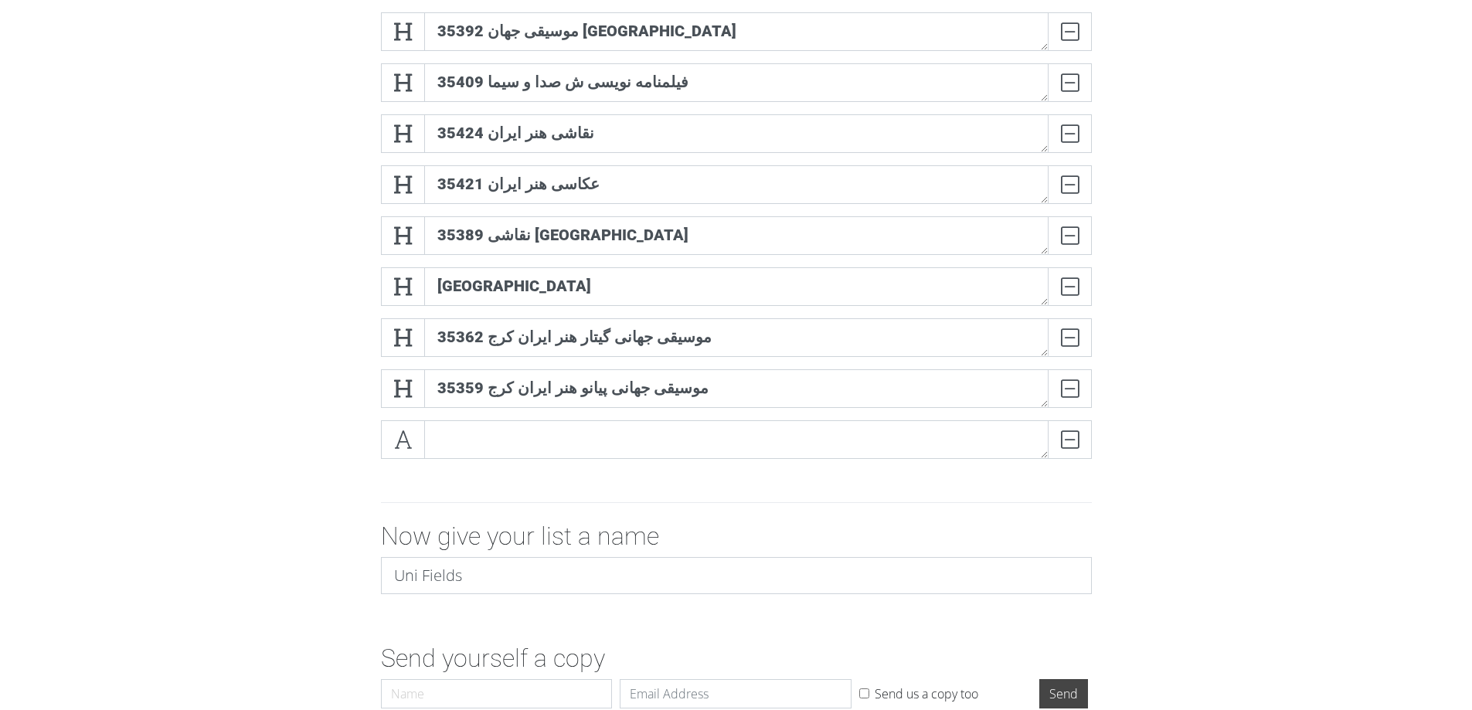
scroll to position [1236, 0]
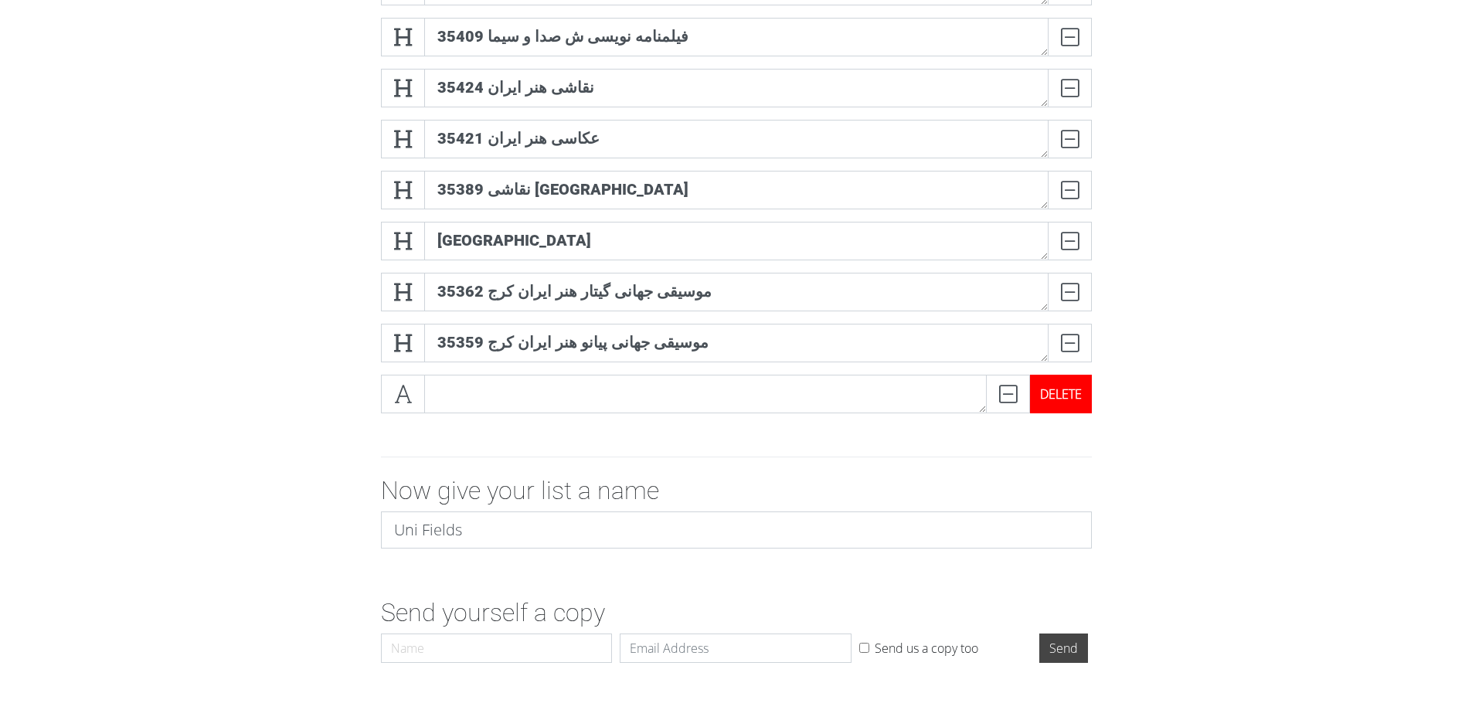
click at [1067, 401] on div "DELETE" at bounding box center [1061, 394] width 62 height 39
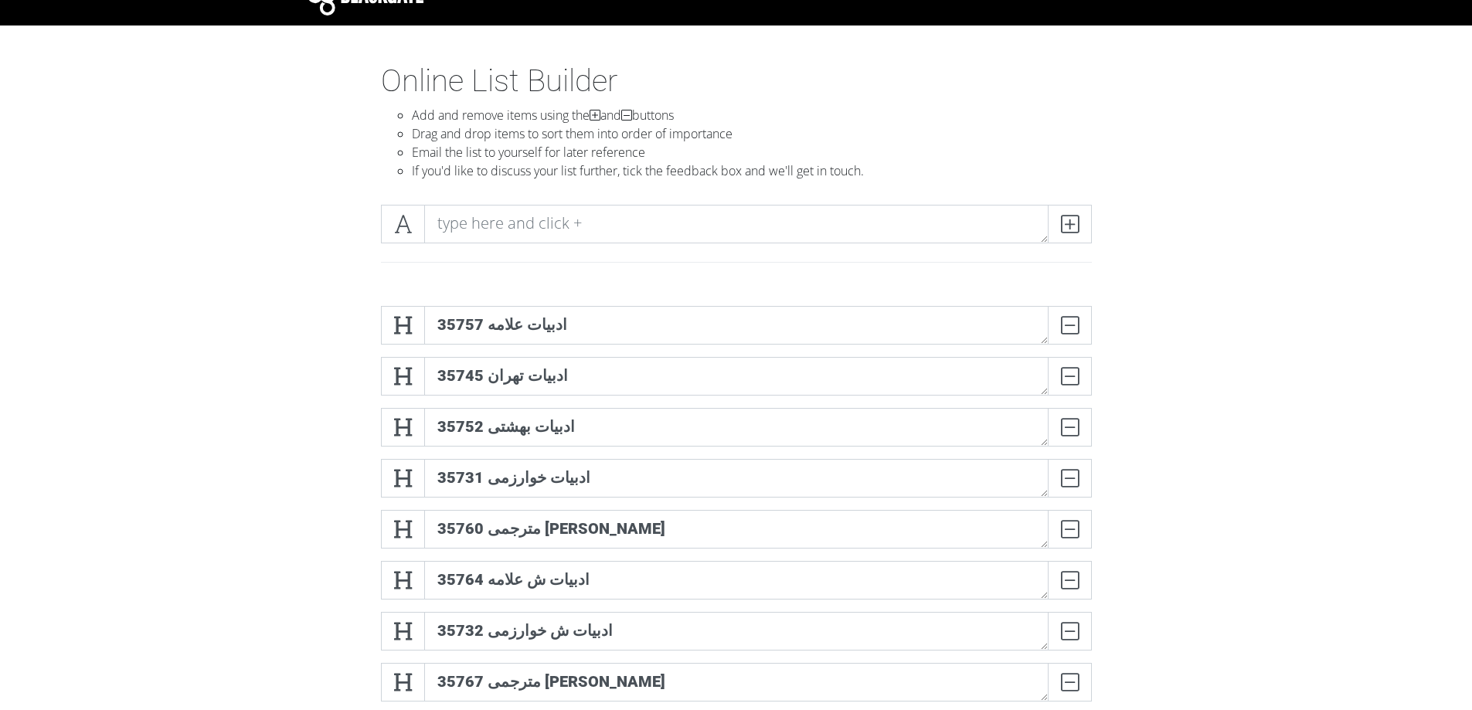
scroll to position [0, 0]
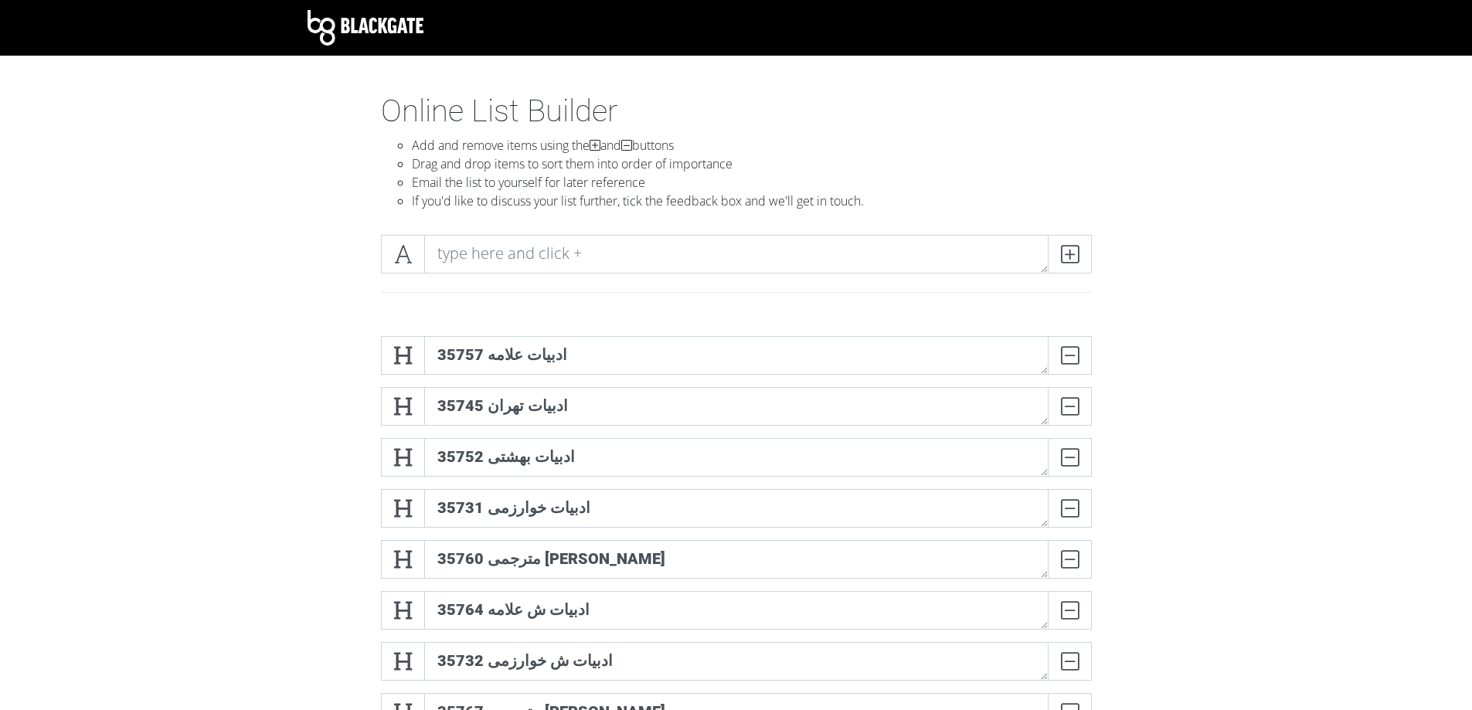
click at [417, 23] on img at bounding box center [365, 28] width 116 height 36
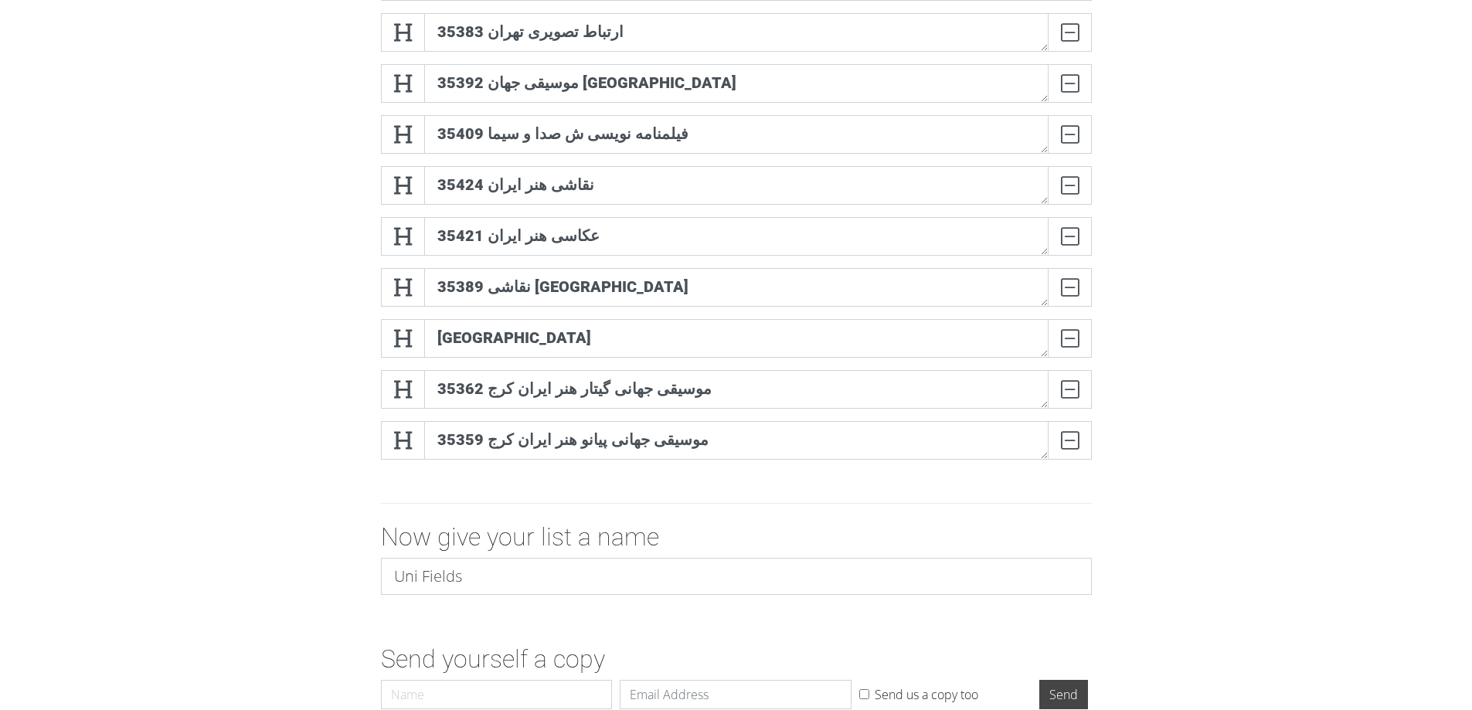
scroll to position [1224, 0]
